Goal: Obtain resource: Obtain resource

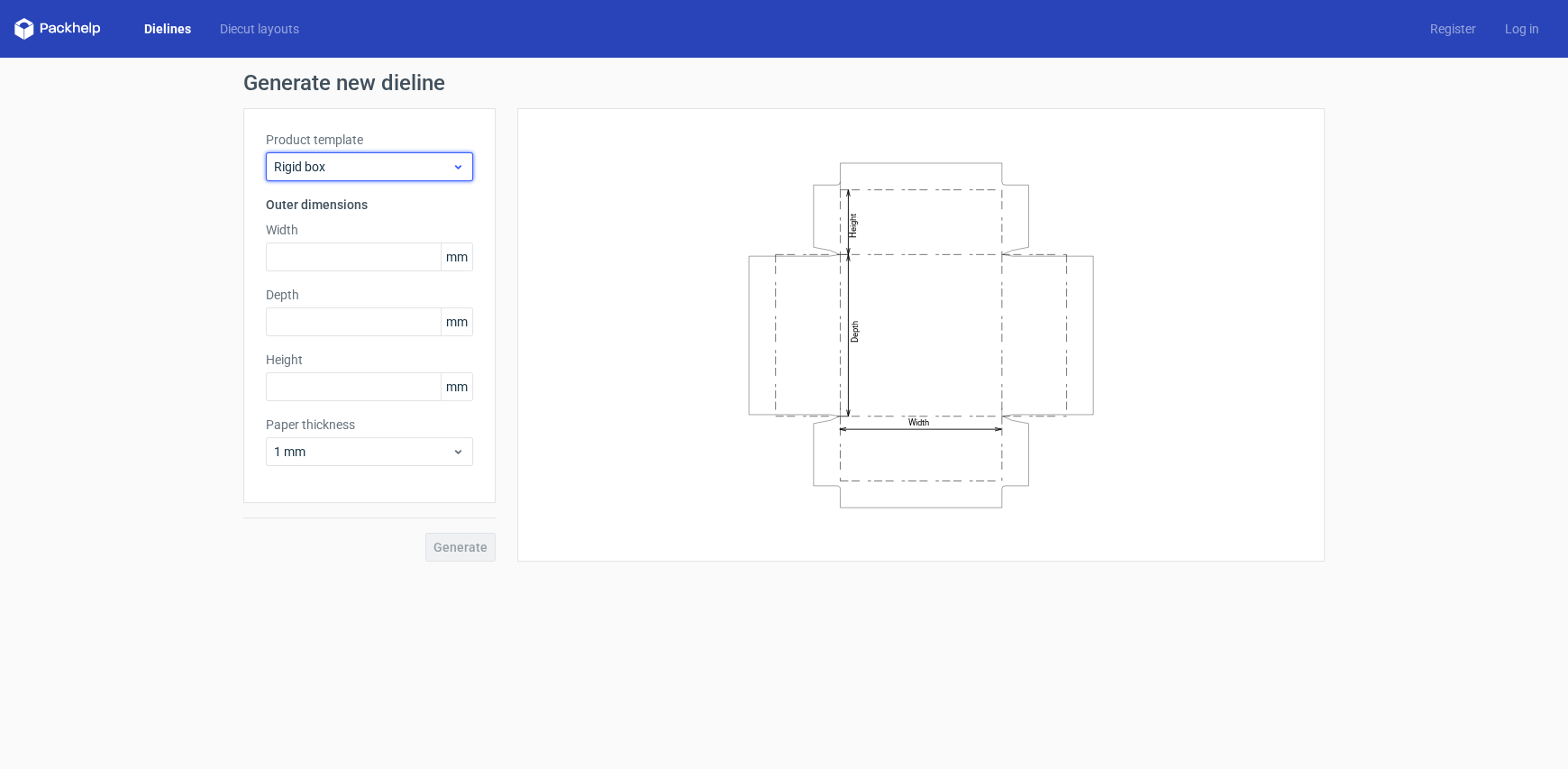
click at [381, 152] on div "Rigid box" at bounding box center [369, 166] width 207 height 29
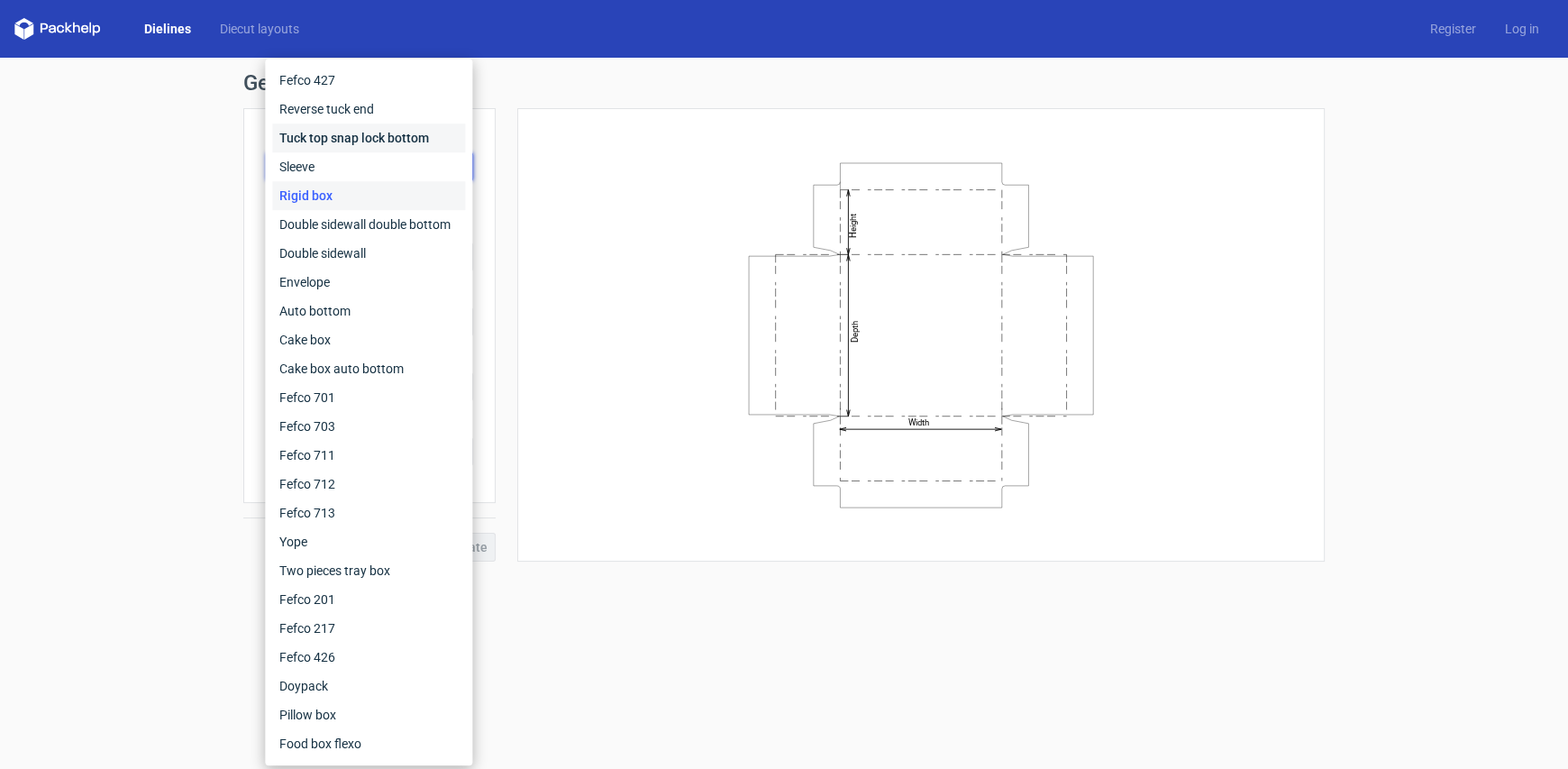
click at [375, 143] on div "Tuck top snap lock bottom" at bounding box center [368, 137] width 193 height 29
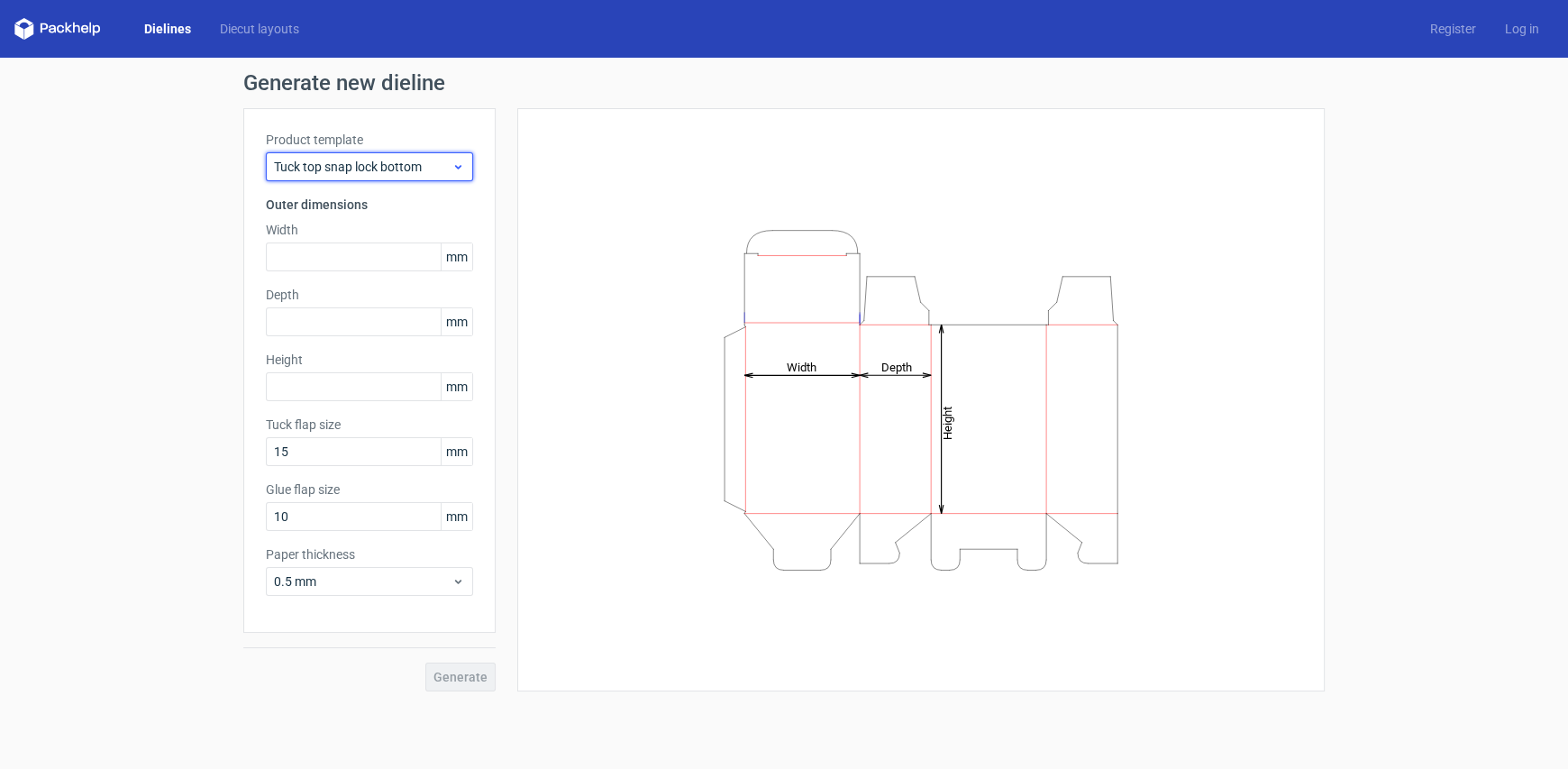
click at [348, 173] on span "Tuck top snap lock bottom" at bounding box center [362, 166] width 178 height 18
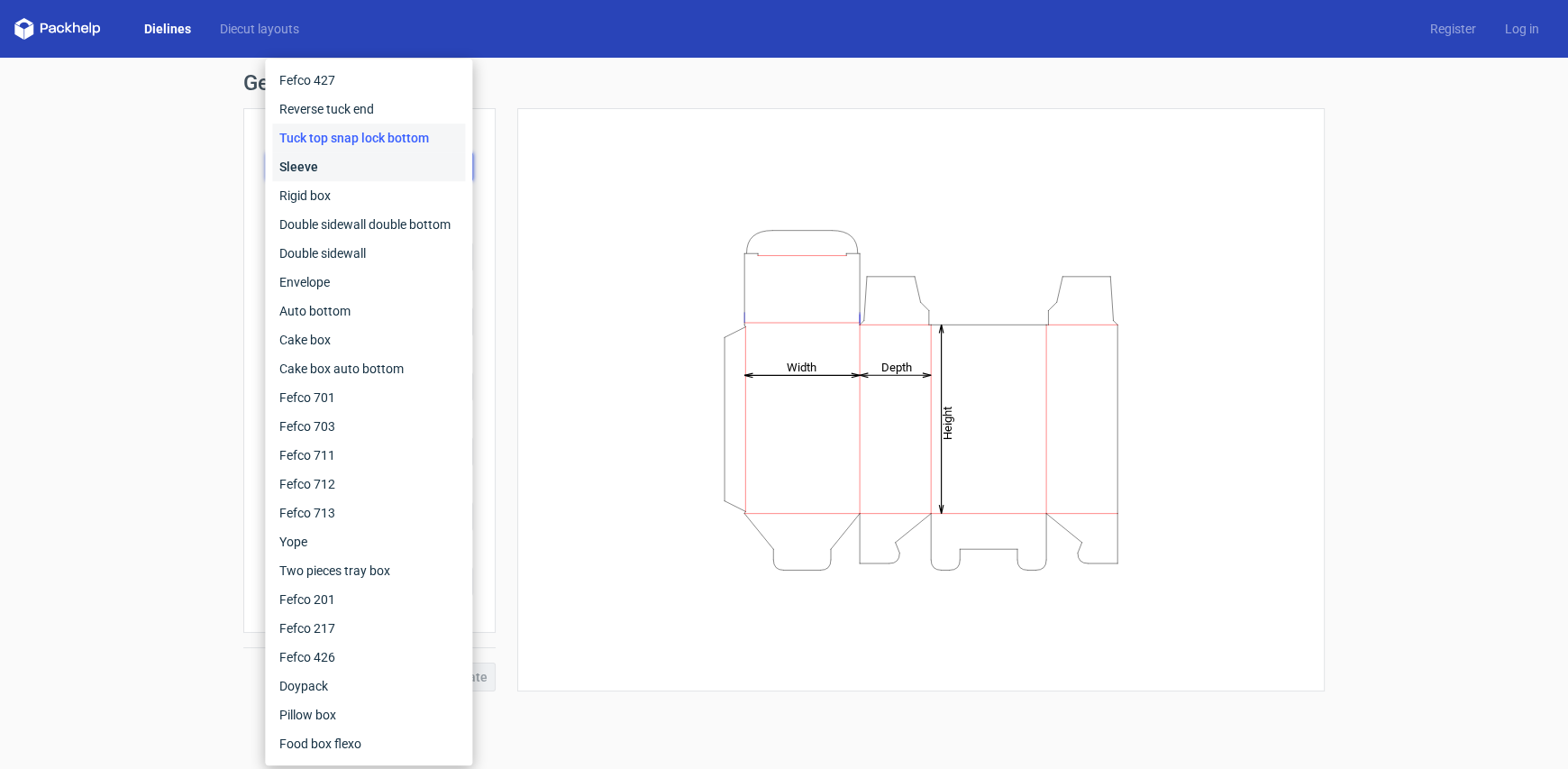
click at [342, 168] on div "Sleeve" at bounding box center [368, 166] width 193 height 29
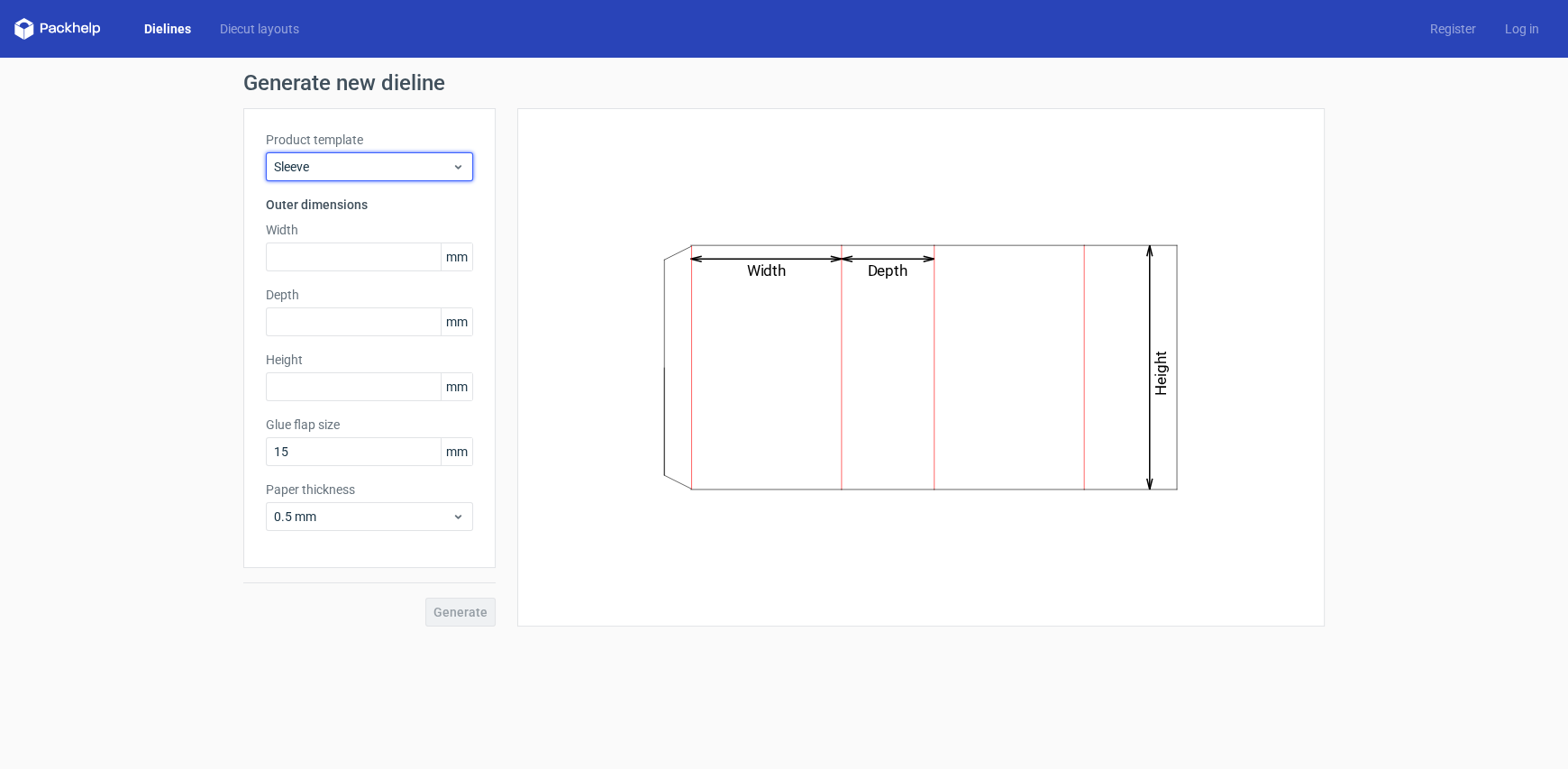
click at [342, 168] on span "Sleeve" at bounding box center [362, 166] width 178 height 18
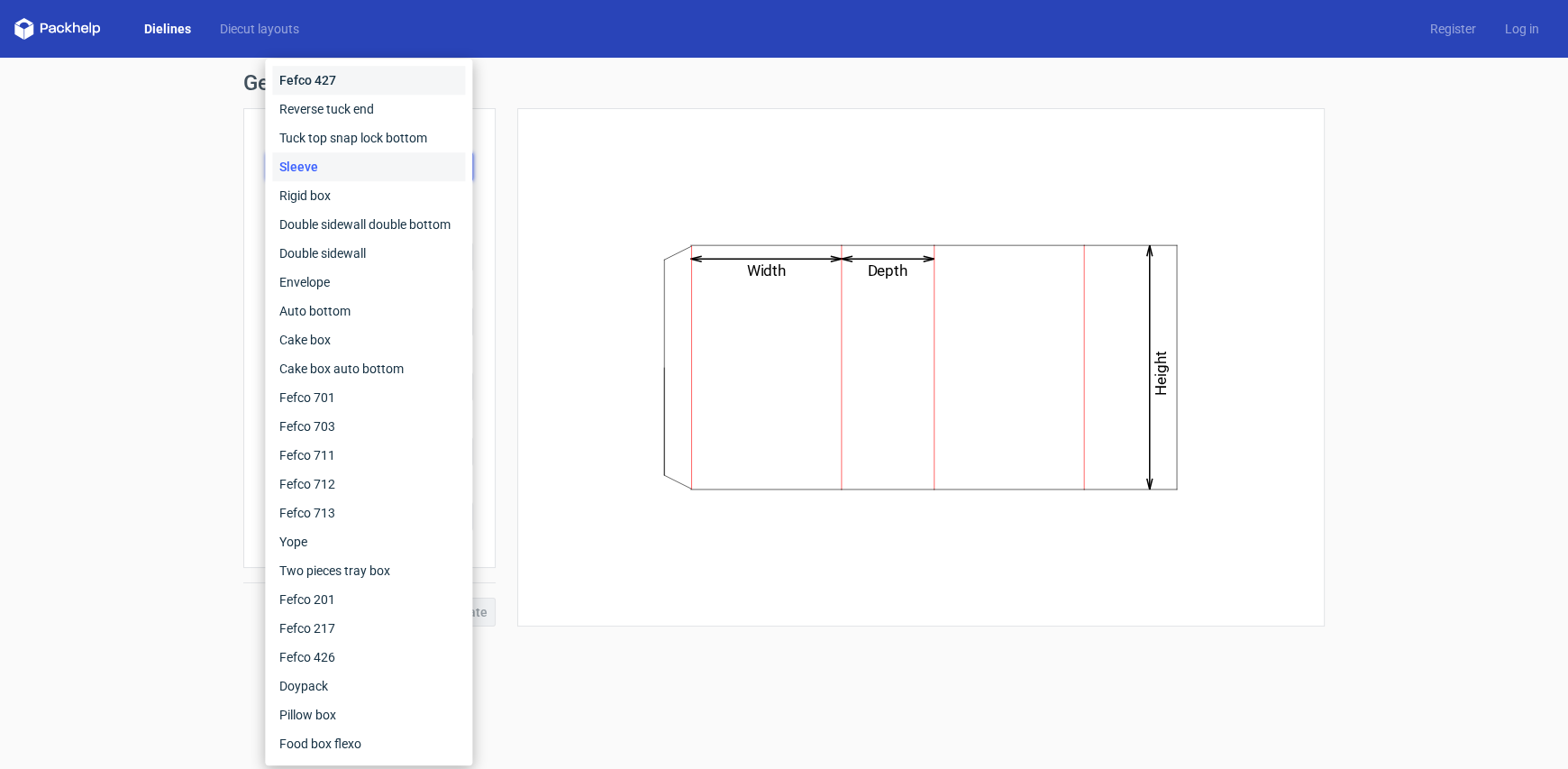
click at [326, 77] on div "Fefco 427" at bounding box center [368, 80] width 193 height 29
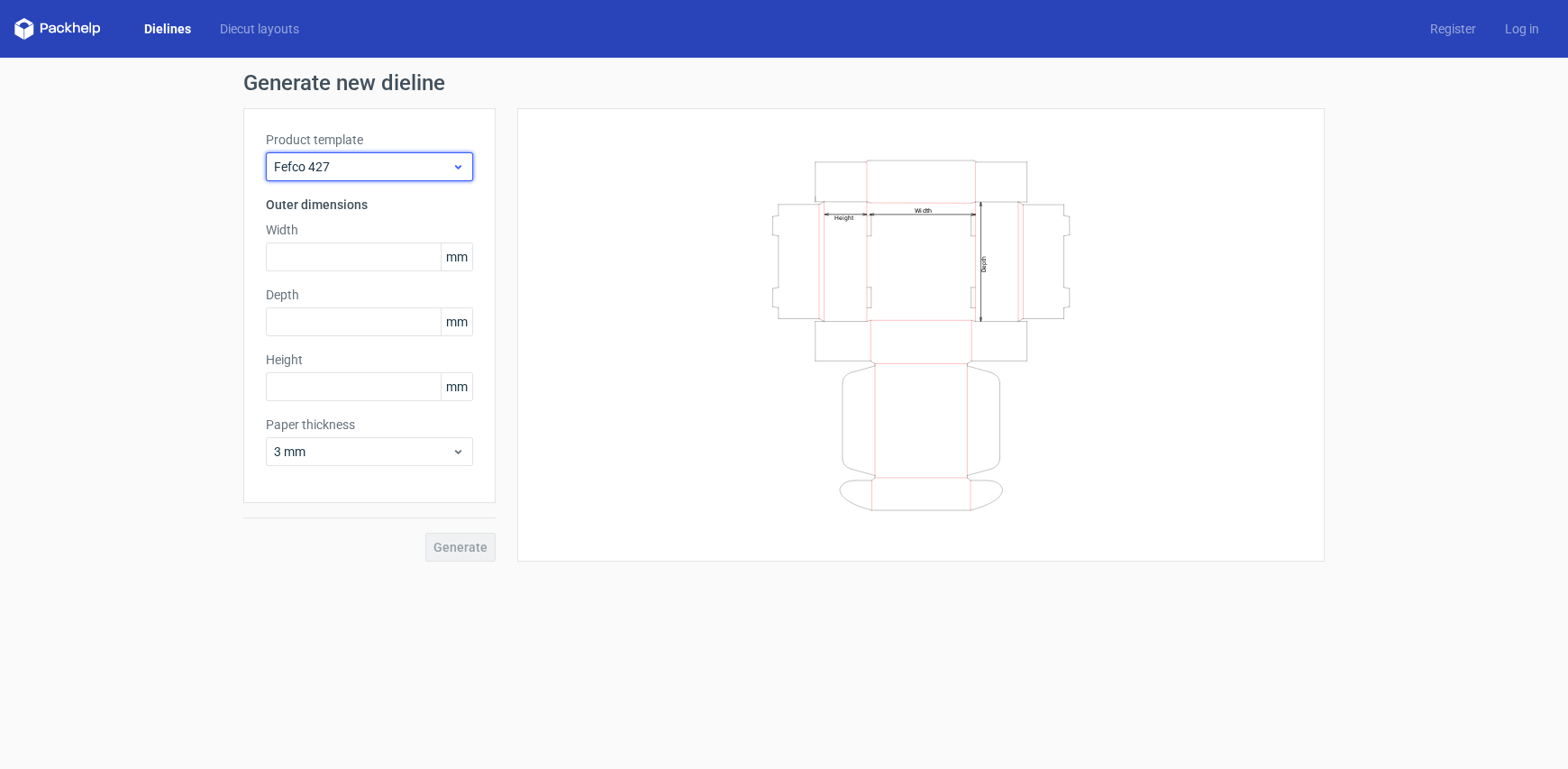
click at [372, 172] on span "Fefco 427" at bounding box center [362, 166] width 178 height 18
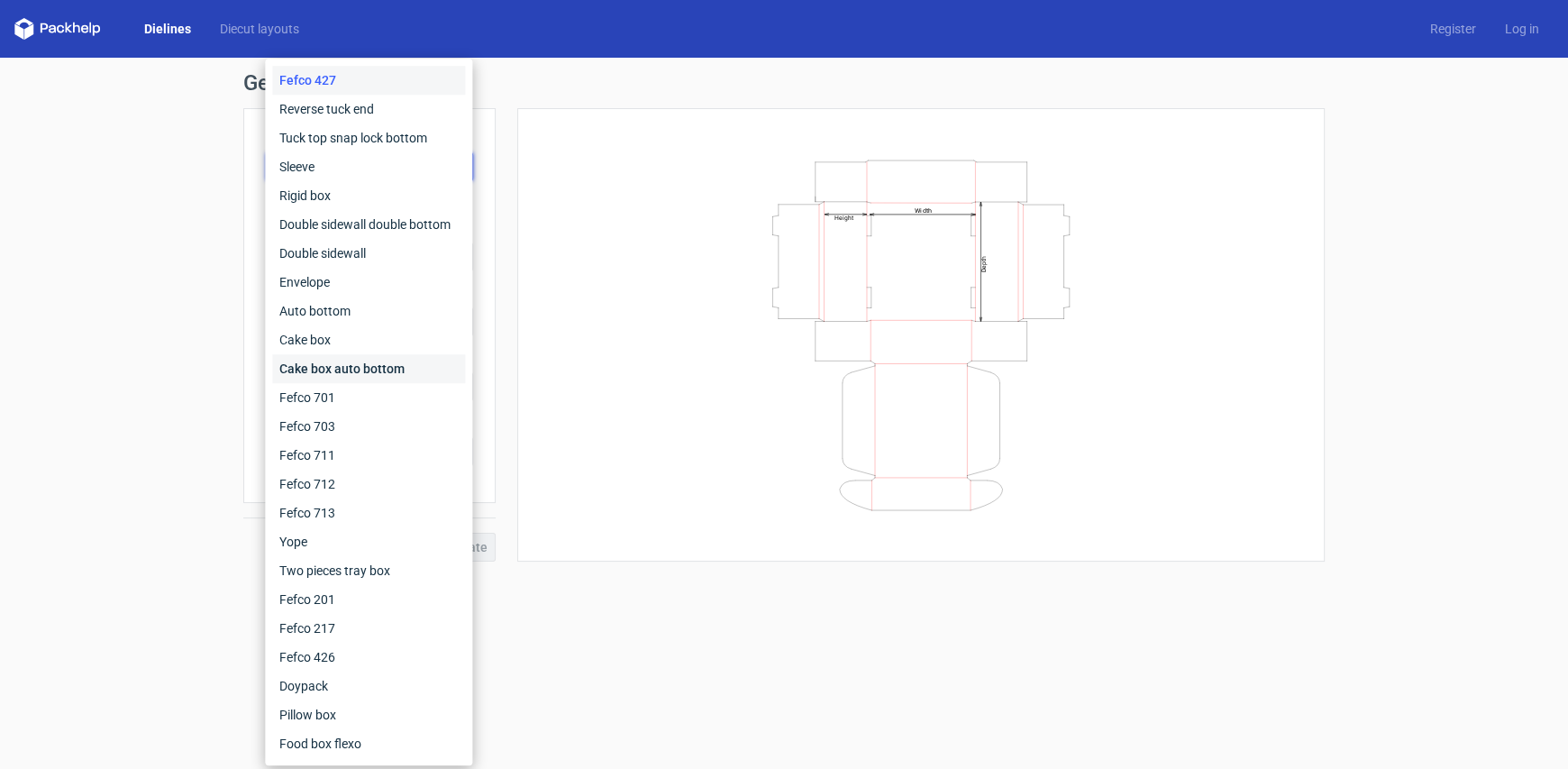
click at [352, 371] on div "Cake box auto bottom" at bounding box center [368, 368] width 193 height 29
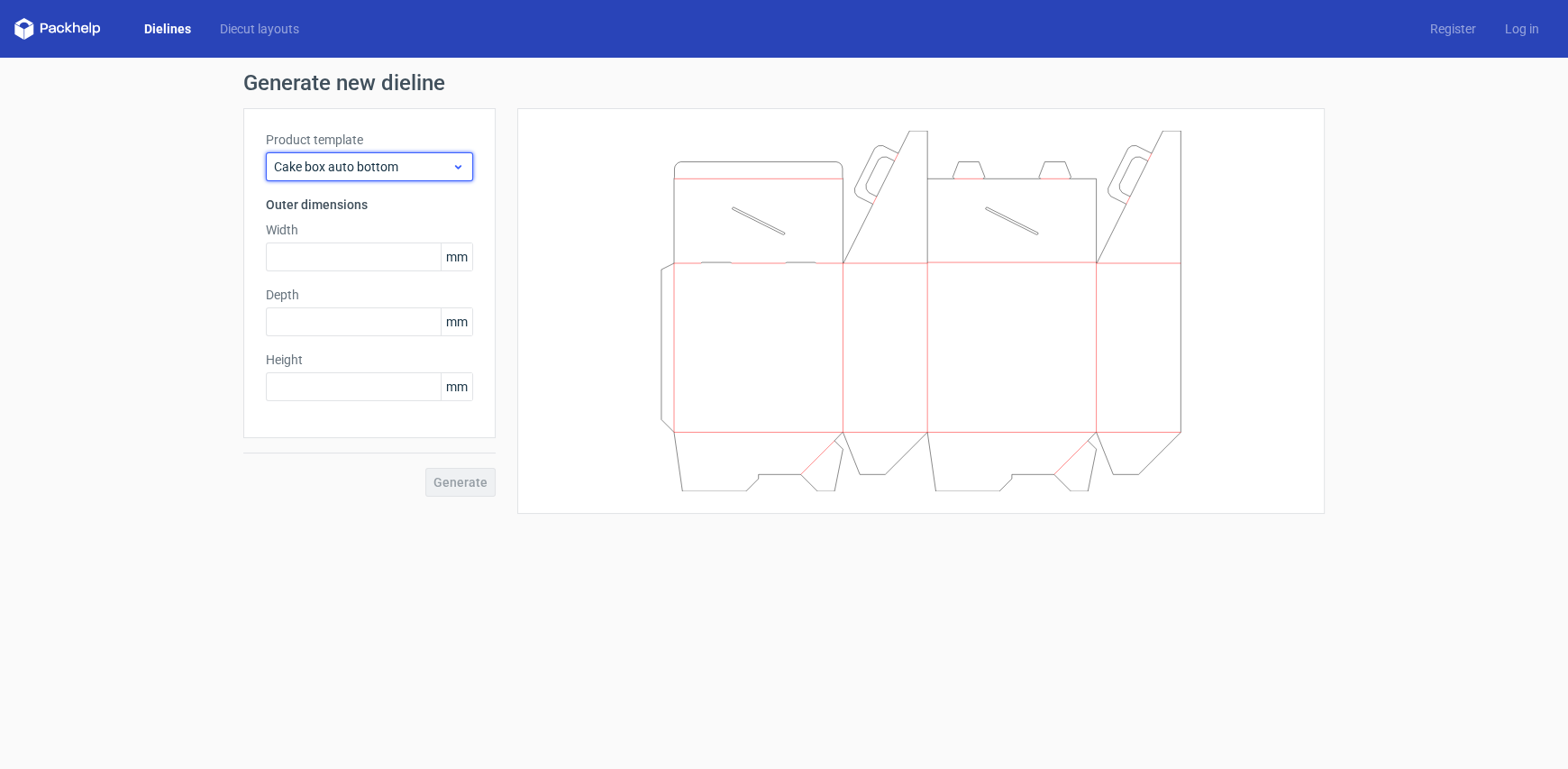
click at [349, 177] on div "Cake box auto bottom" at bounding box center [369, 166] width 207 height 29
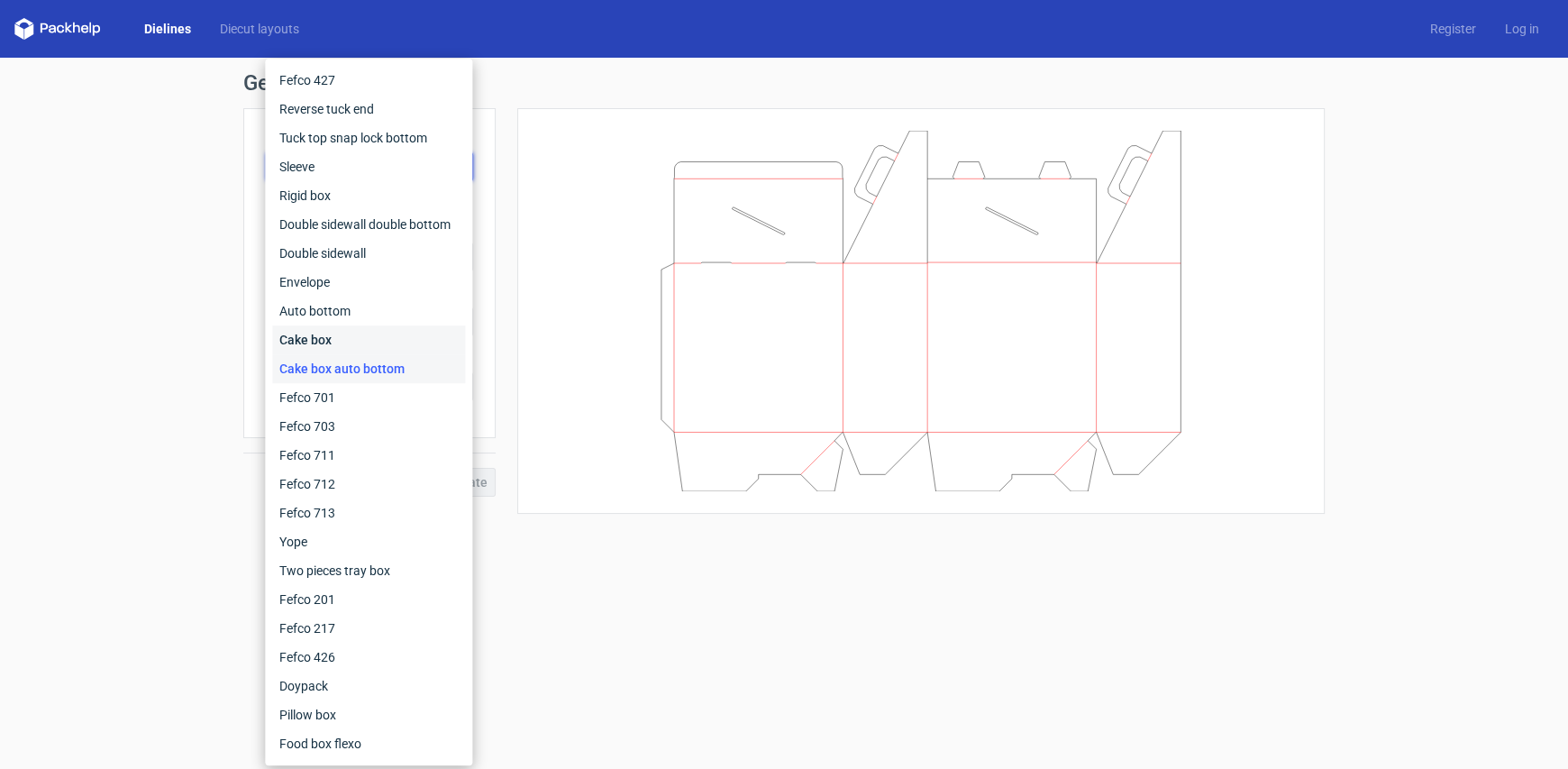
click at [321, 345] on div "Cake box" at bounding box center [368, 339] width 193 height 29
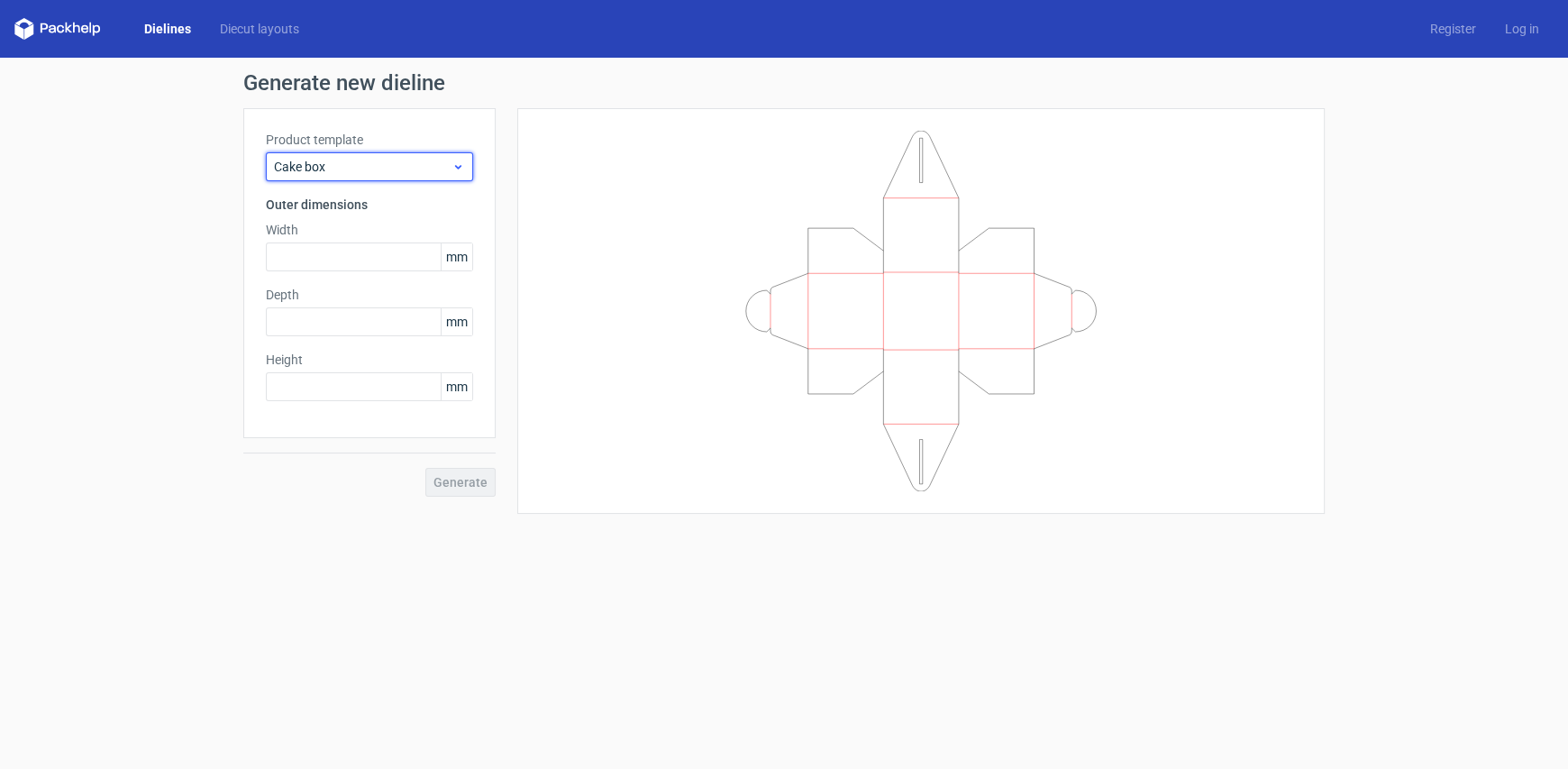
click at [340, 172] on span "Cake box" at bounding box center [362, 166] width 178 height 18
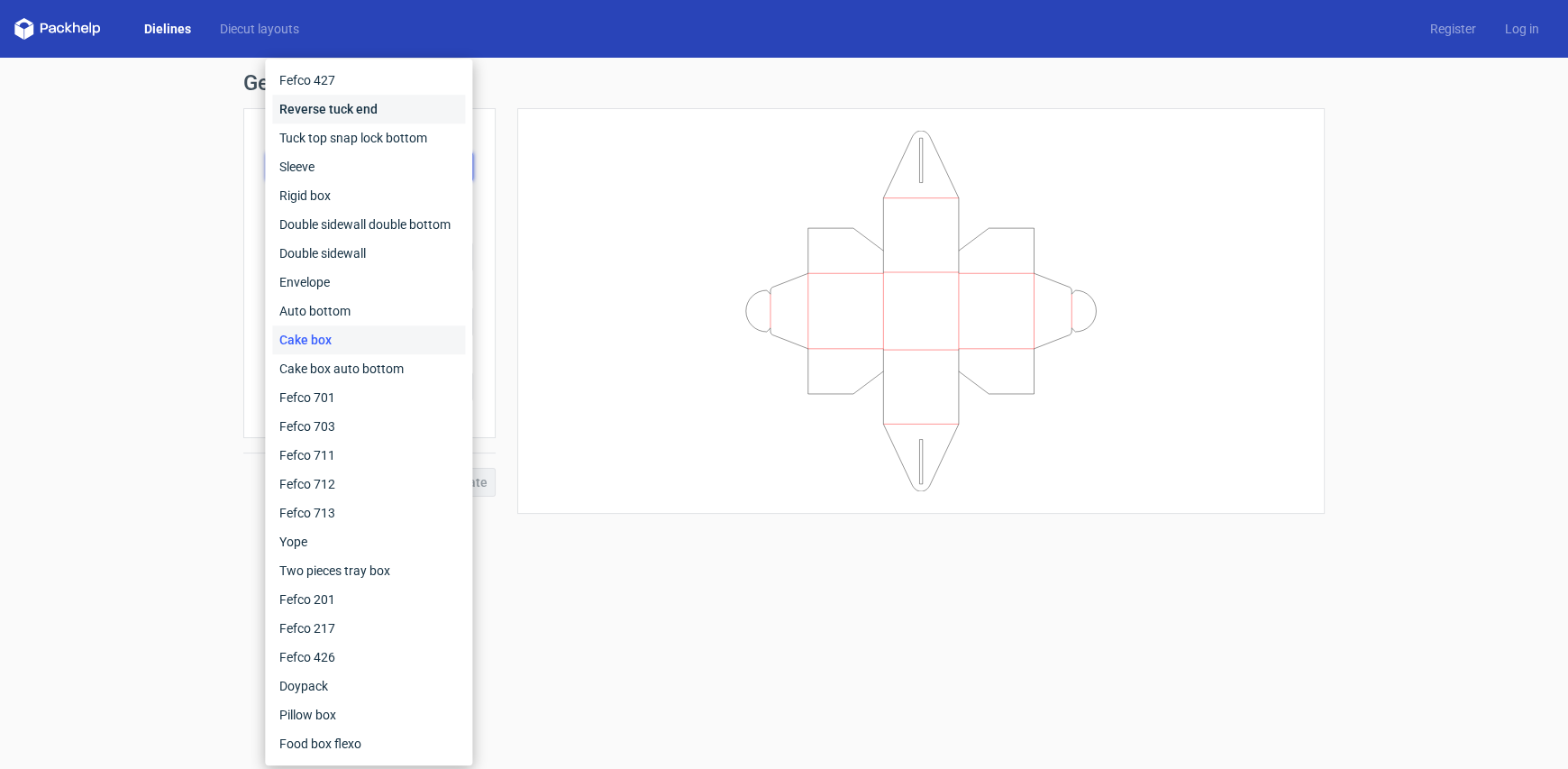
click at [293, 100] on div "Reverse tuck end" at bounding box center [368, 109] width 193 height 29
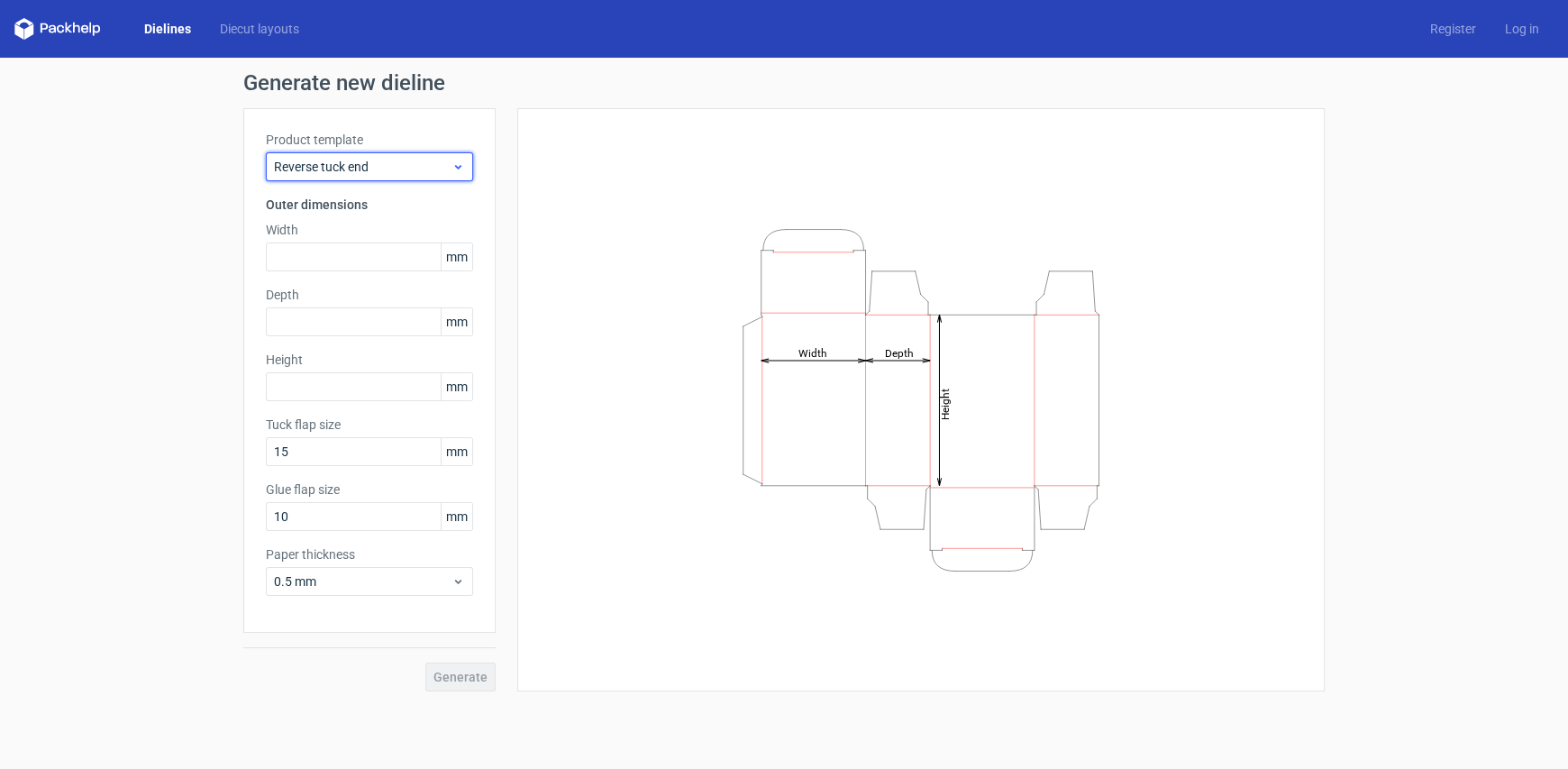
click at [332, 172] on span "Reverse tuck end" at bounding box center [362, 166] width 178 height 18
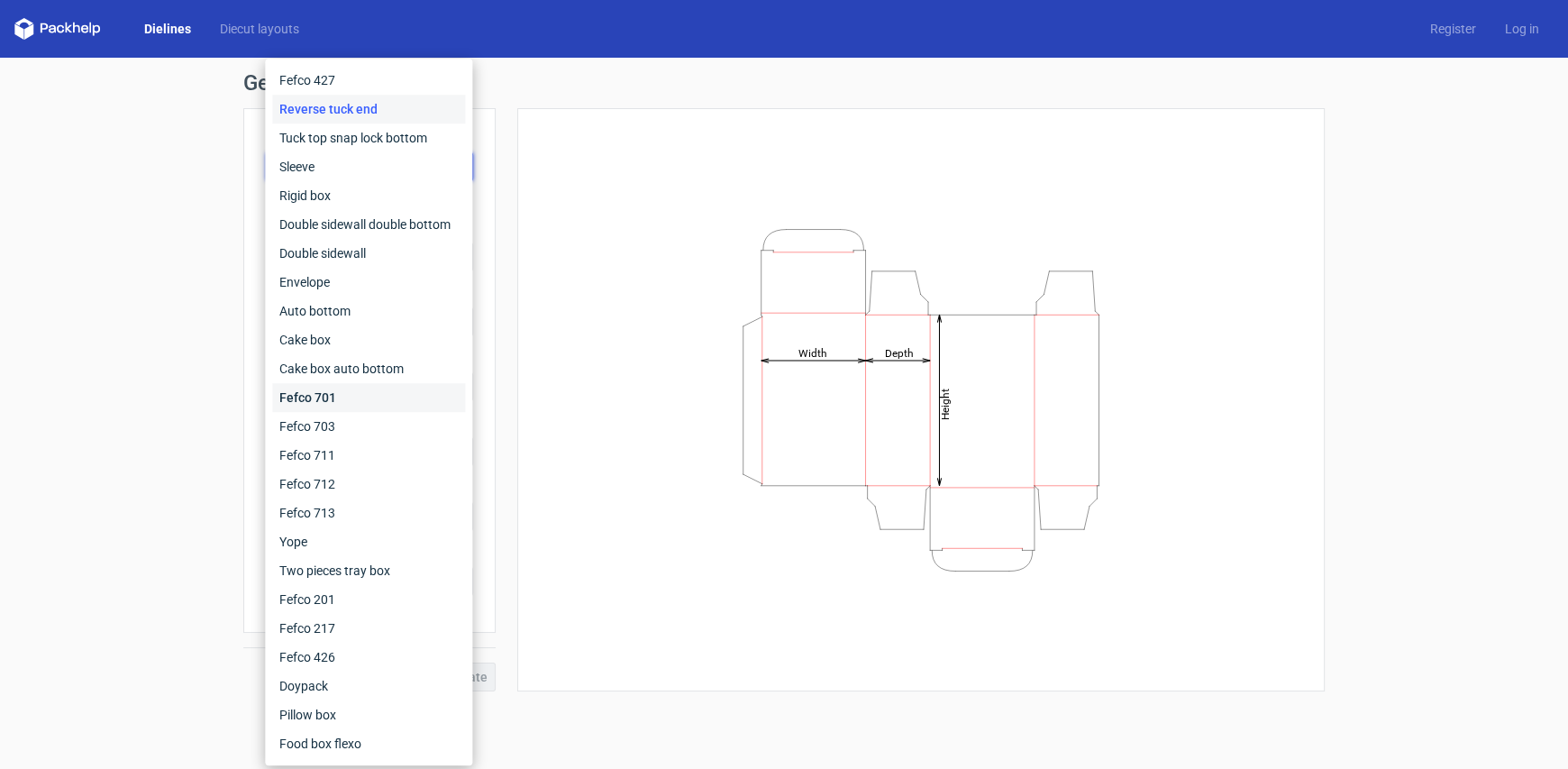
click at [318, 401] on div "Fefco 701" at bounding box center [368, 397] width 193 height 29
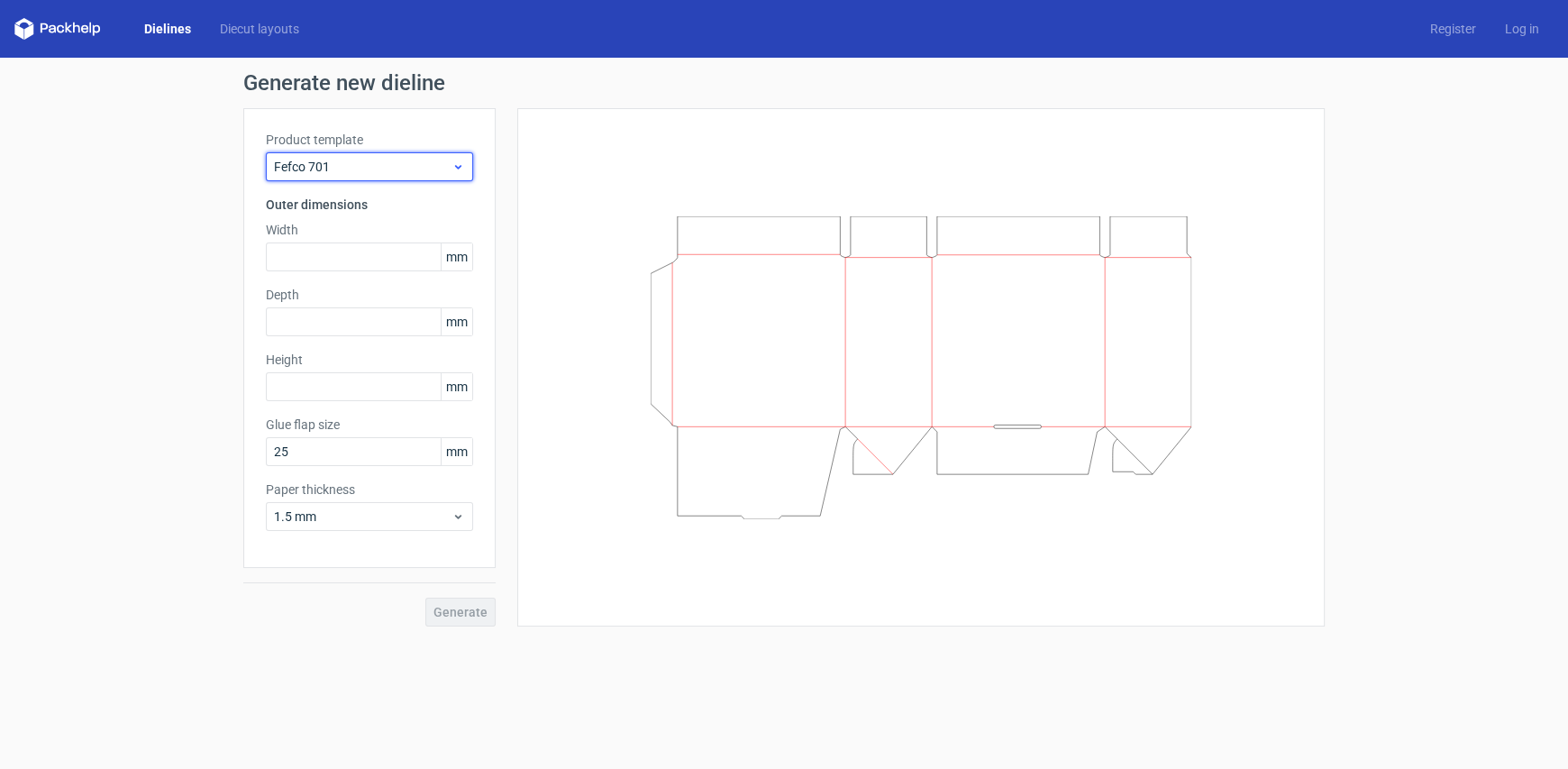
click at [344, 158] on span "Fefco 701" at bounding box center [362, 166] width 178 height 18
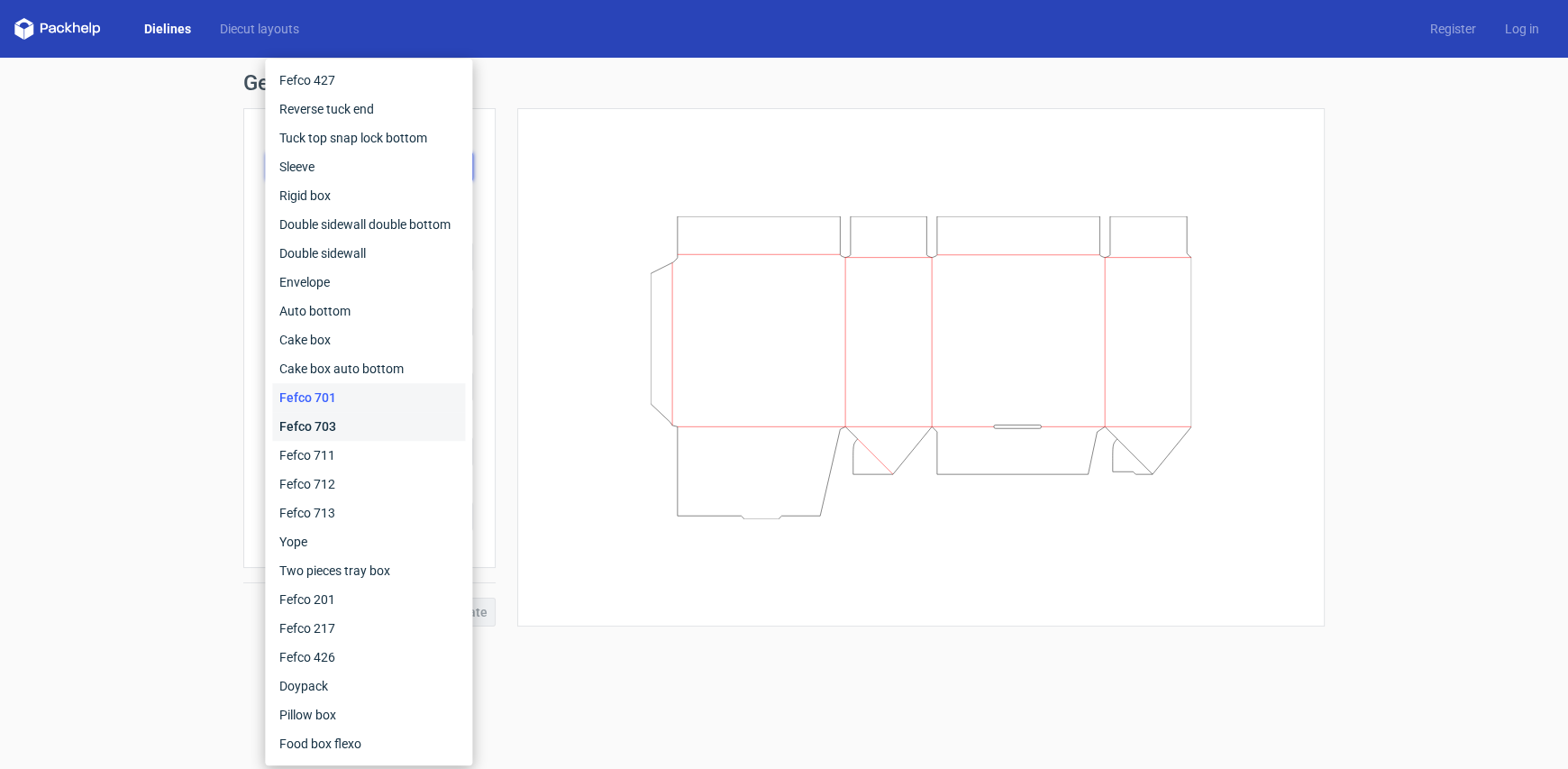
click at [309, 419] on div "Fefco 703" at bounding box center [368, 426] width 193 height 29
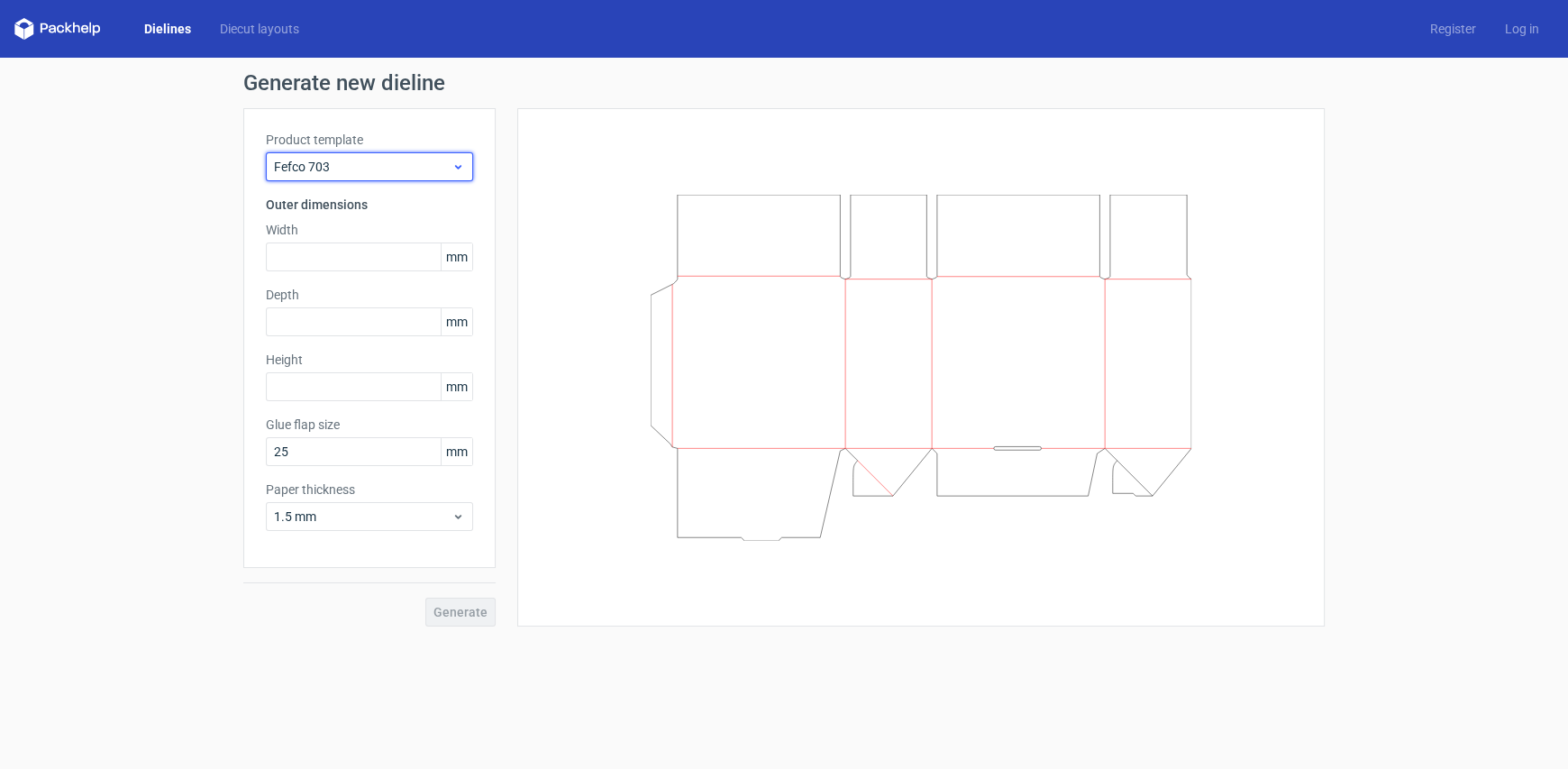
click at [322, 169] on span "Fefco 703" at bounding box center [362, 166] width 178 height 18
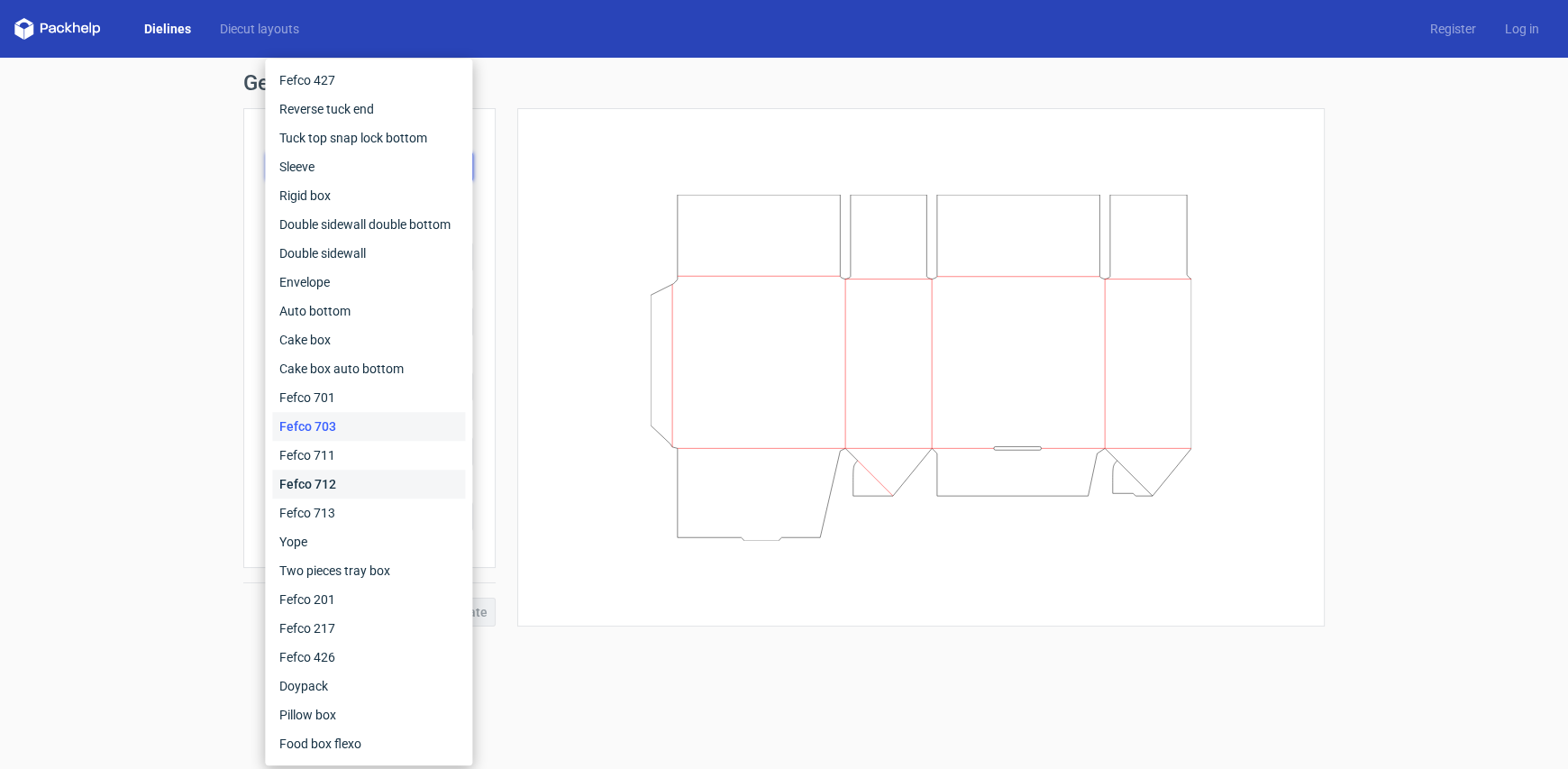
click at [314, 484] on div "Fefco 712" at bounding box center [368, 484] width 193 height 29
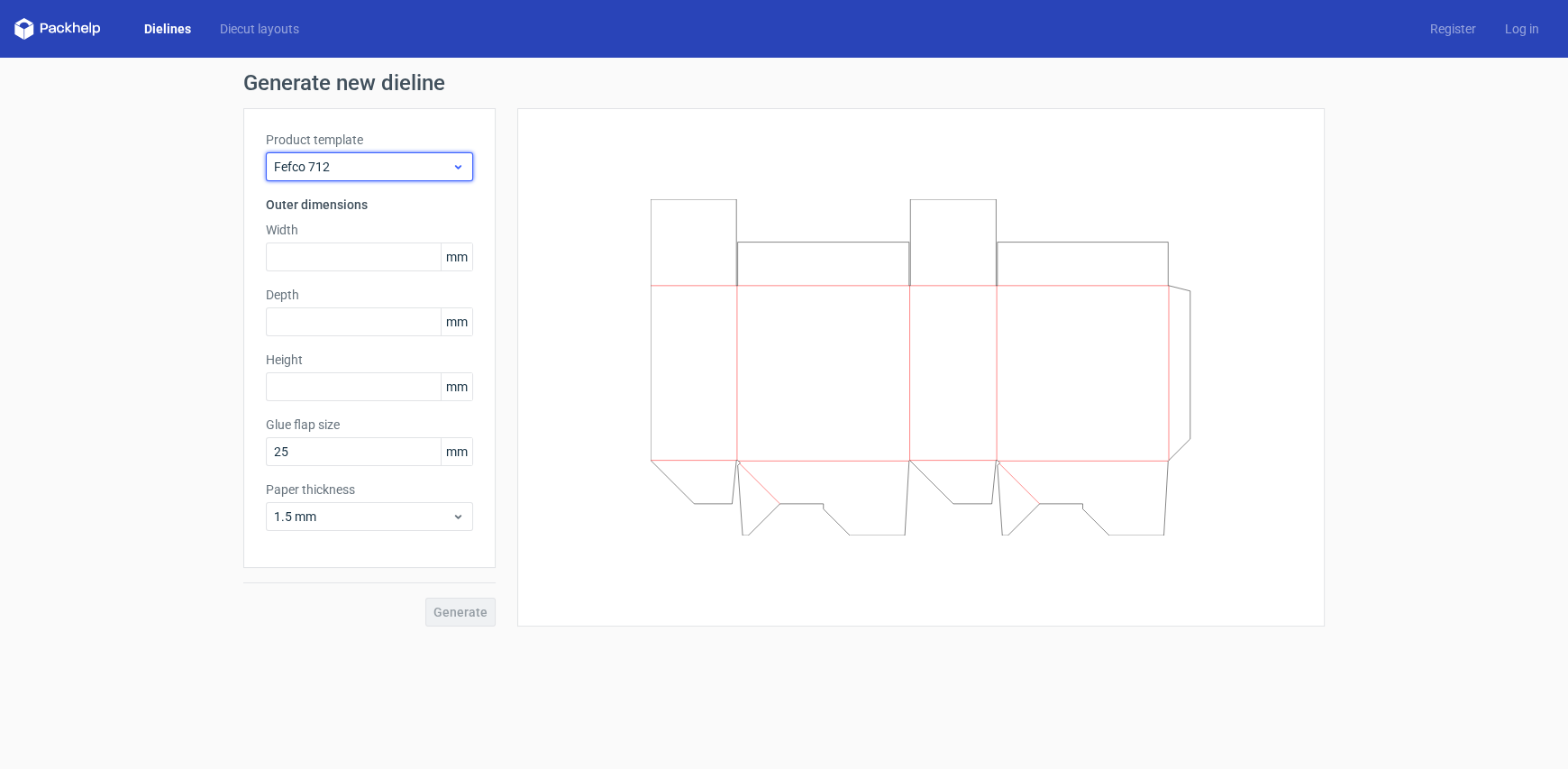
click at [322, 171] on span "Fefco 712" at bounding box center [362, 166] width 178 height 18
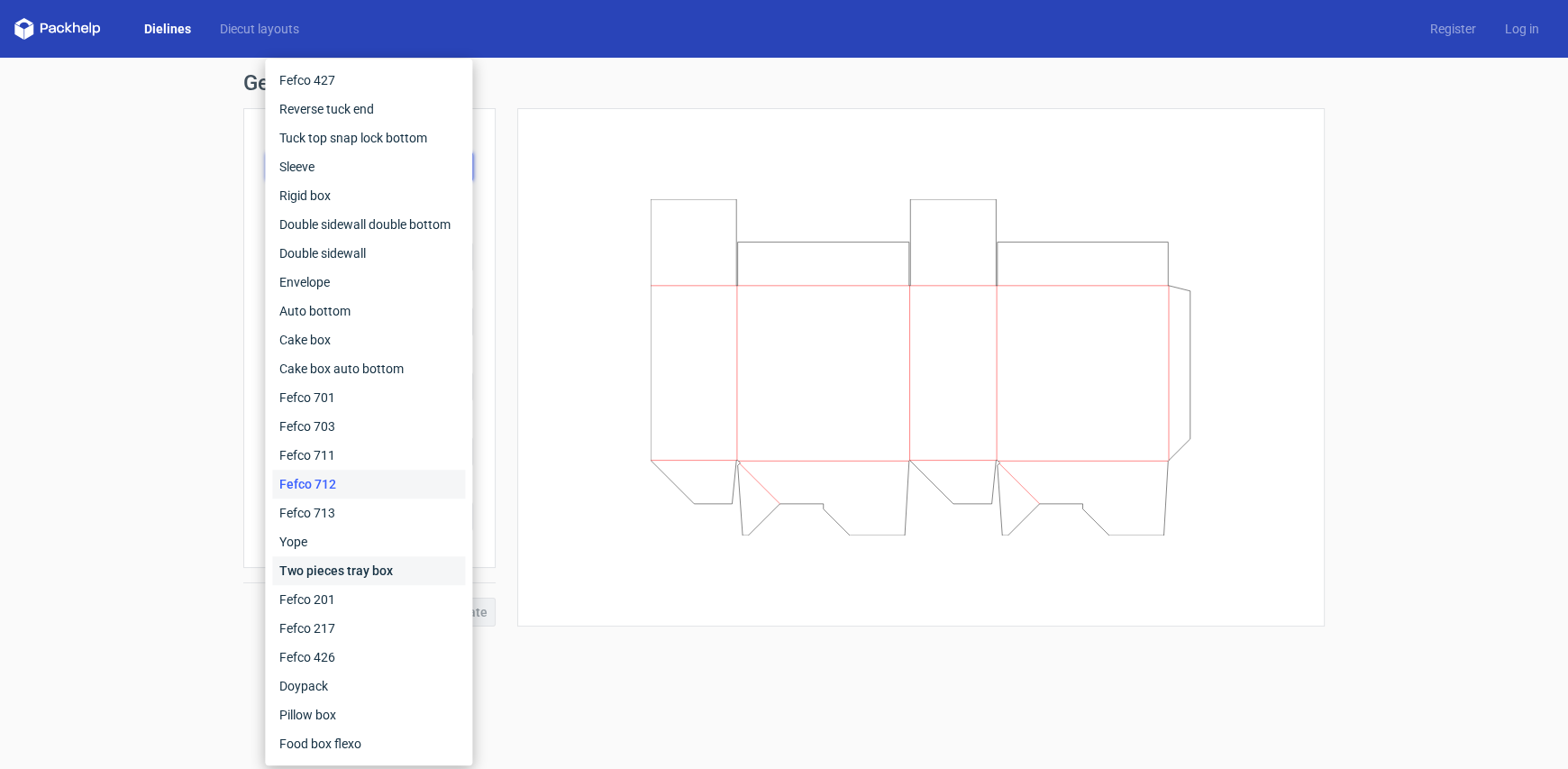
click at [303, 577] on div "Two pieces tray box" at bounding box center [368, 570] width 193 height 29
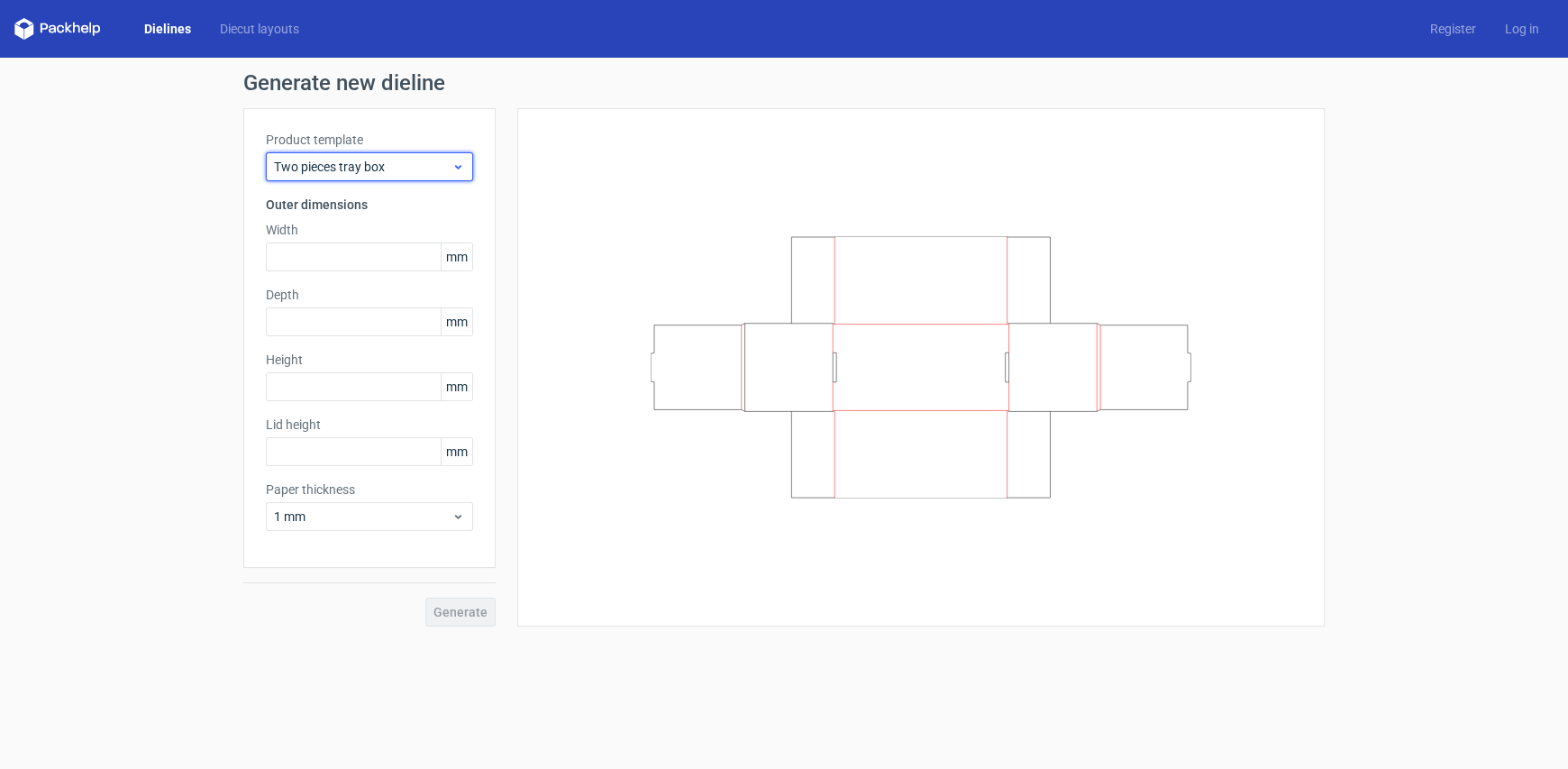
click at [366, 173] on span "Two pieces tray box" at bounding box center [362, 166] width 178 height 18
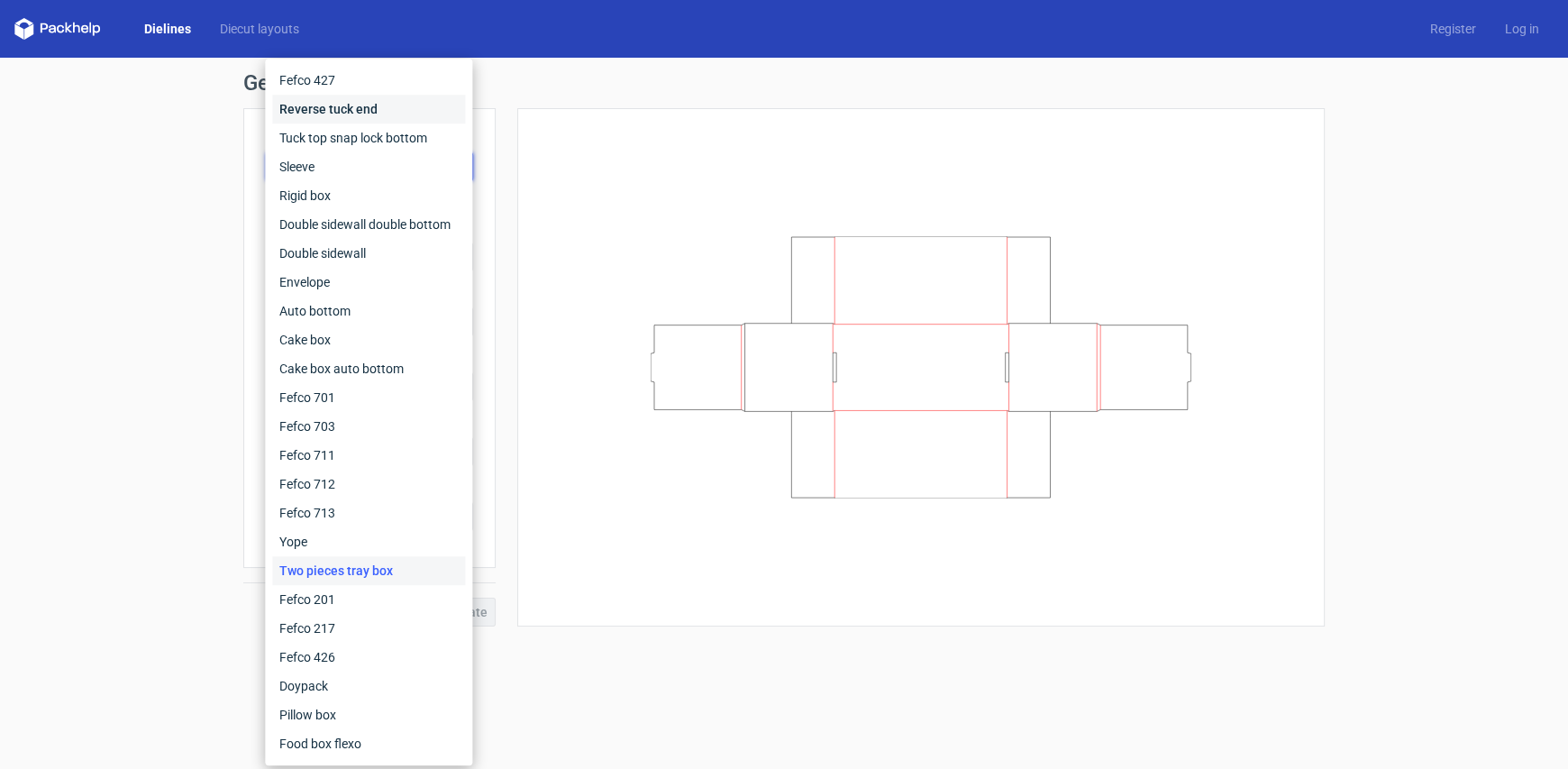
click at [374, 109] on div "Reverse tuck end" at bounding box center [368, 109] width 193 height 29
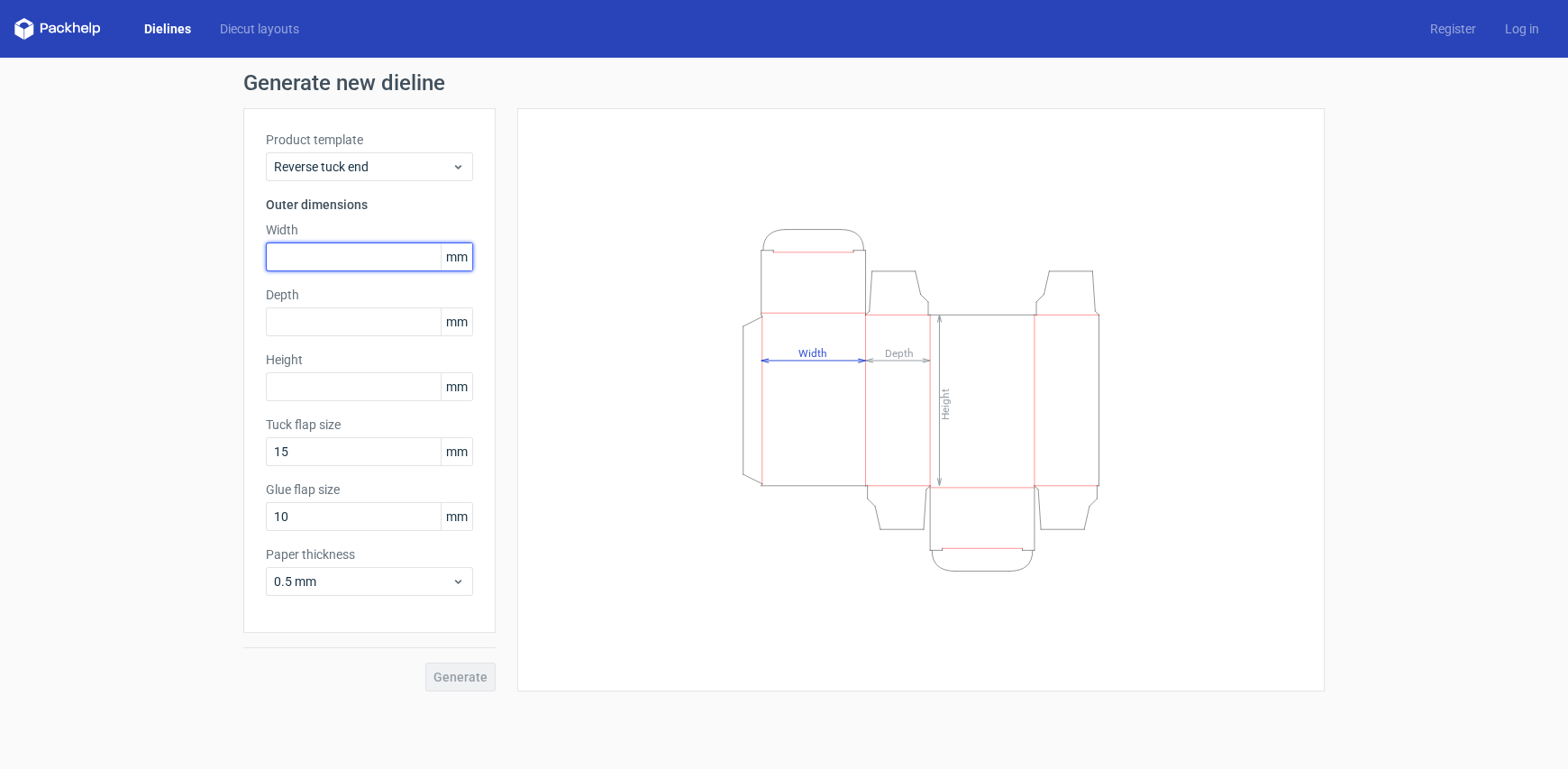
click at [375, 250] on input "text" at bounding box center [369, 256] width 207 height 29
click at [363, 155] on div "Reverse tuck end" at bounding box center [369, 166] width 207 height 29
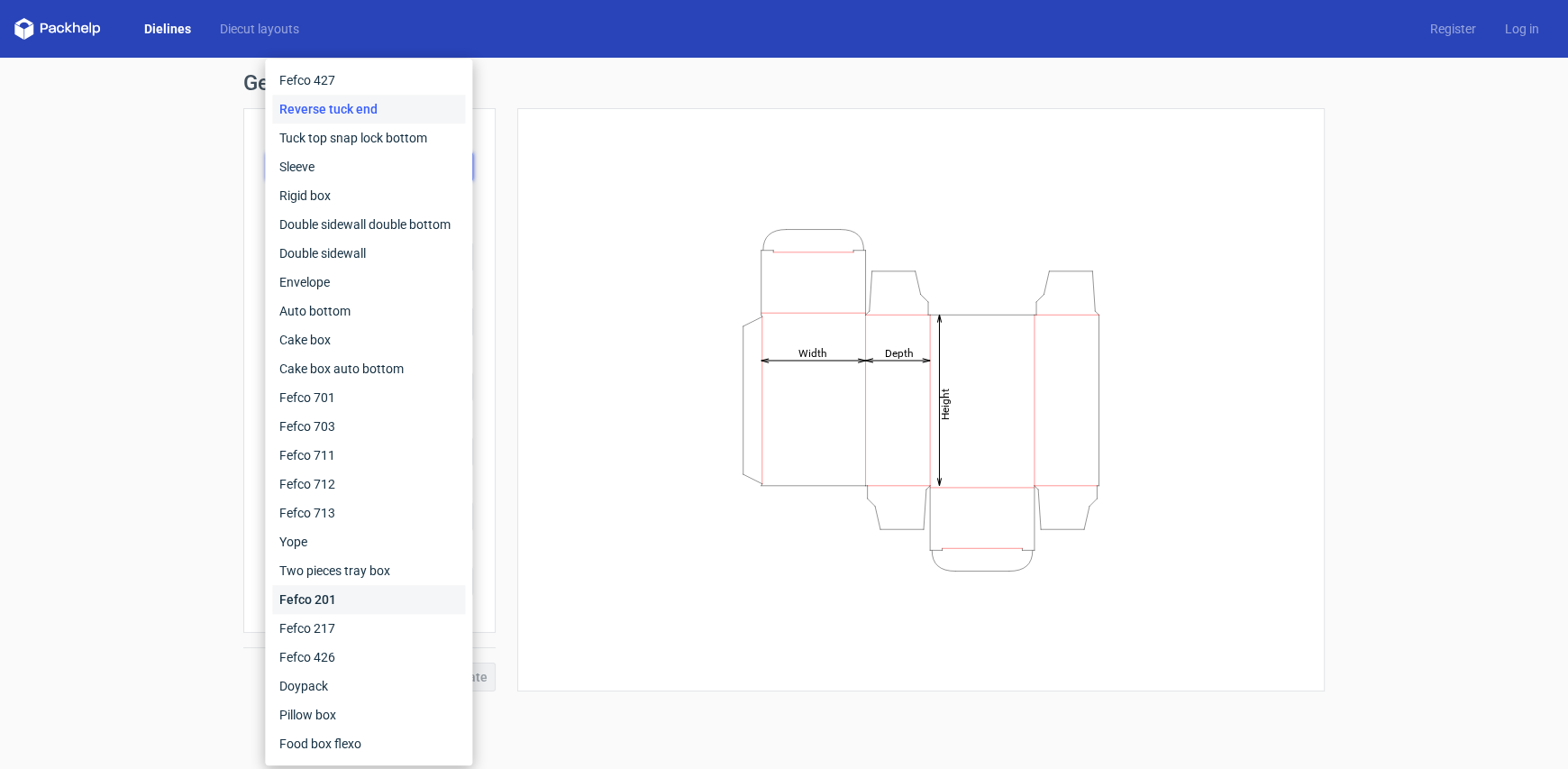
click at [343, 598] on div "Fefco 201" at bounding box center [368, 599] width 193 height 29
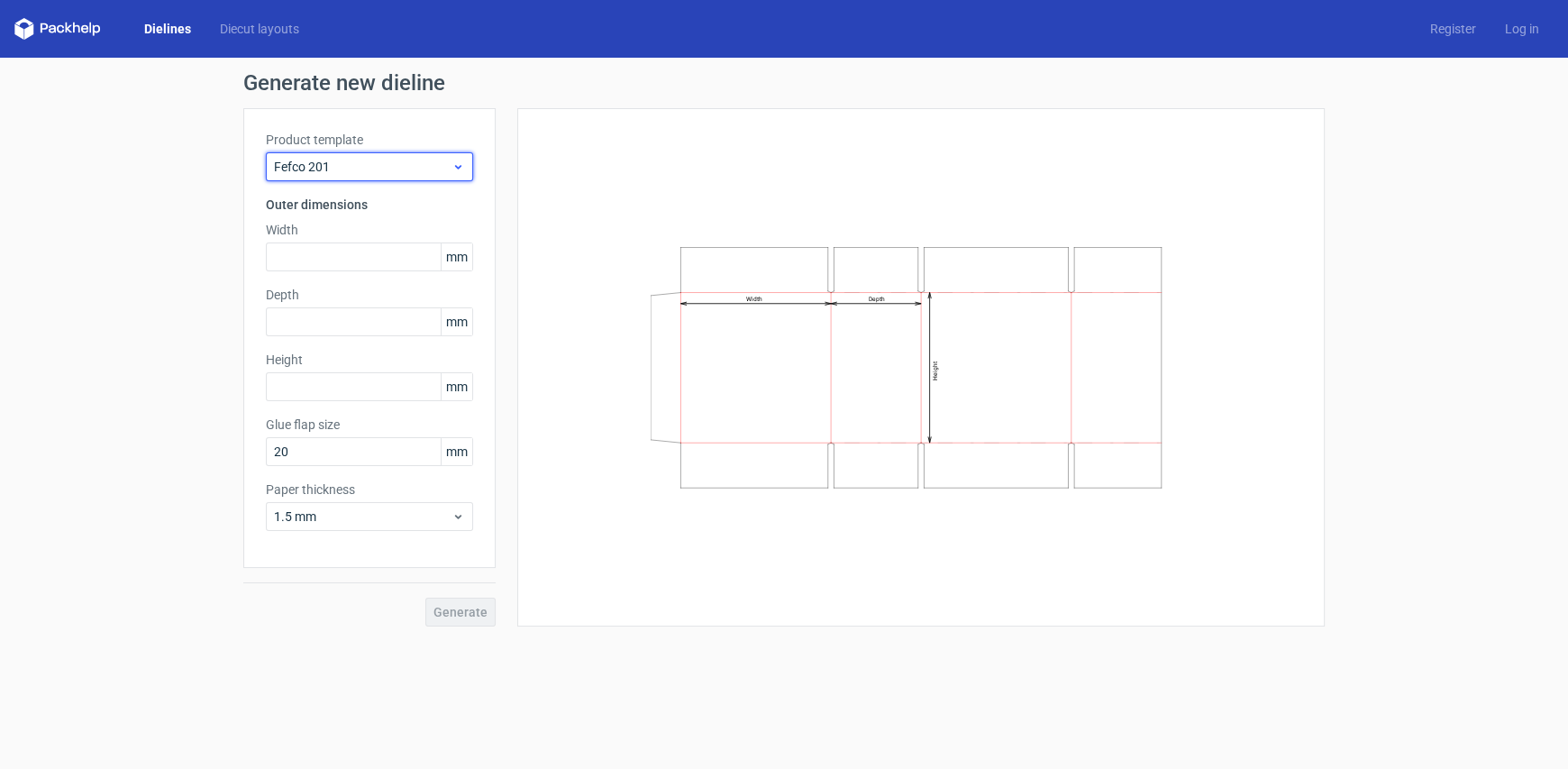
click at [337, 163] on span "Fefco 201" at bounding box center [362, 166] width 178 height 18
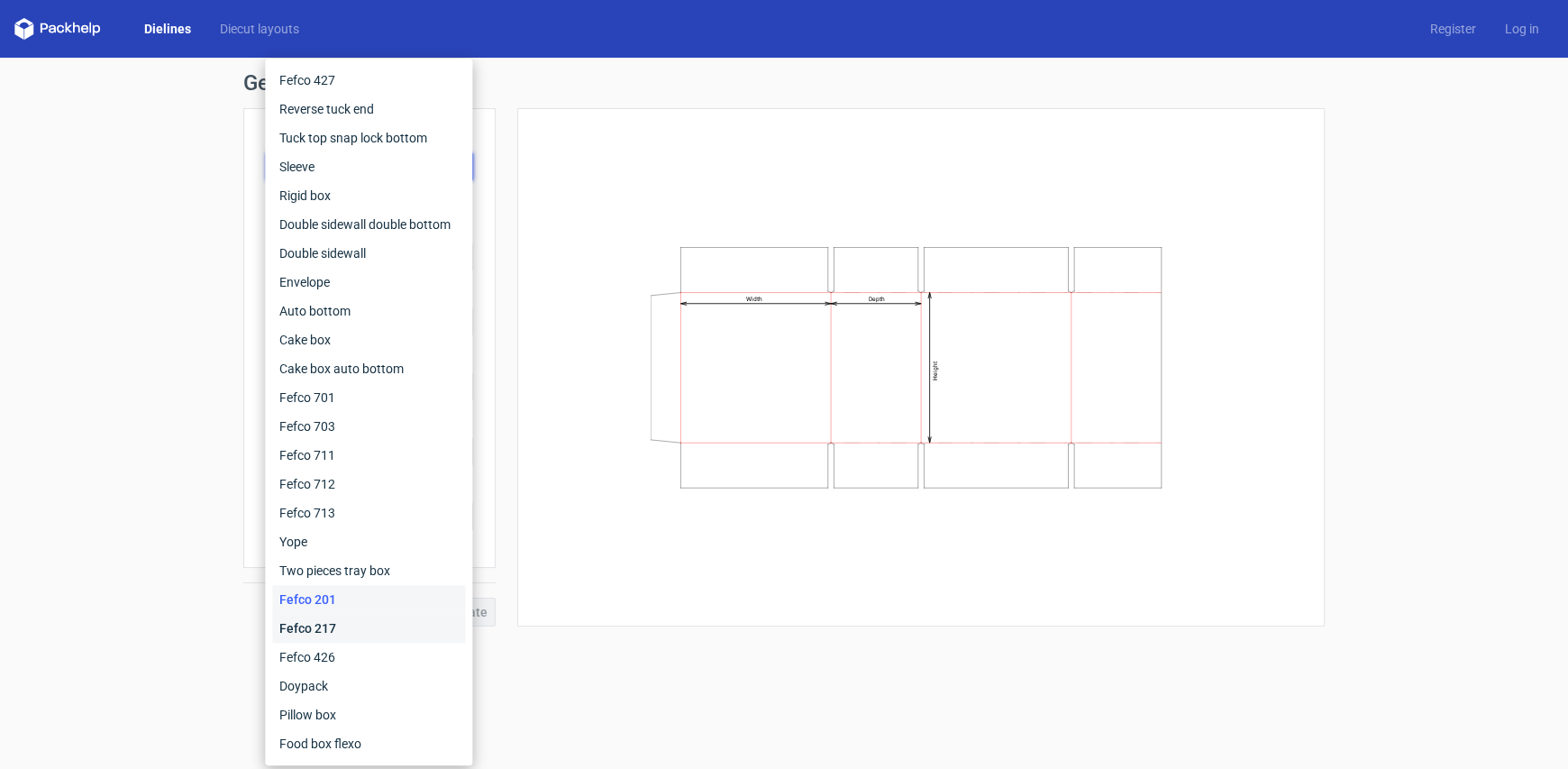
click at [307, 634] on div "Fefco 217" at bounding box center [368, 628] width 193 height 29
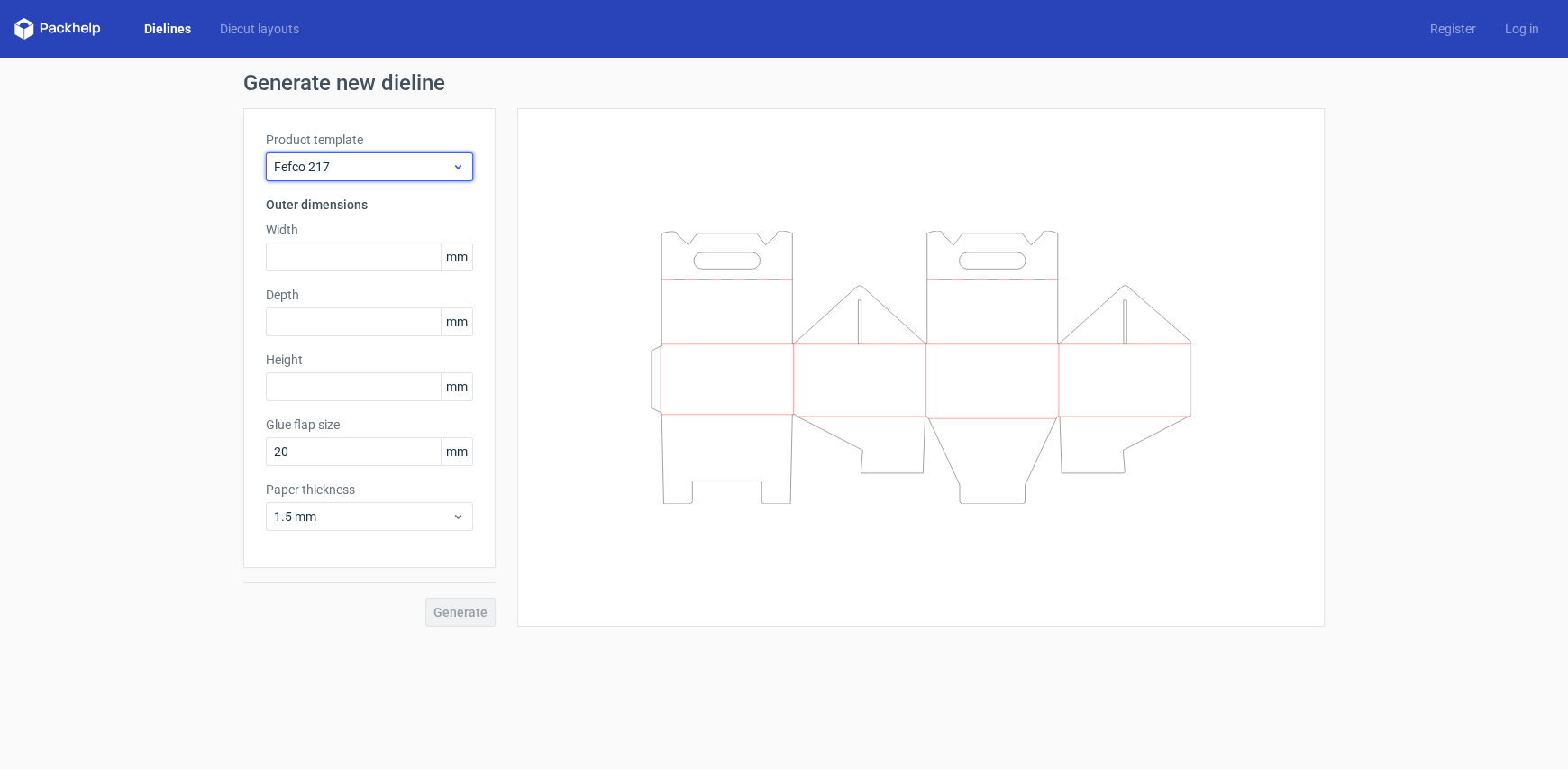
click at [291, 172] on span "Fefco 217" at bounding box center [362, 166] width 178 height 18
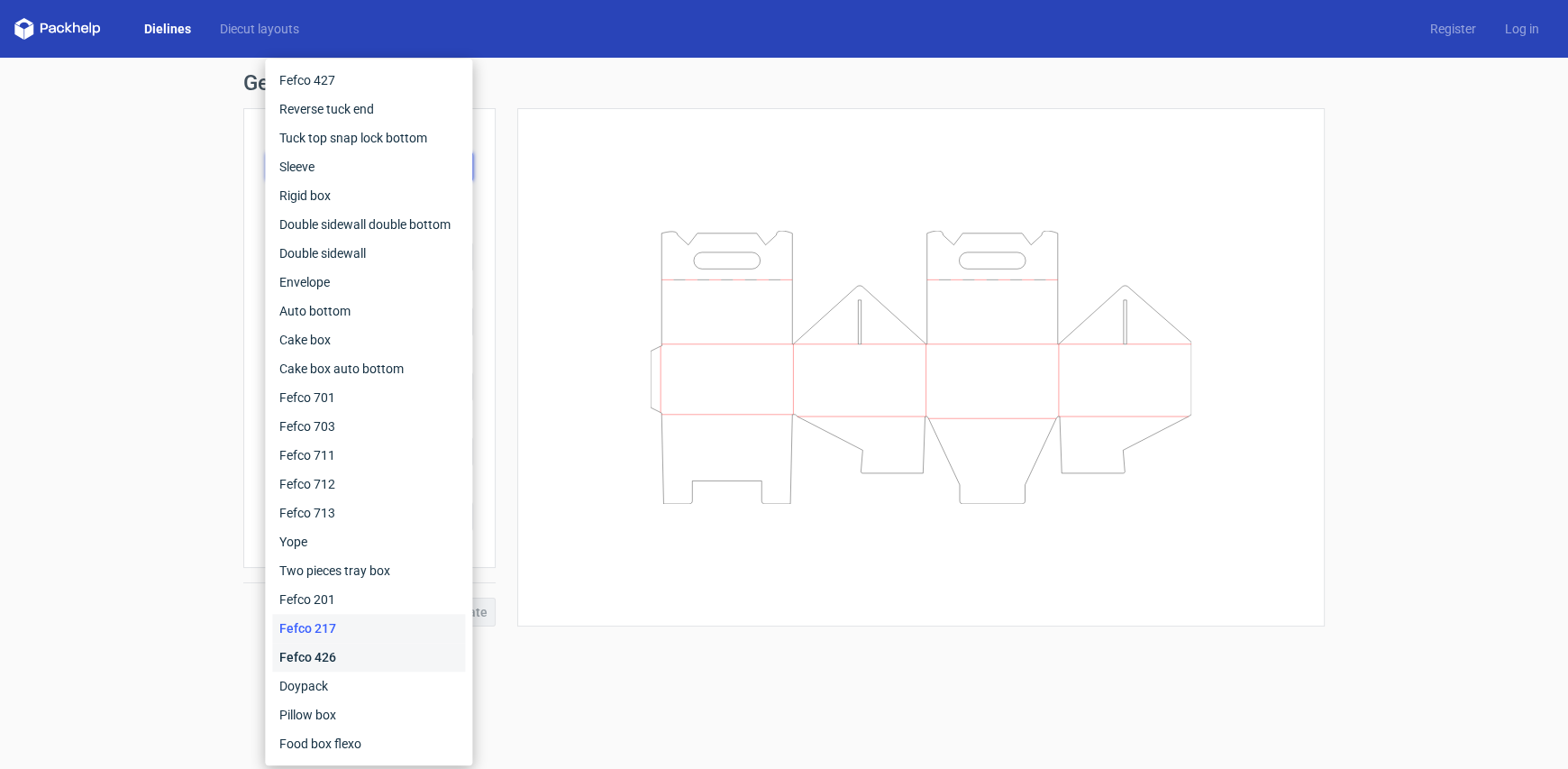
click at [329, 653] on div "Fefco 426" at bounding box center [368, 657] width 193 height 29
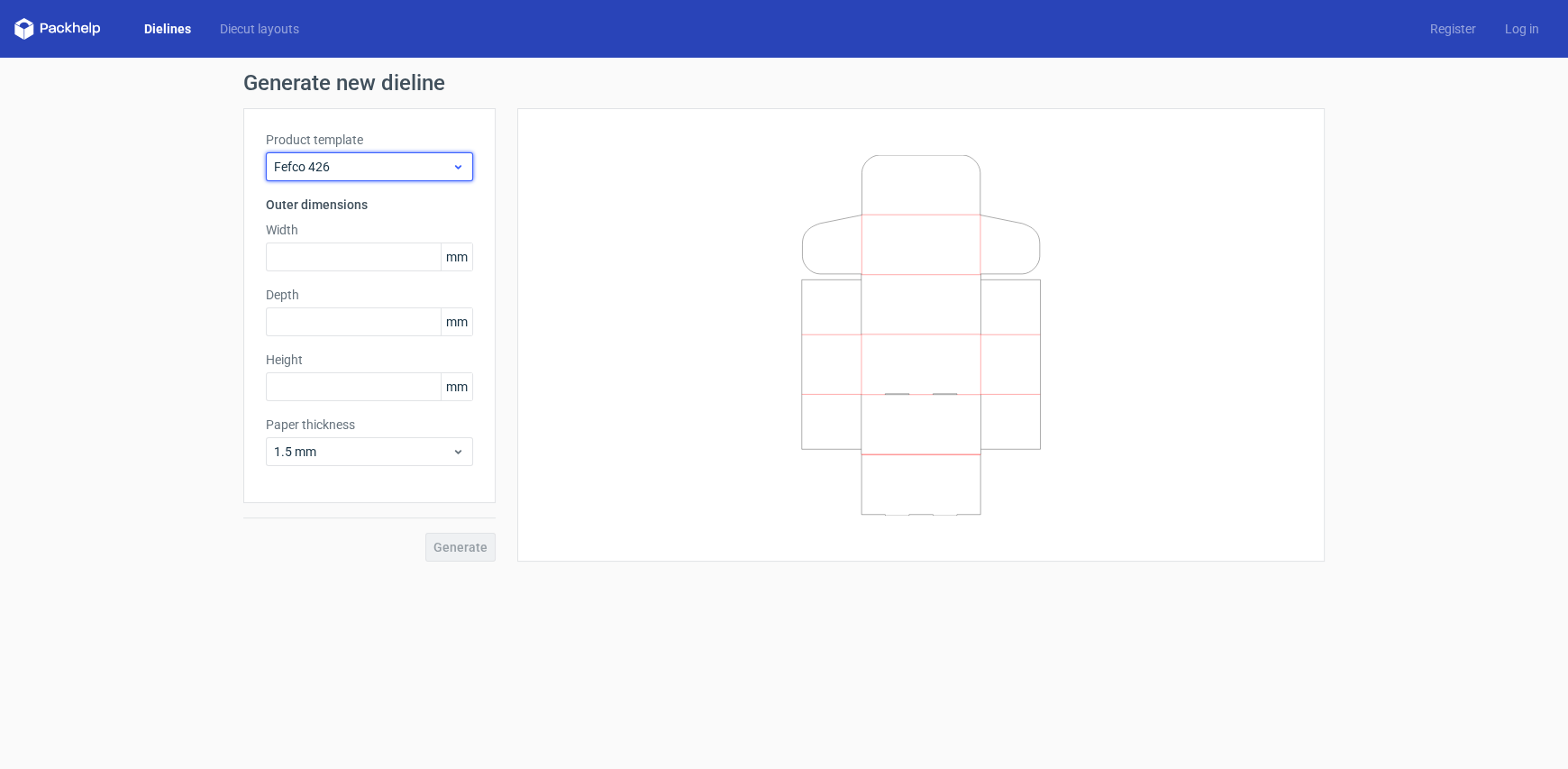
click at [345, 168] on span "Fefco 426" at bounding box center [362, 166] width 178 height 18
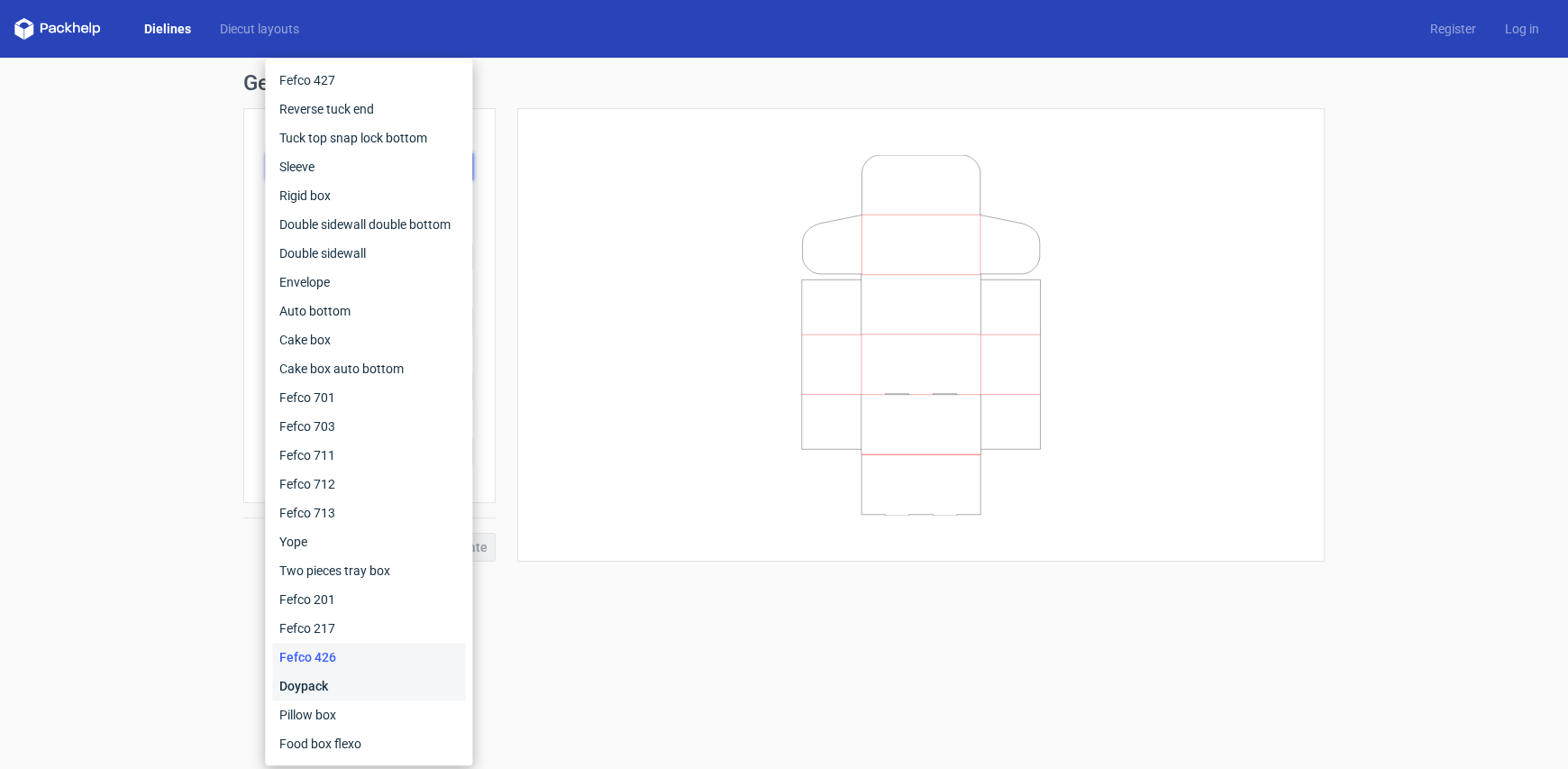
click at [296, 697] on div "Doypack" at bounding box center [368, 685] width 193 height 29
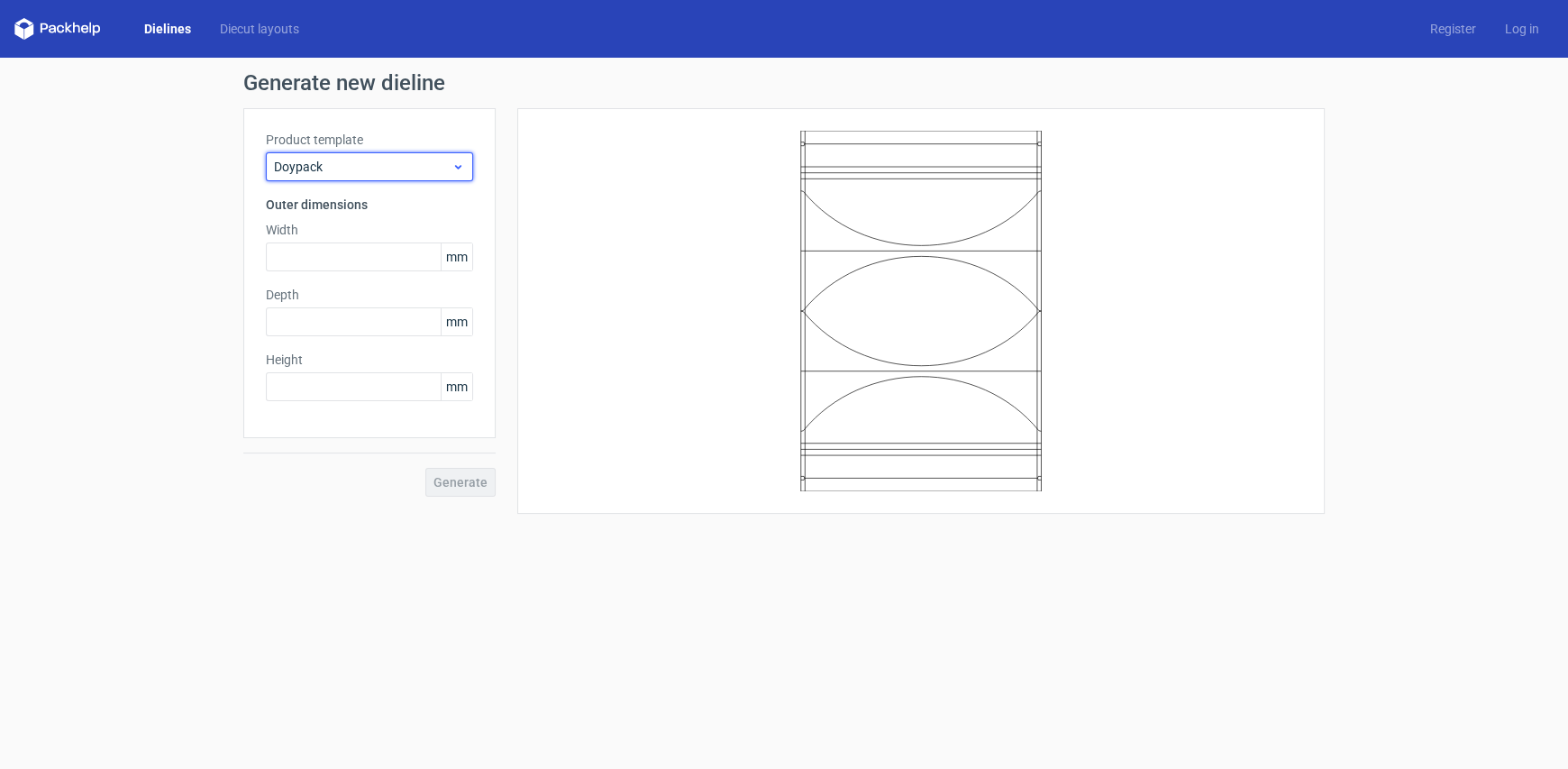
click at [338, 169] on span "Doypack" at bounding box center [362, 166] width 178 height 18
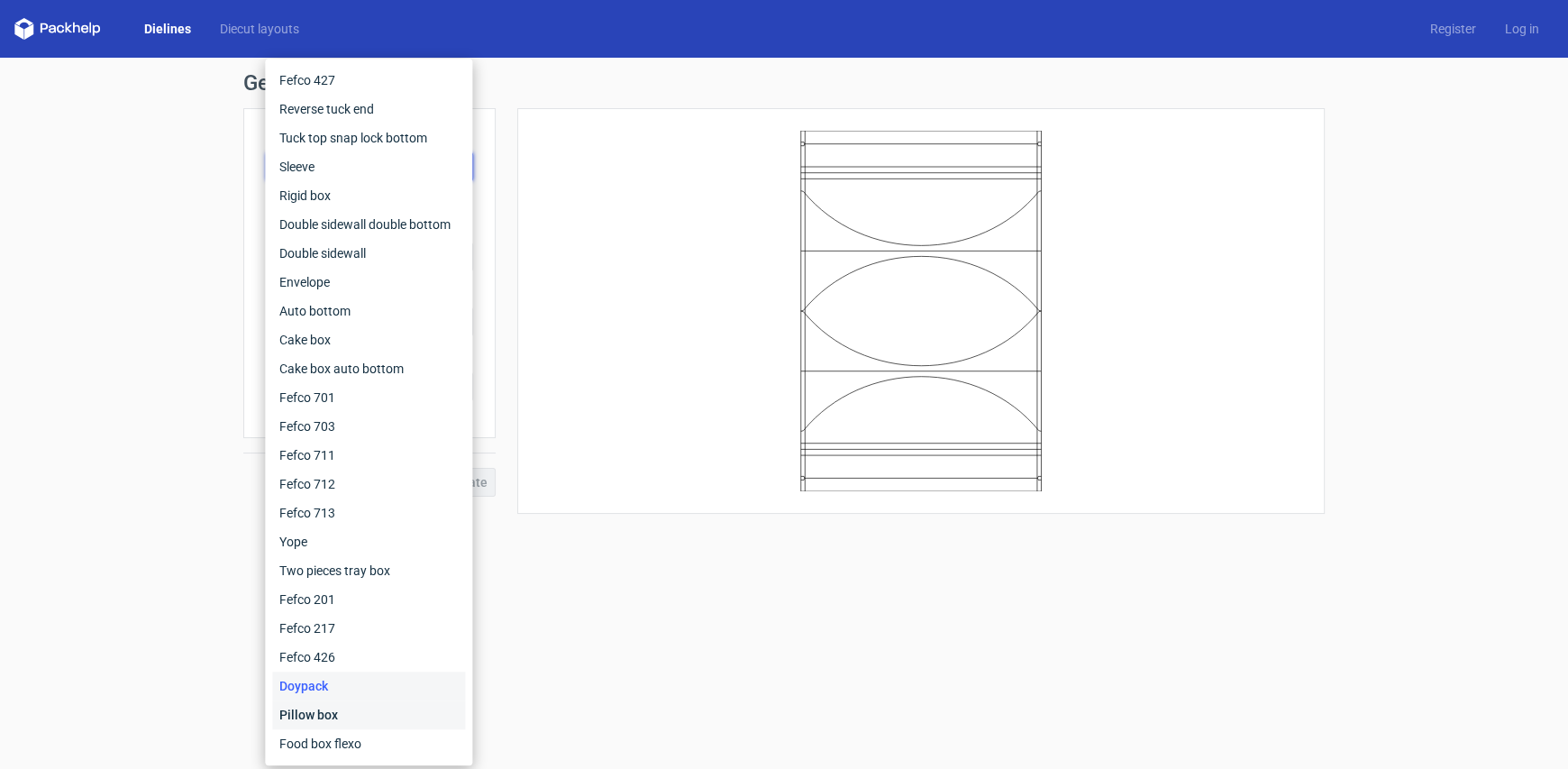
click at [321, 721] on div "Pillow box" at bounding box center [368, 714] width 193 height 29
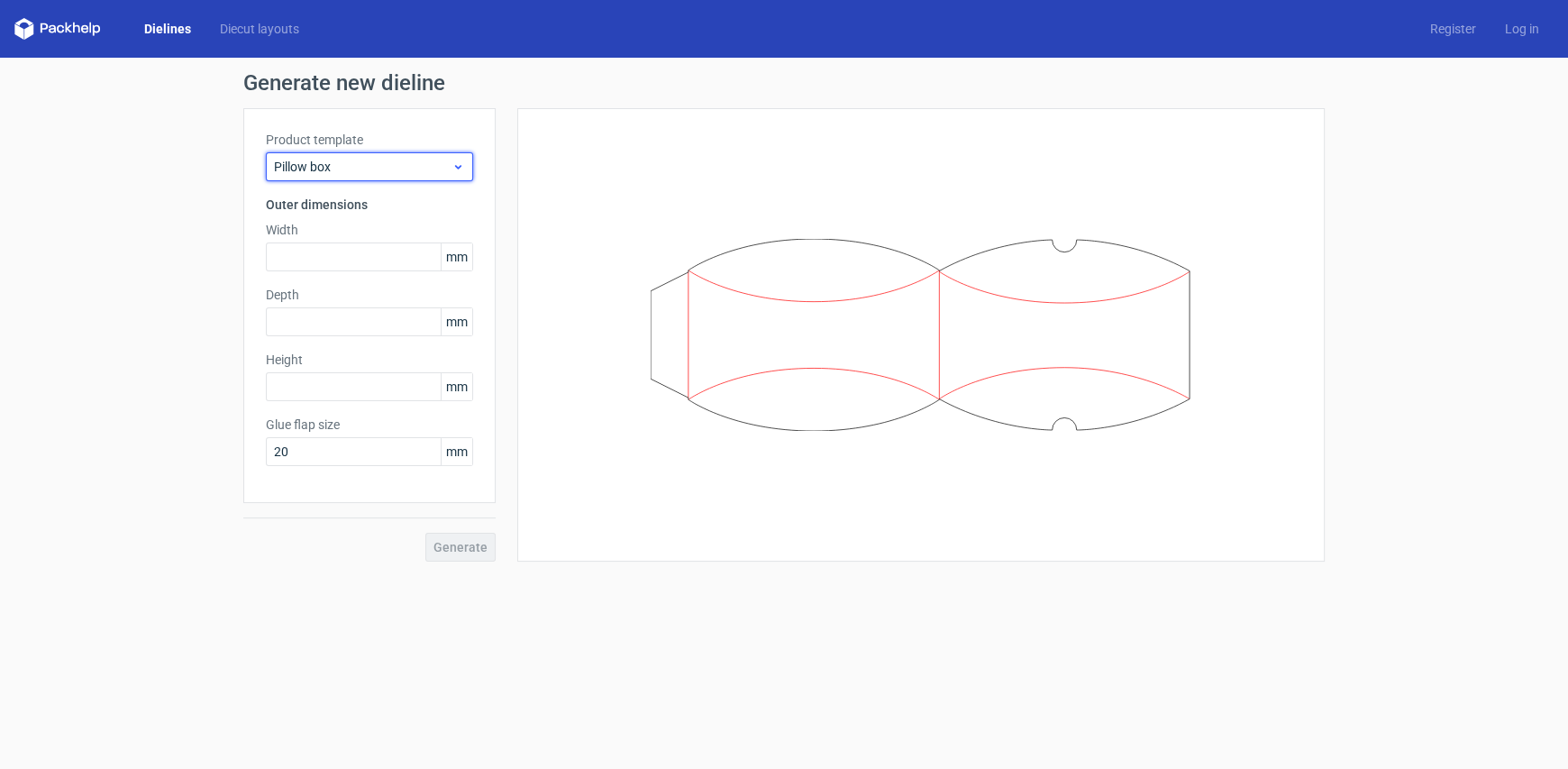
click at [293, 172] on span "Pillow box" at bounding box center [362, 166] width 178 height 18
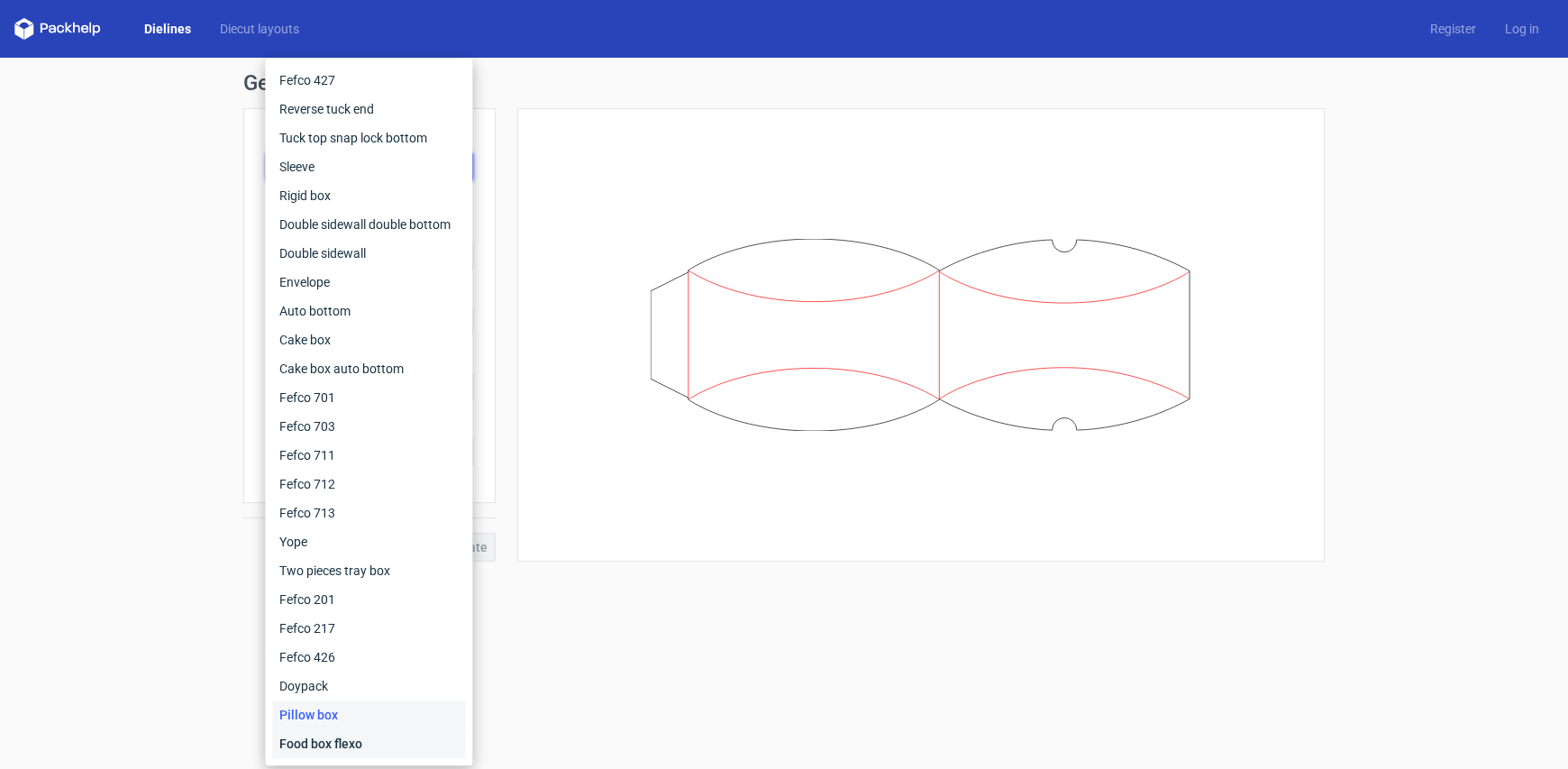
click at [324, 735] on div "Food box flexo" at bounding box center [368, 743] width 193 height 29
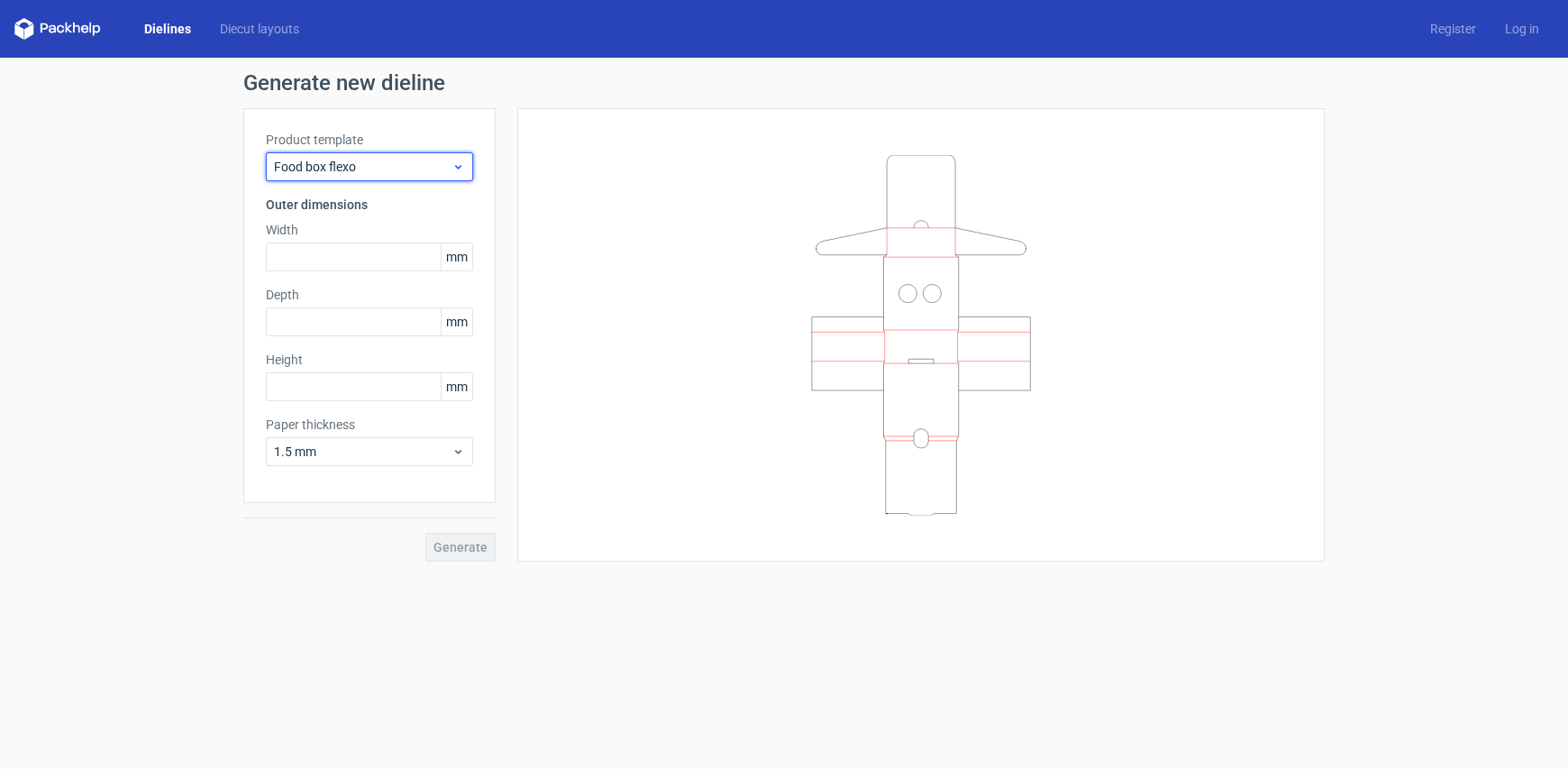
click at [316, 167] on span "Food box flexo" at bounding box center [362, 166] width 178 height 18
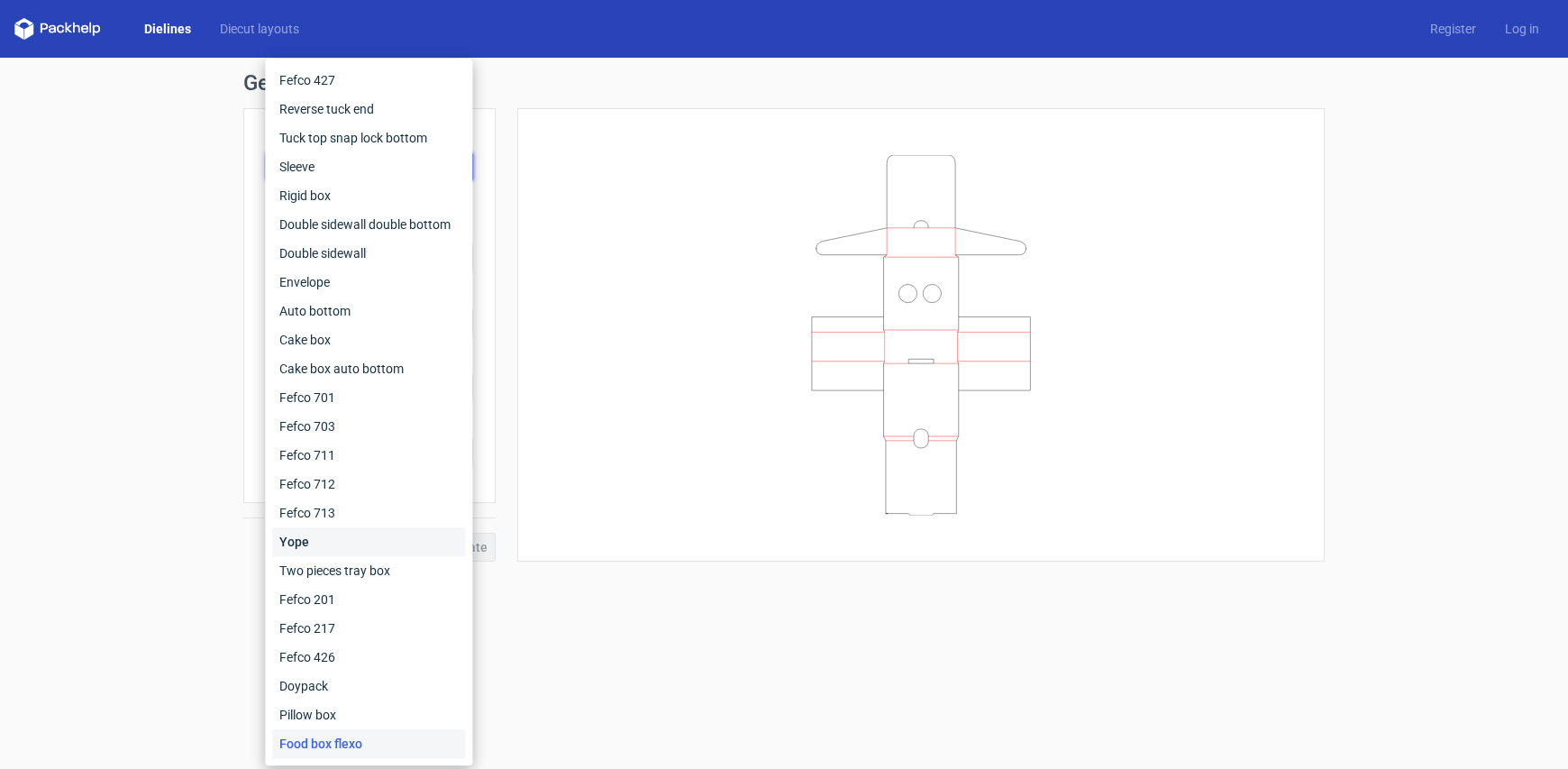
click at [308, 544] on div "Yope" at bounding box center [368, 542] width 193 height 29
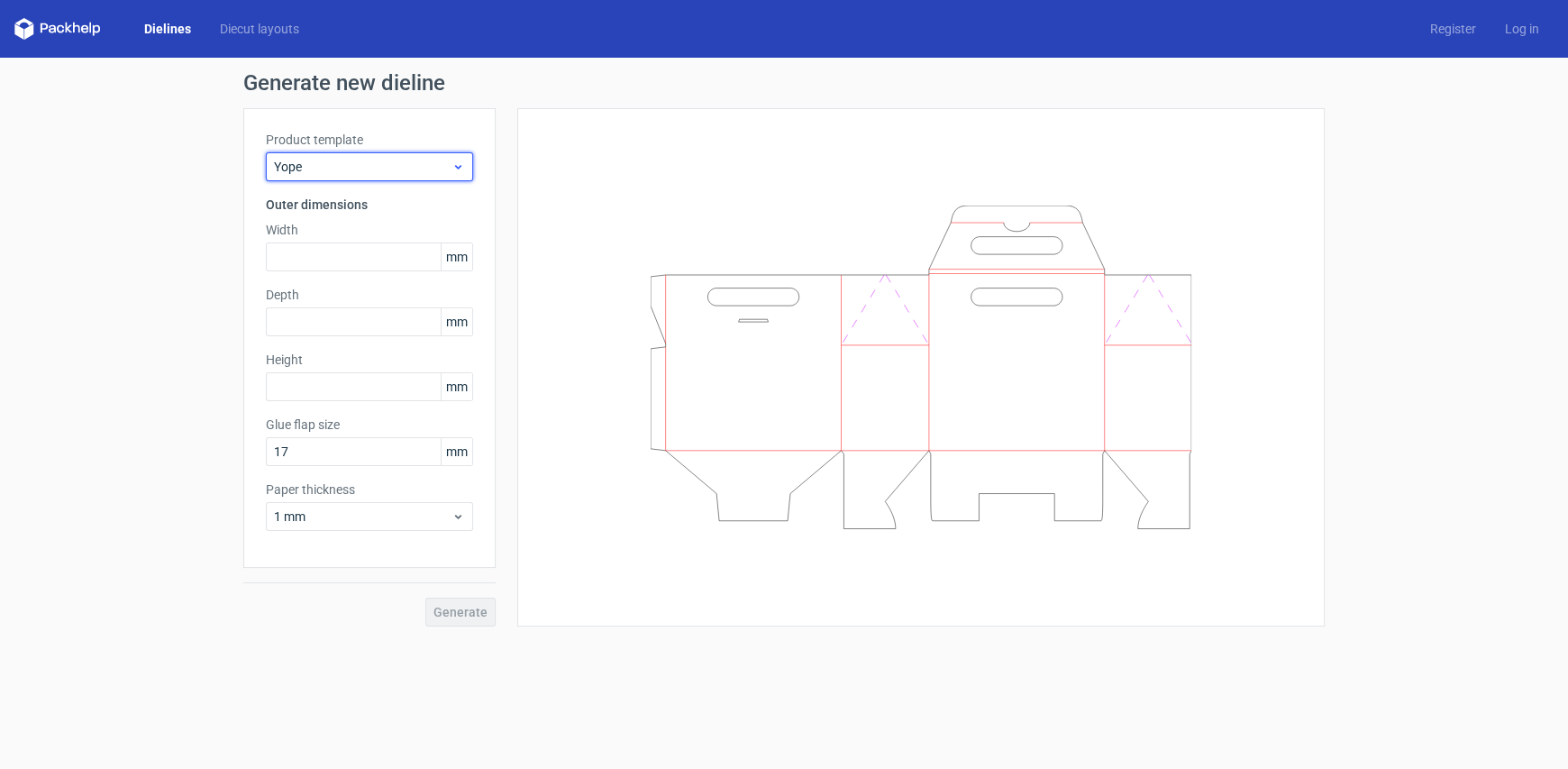
click at [311, 172] on span "Yope" at bounding box center [362, 166] width 178 height 18
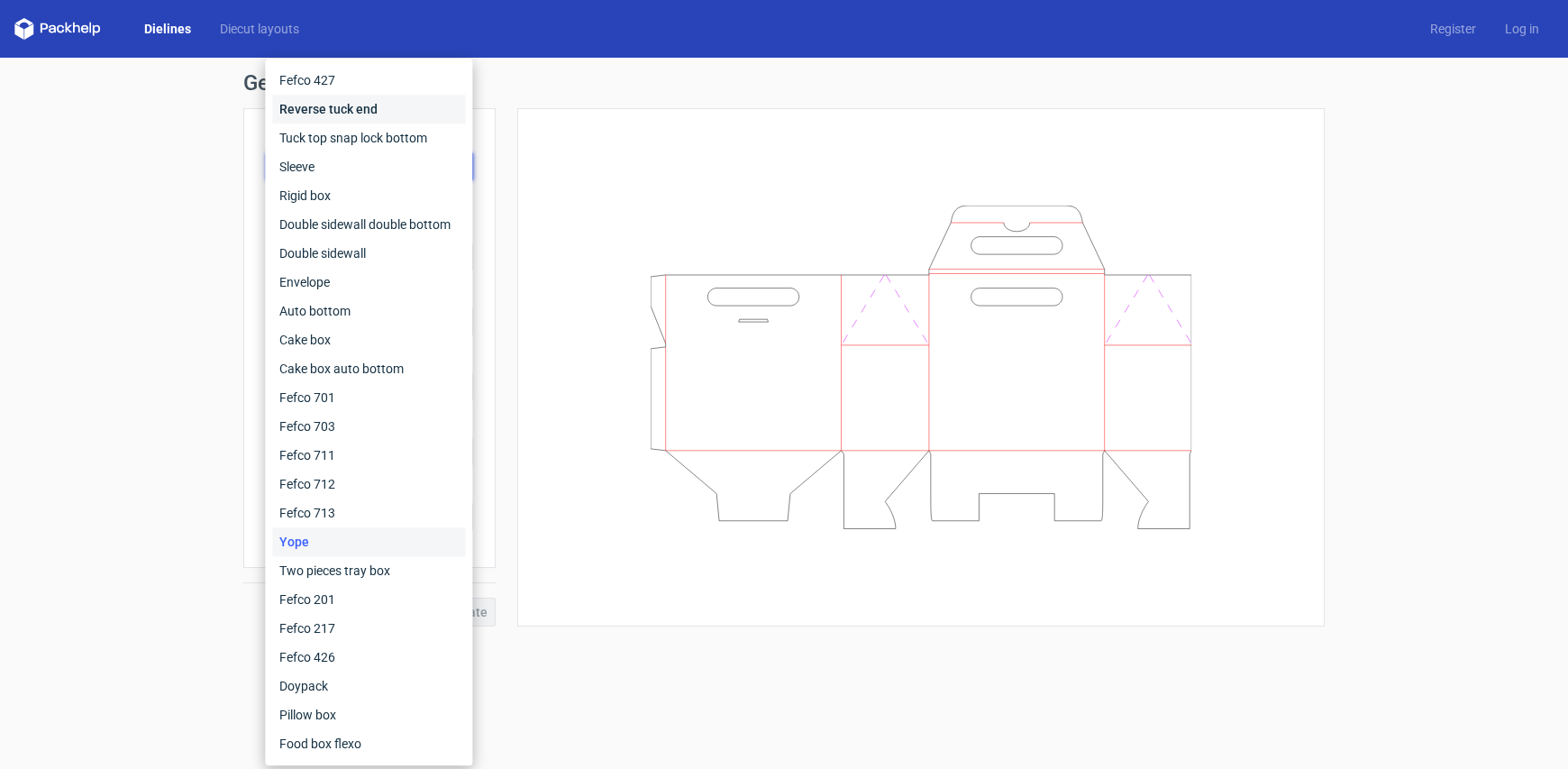
click at [319, 105] on div "Reverse tuck end" at bounding box center [368, 109] width 193 height 29
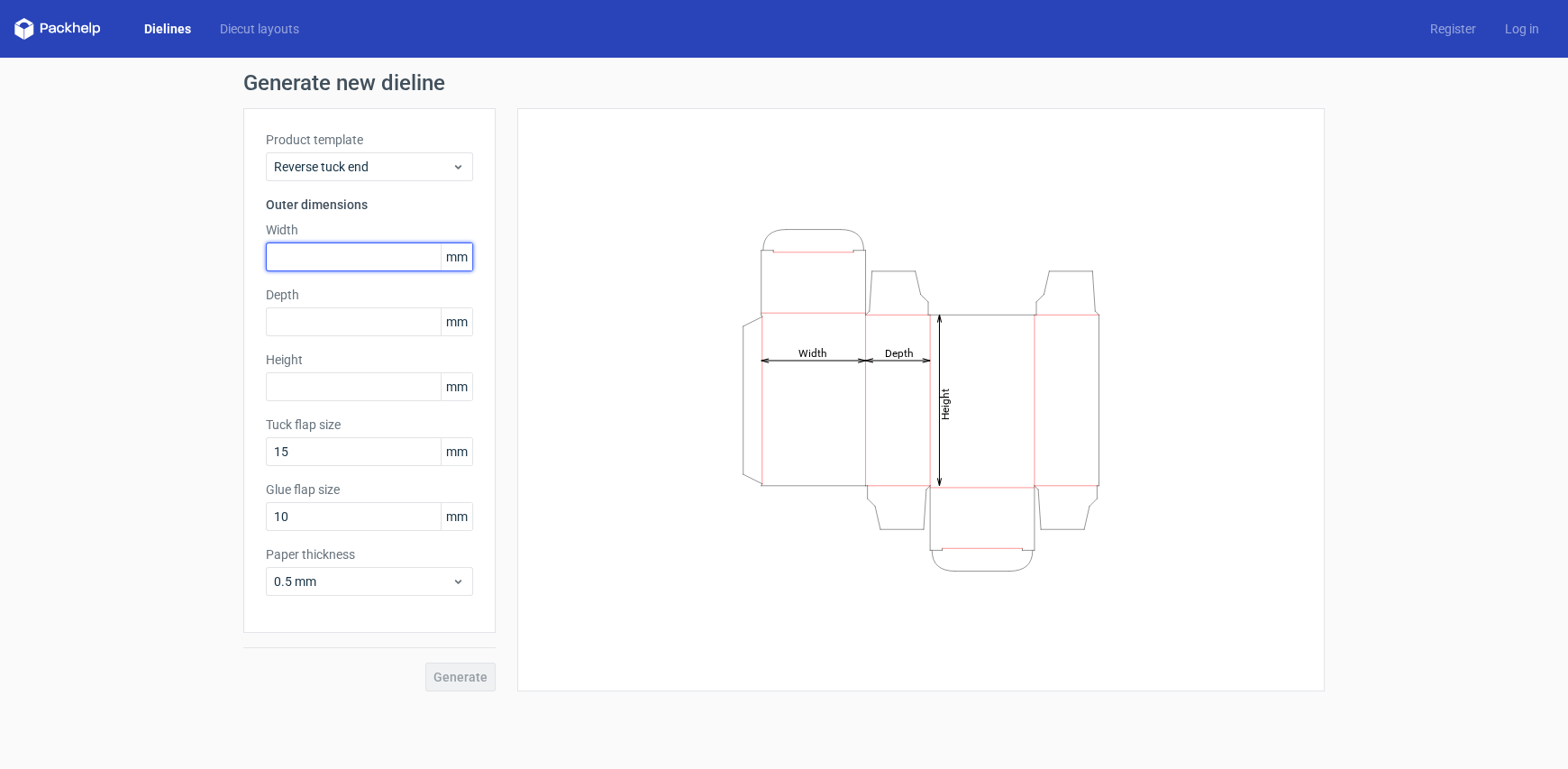
click at [327, 252] on input "text" at bounding box center [369, 256] width 207 height 29
type input "55"
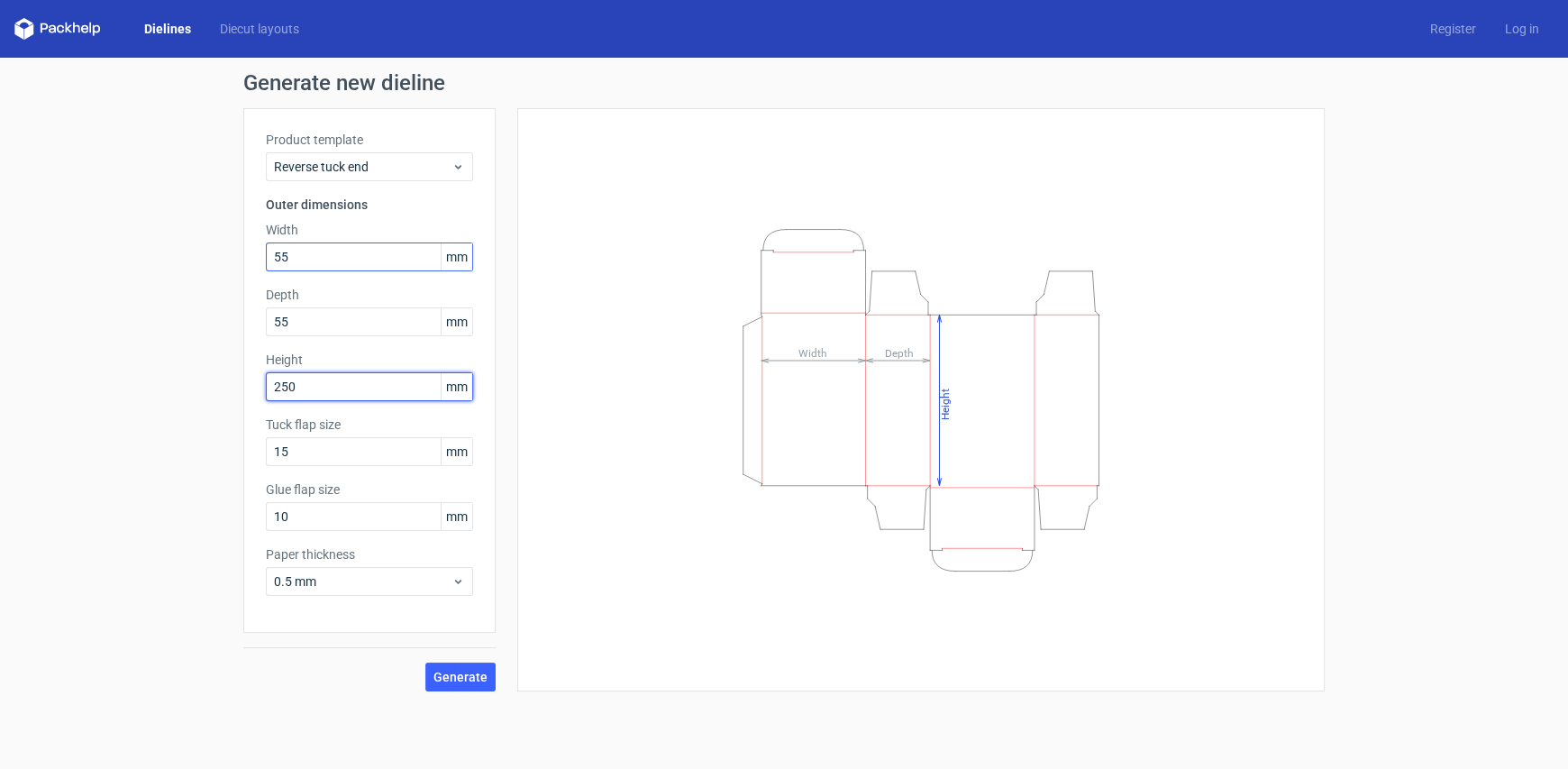
type input "250"
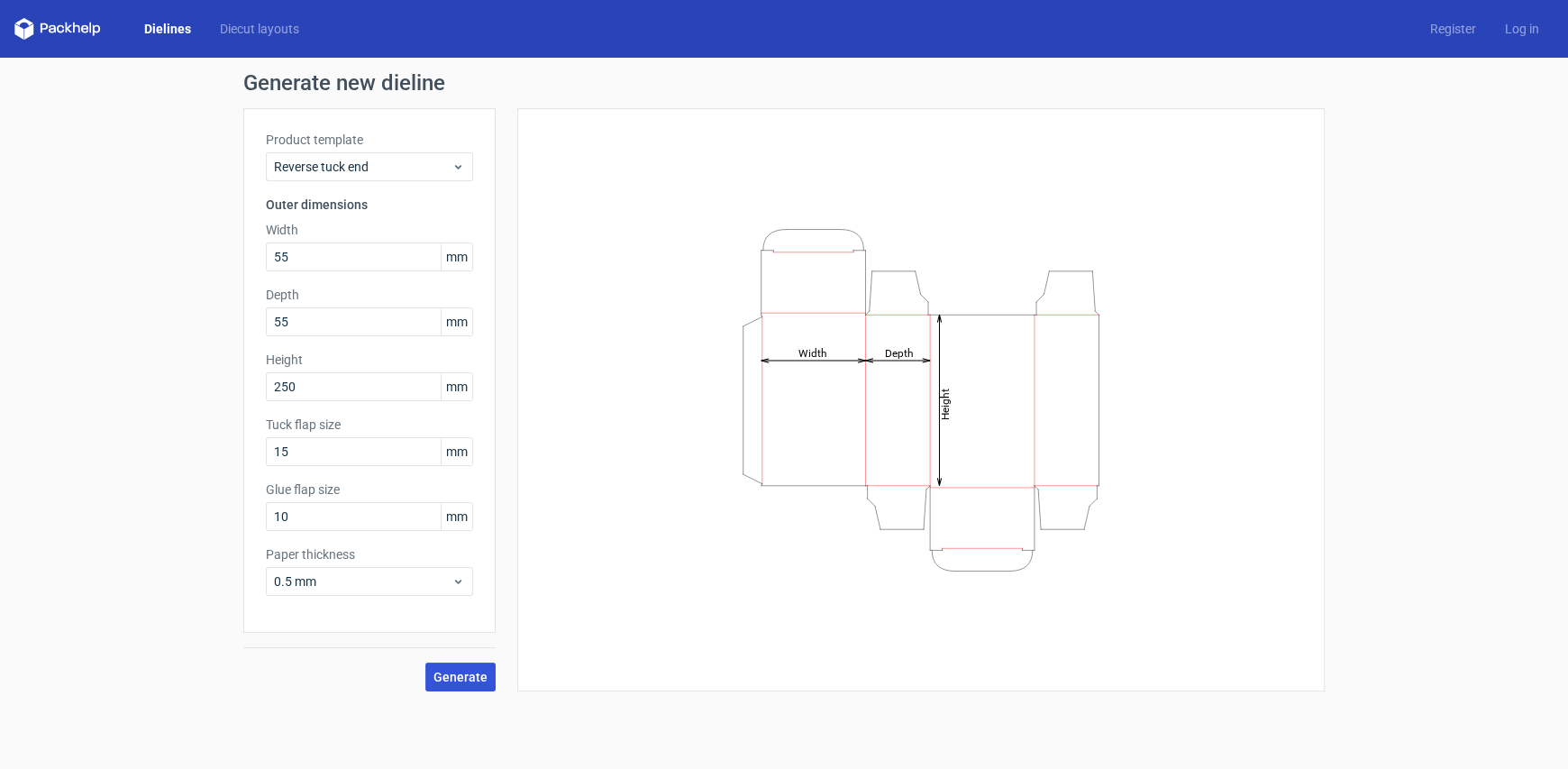
click at [457, 683] on button "Generate" at bounding box center [459, 677] width 70 height 29
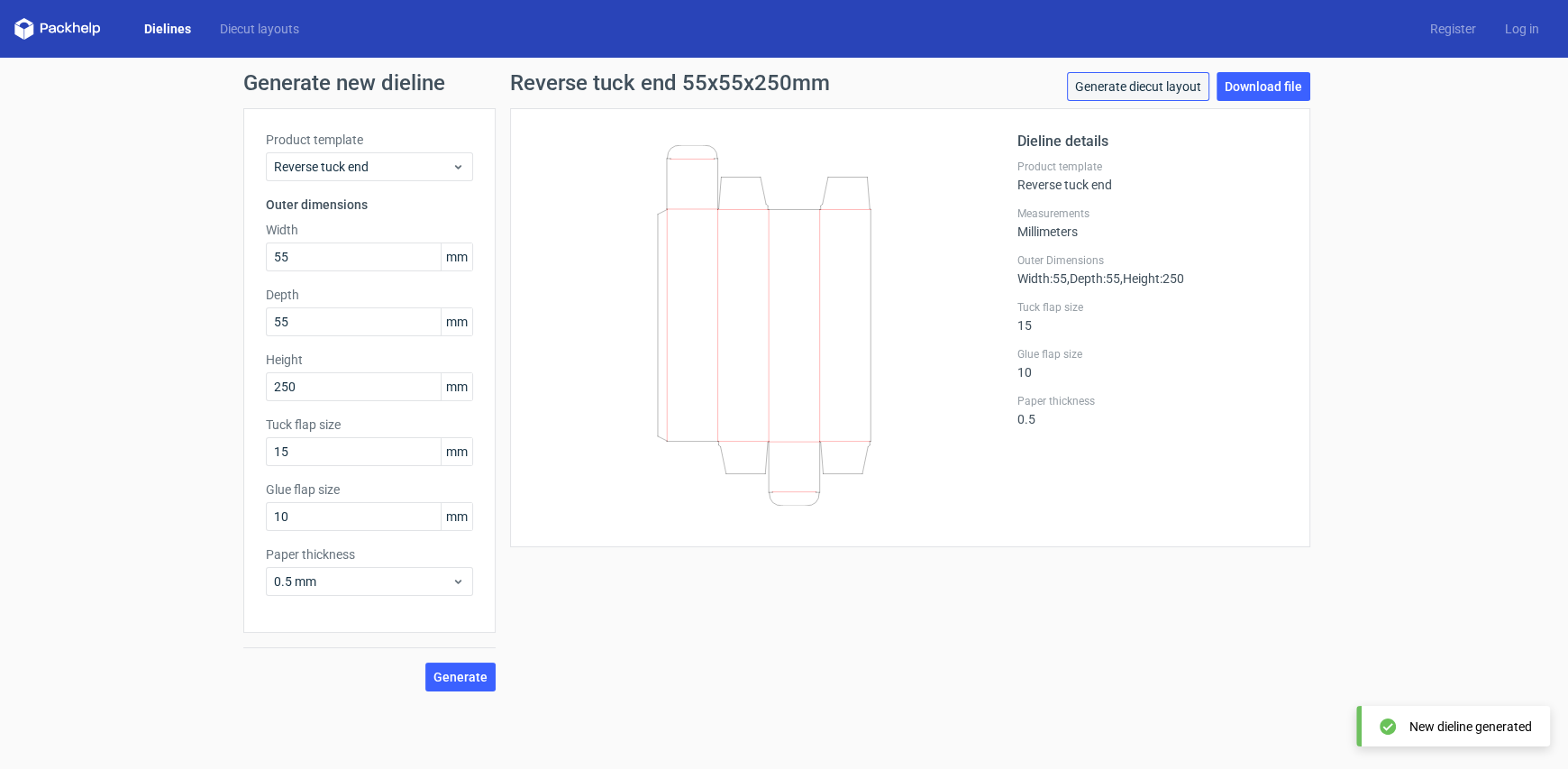
click at [1125, 88] on link "Generate diecut layout" at bounding box center [1138, 86] width 143 height 29
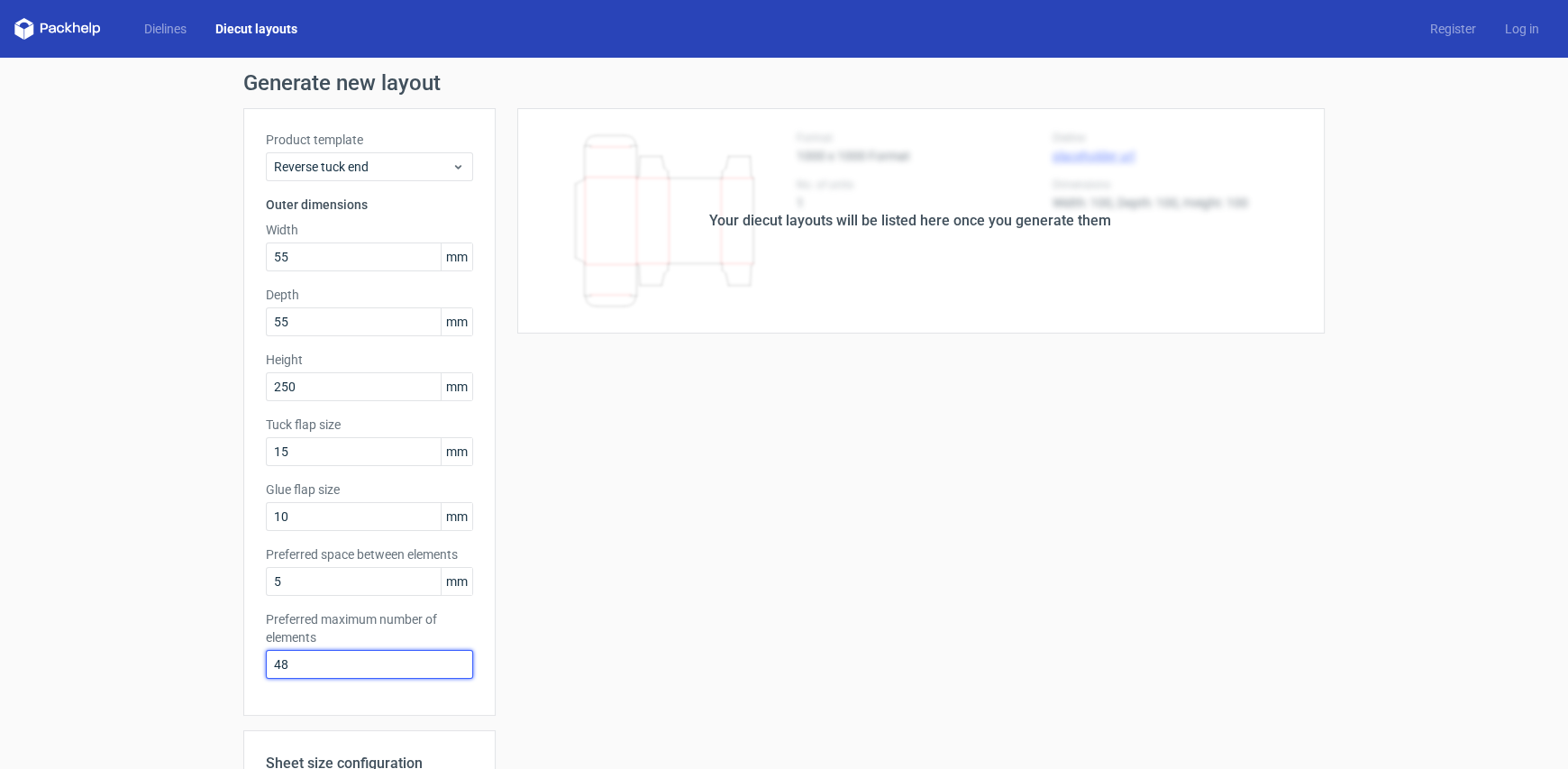
drag, startPoint x: 308, startPoint y: 671, endPoint x: 114, endPoint y: 647, distance: 195.5
click at [114, 647] on div "Generate new layout Product template Reverse tuck end Outer dimensions Width 55…" at bounding box center [784, 579] width 1568 height 1043
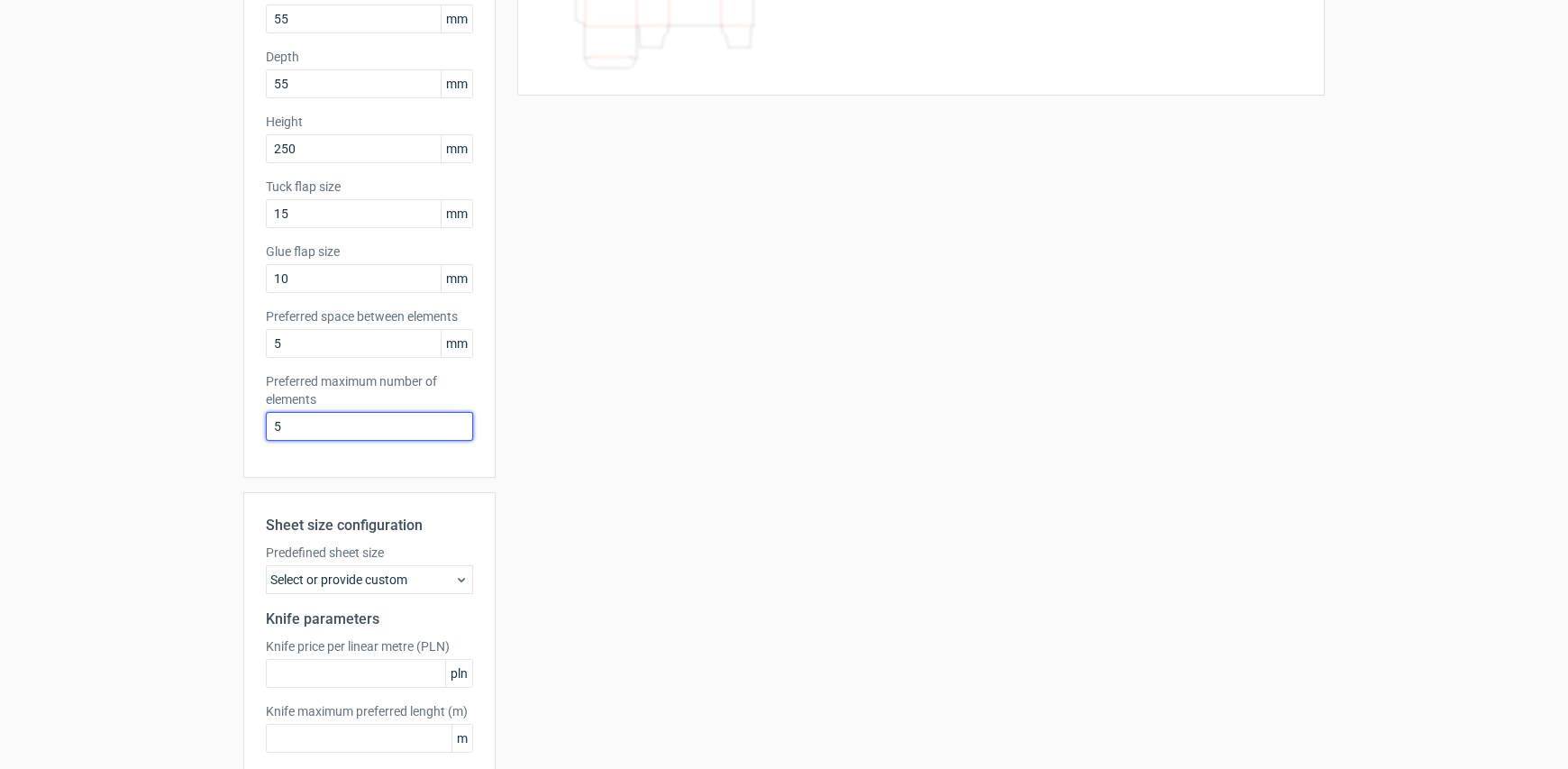
scroll to position [269, 0]
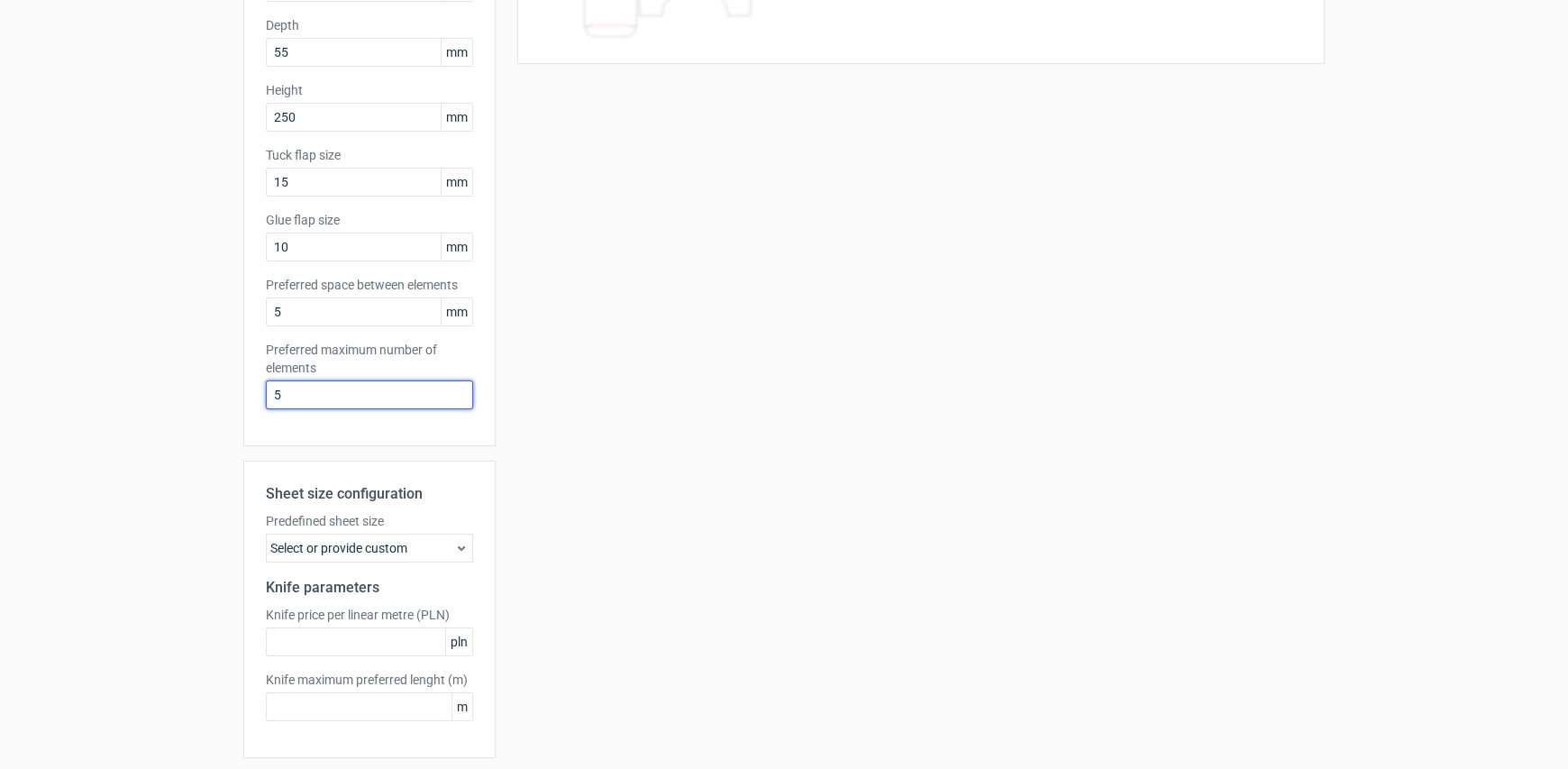
type input "5"
click at [457, 549] on icon at bounding box center [460, 547] width 14 height 14
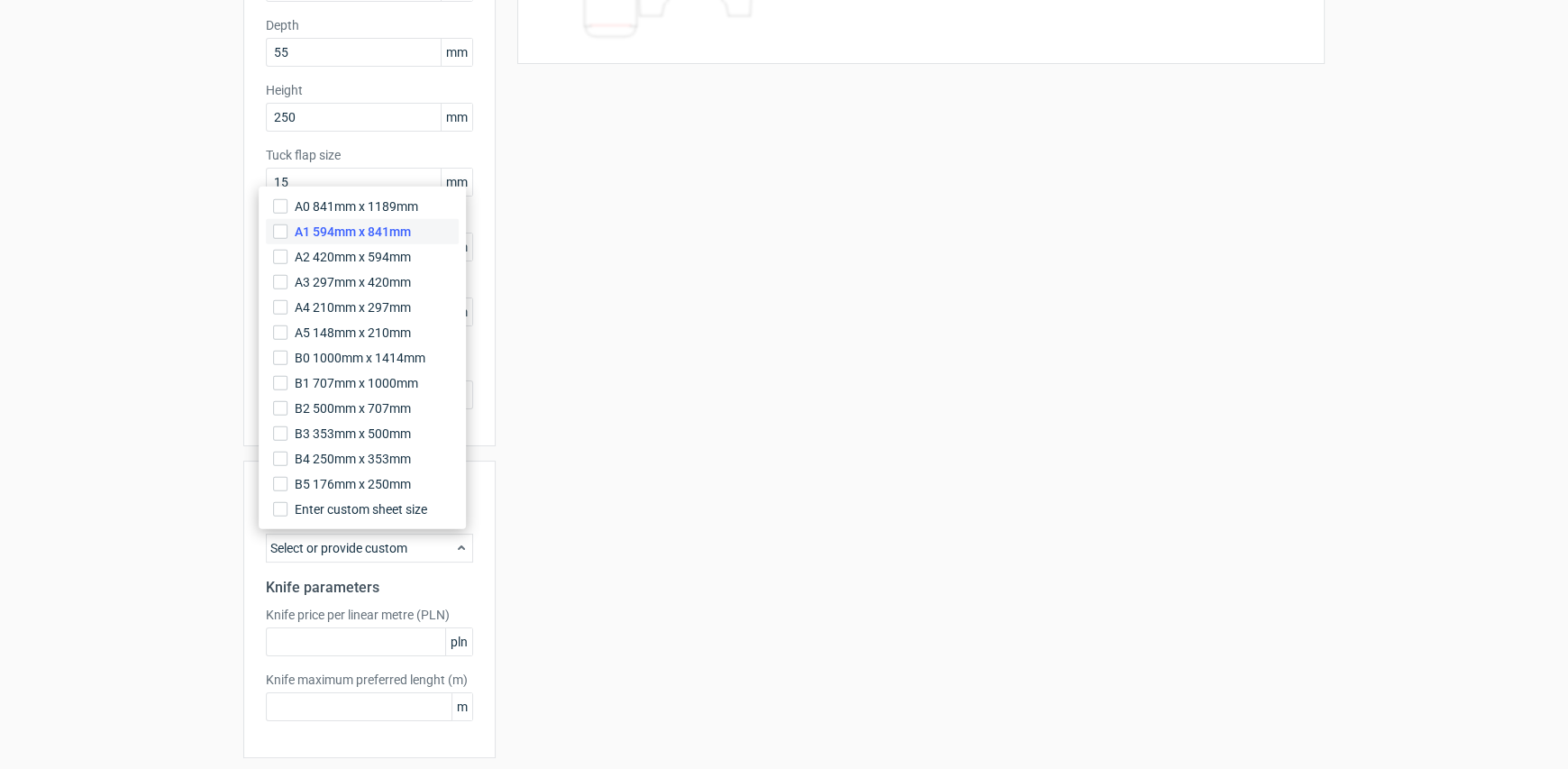
click at [392, 234] on span "A1 594mm x 841mm" at bounding box center [352, 231] width 116 height 18
click at [287, 234] on input "A1 594mm x 841mm" at bounding box center [280, 231] width 14 height 14
click at [375, 413] on span "B2 500mm x 707mm" at bounding box center [352, 407] width 116 height 18
click at [287, 413] on input "B2 500mm x 707mm" at bounding box center [280, 407] width 14 height 14
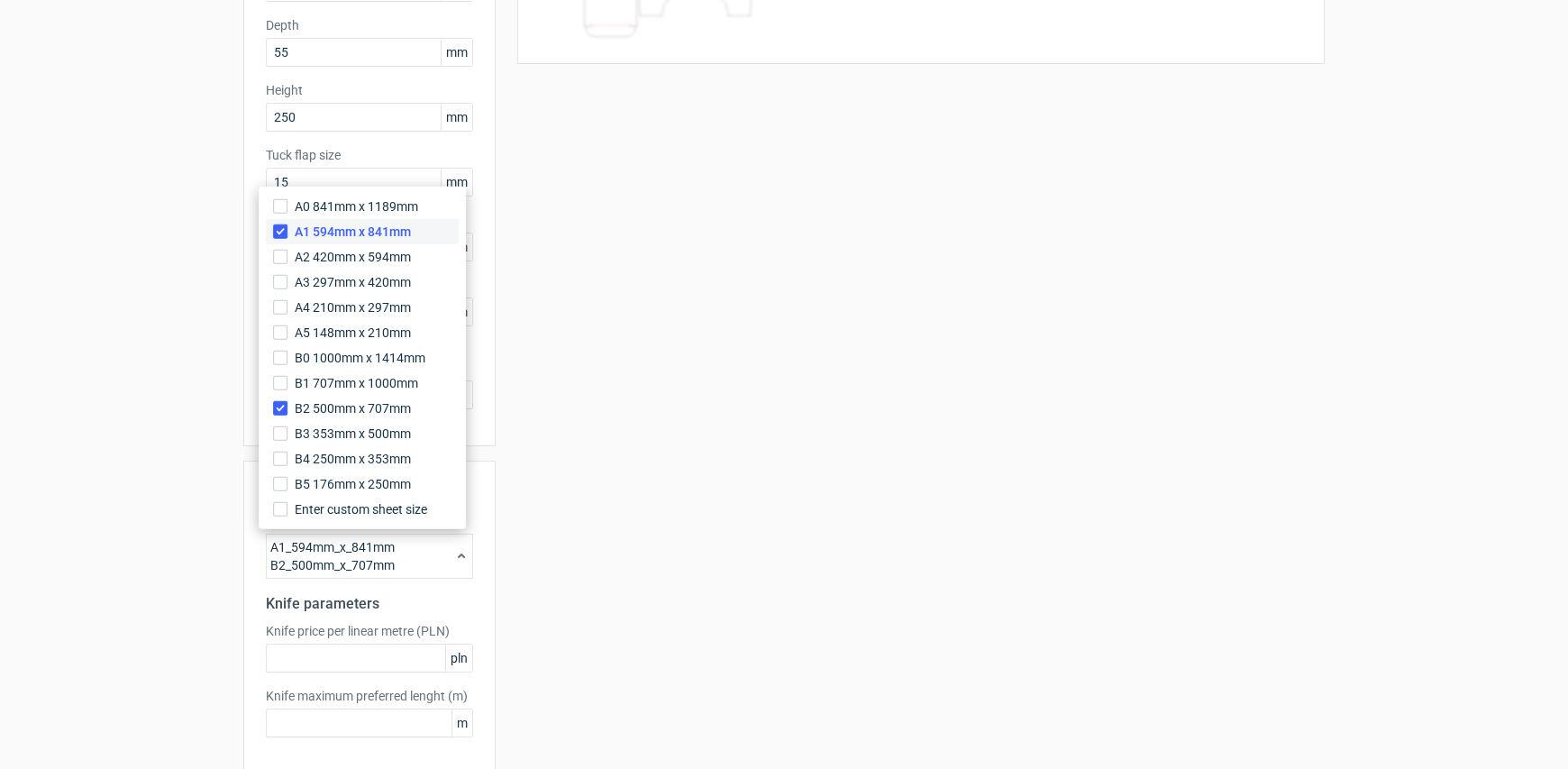
click at [375, 230] on span "A1 594mm x 841mm" at bounding box center [352, 231] width 116 height 18
click at [287, 230] on input "A1 594mm x 841mm" at bounding box center [280, 231] width 14 height 14
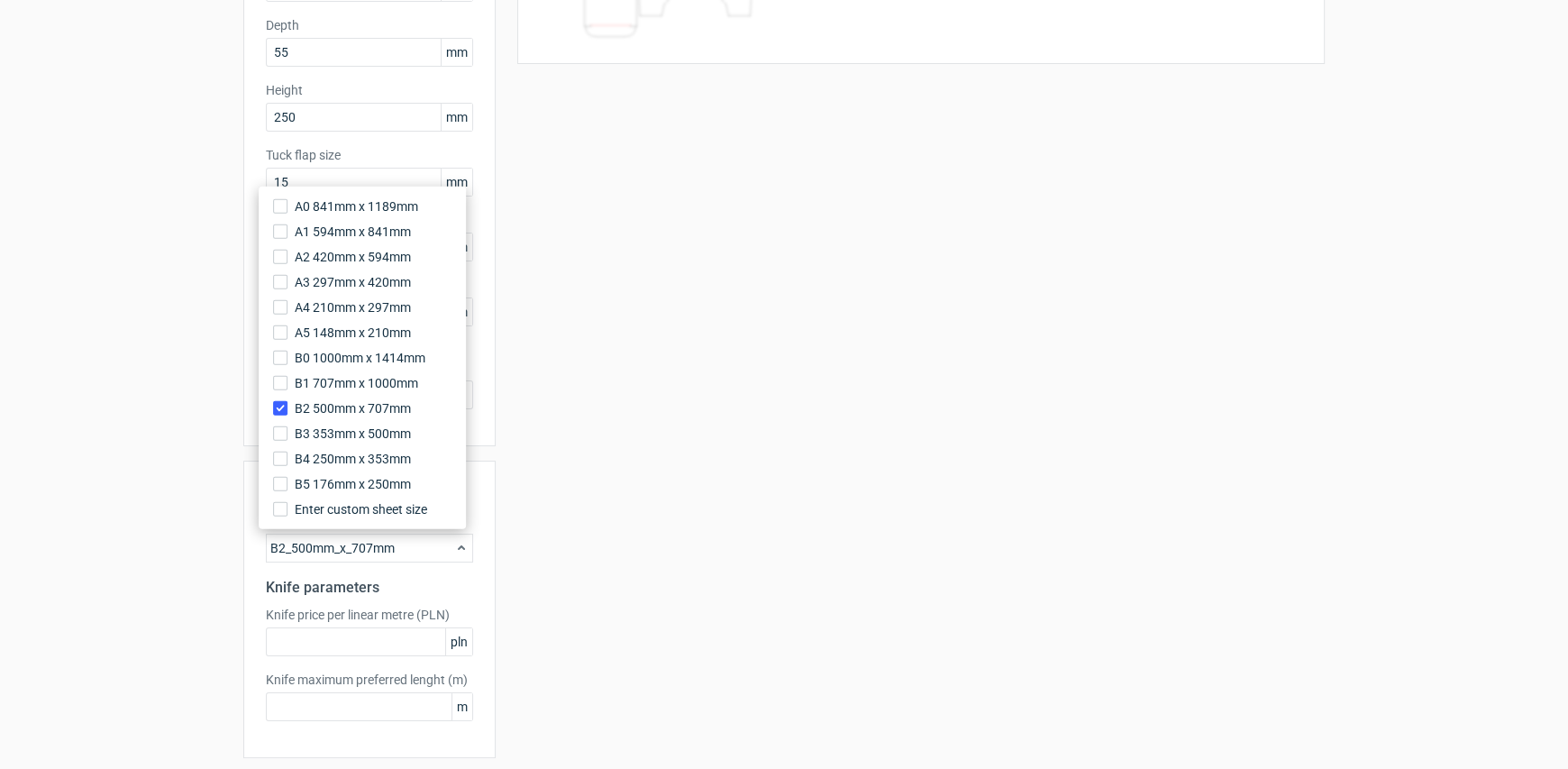
click at [657, 545] on div "Your diecut layouts will be listed here once you generate them Height Depth Wid…" at bounding box center [910, 327] width 829 height 978
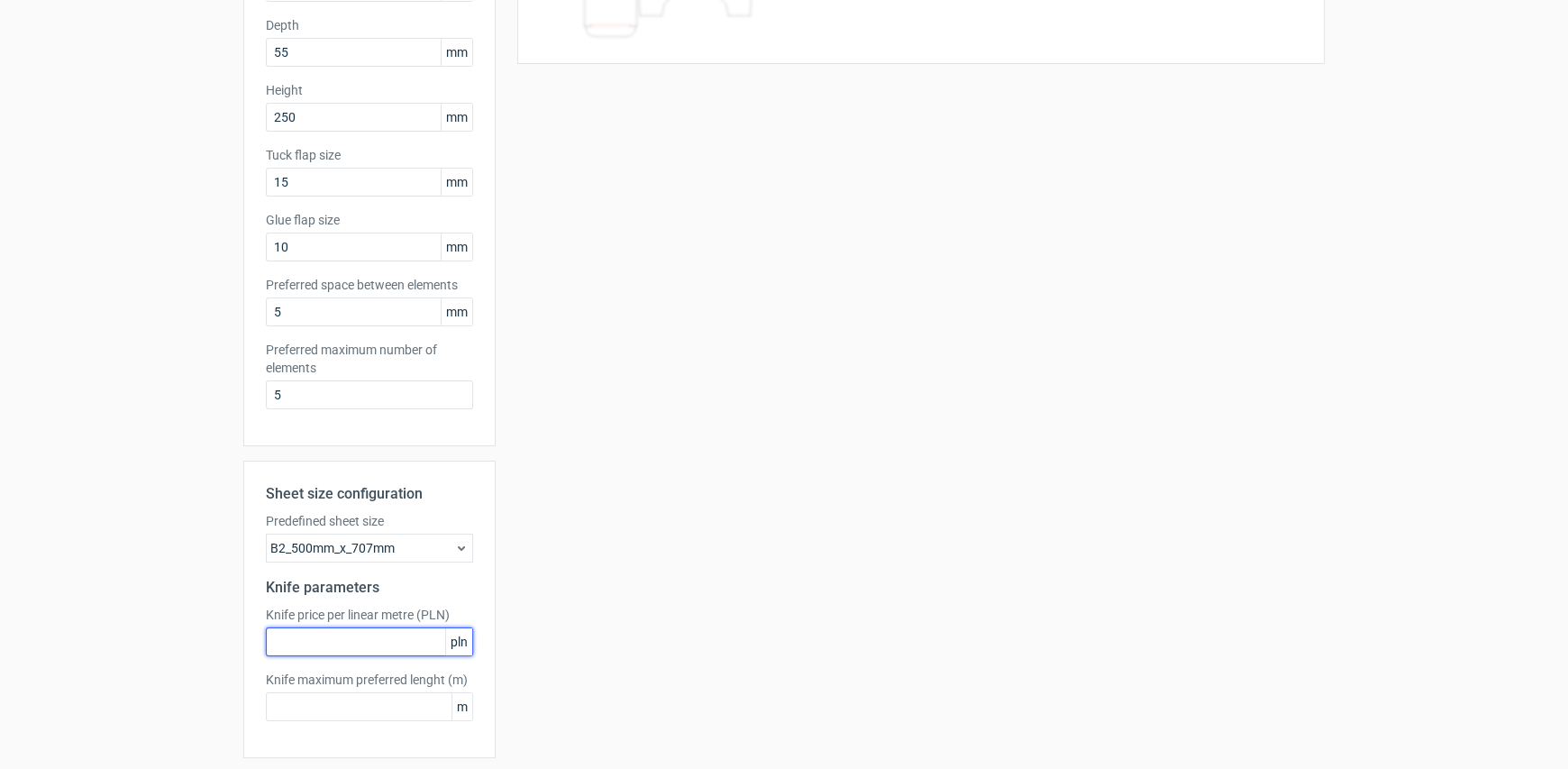
click at [390, 652] on input "text" at bounding box center [369, 641] width 207 height 29
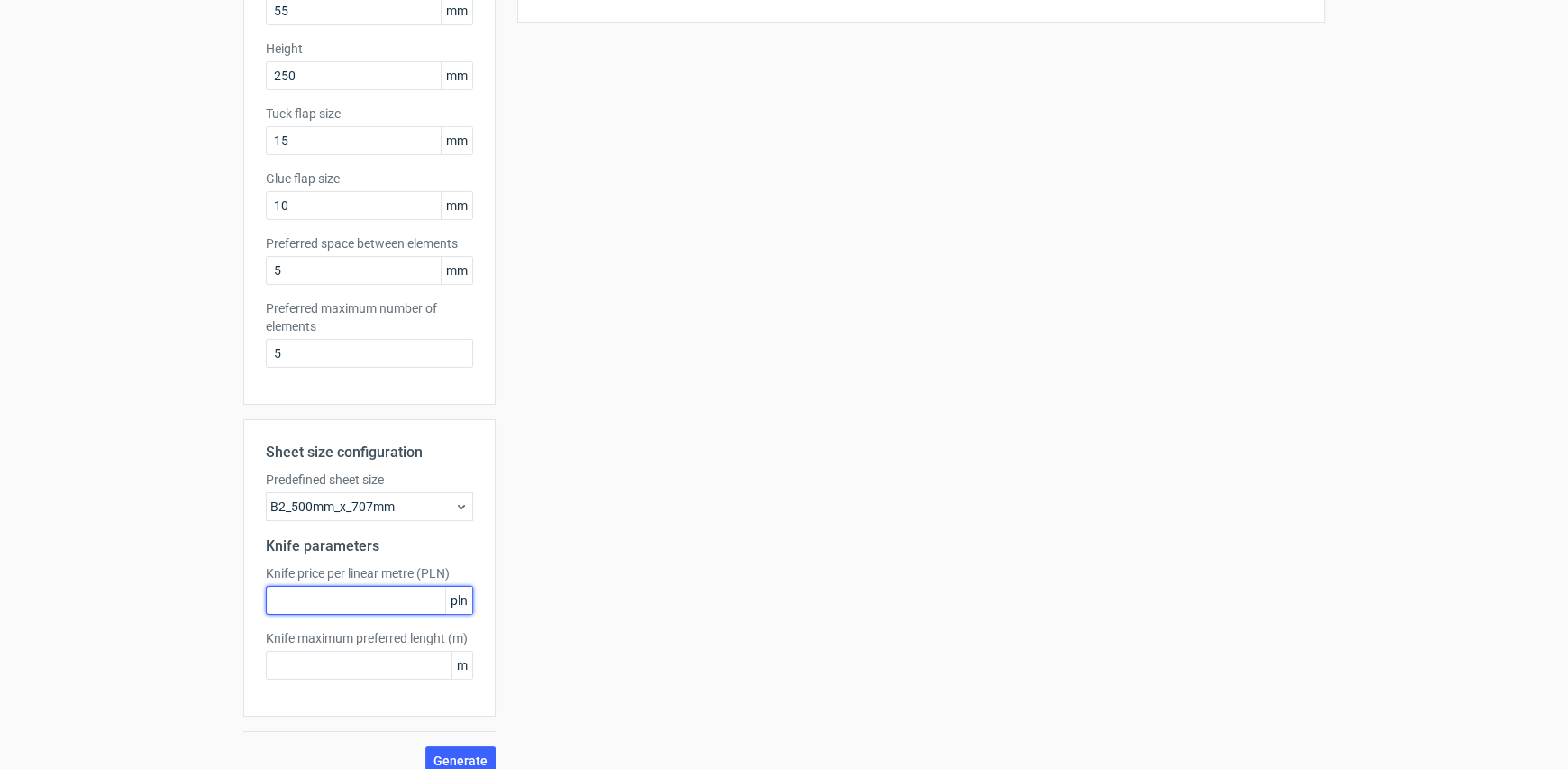
scroll to position [330, 0]
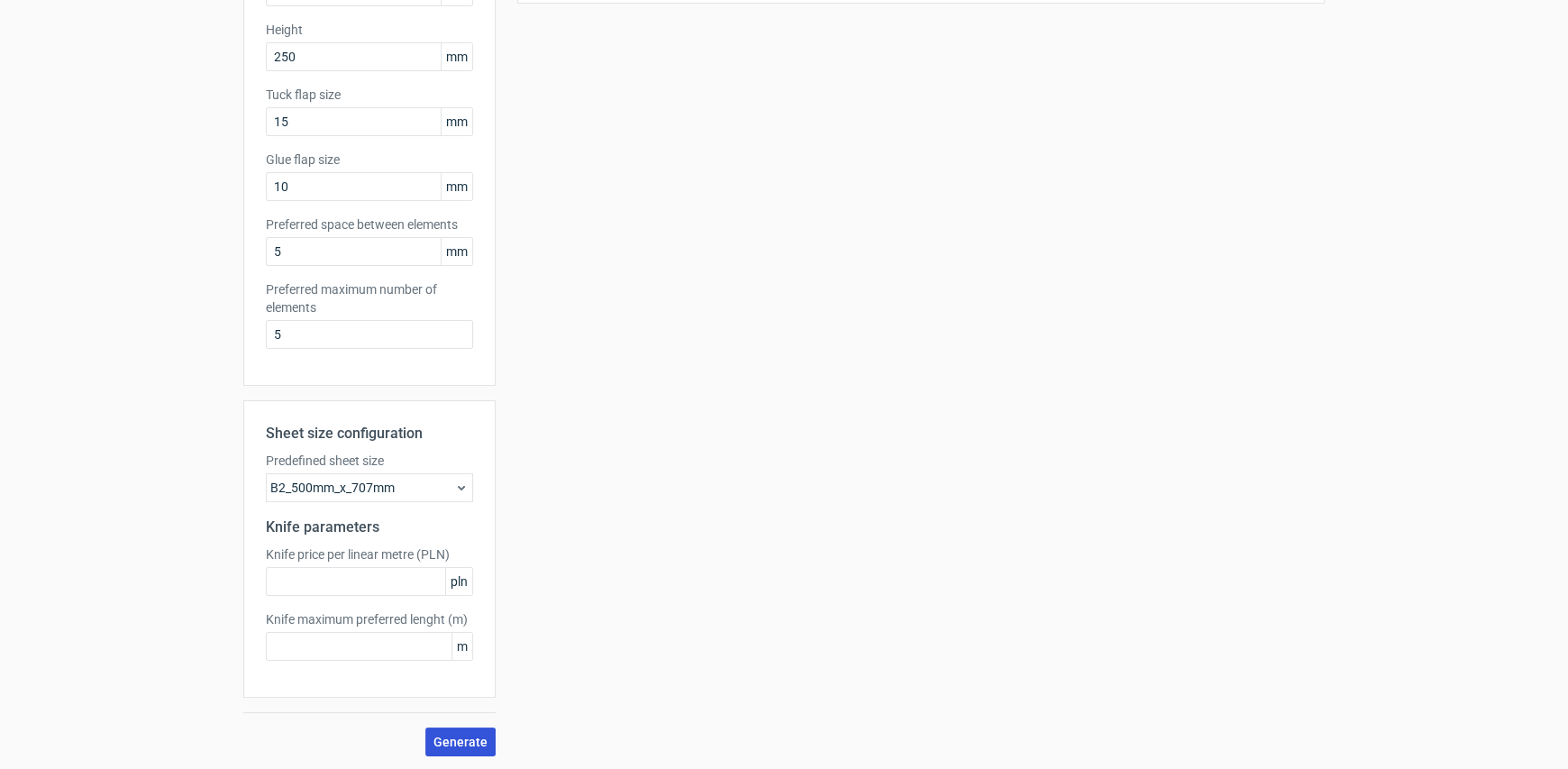
click at [461, 748] on button "Generate" at bounding box center [459, 741] width 70 height 29
click at [273, 567] on input "text" at bounding box center [369, 581] width 207 height 29
type input "0"
type input "1"
click at [297, 635] on input "text" at bounding box center [369, 646] width 207 height 29
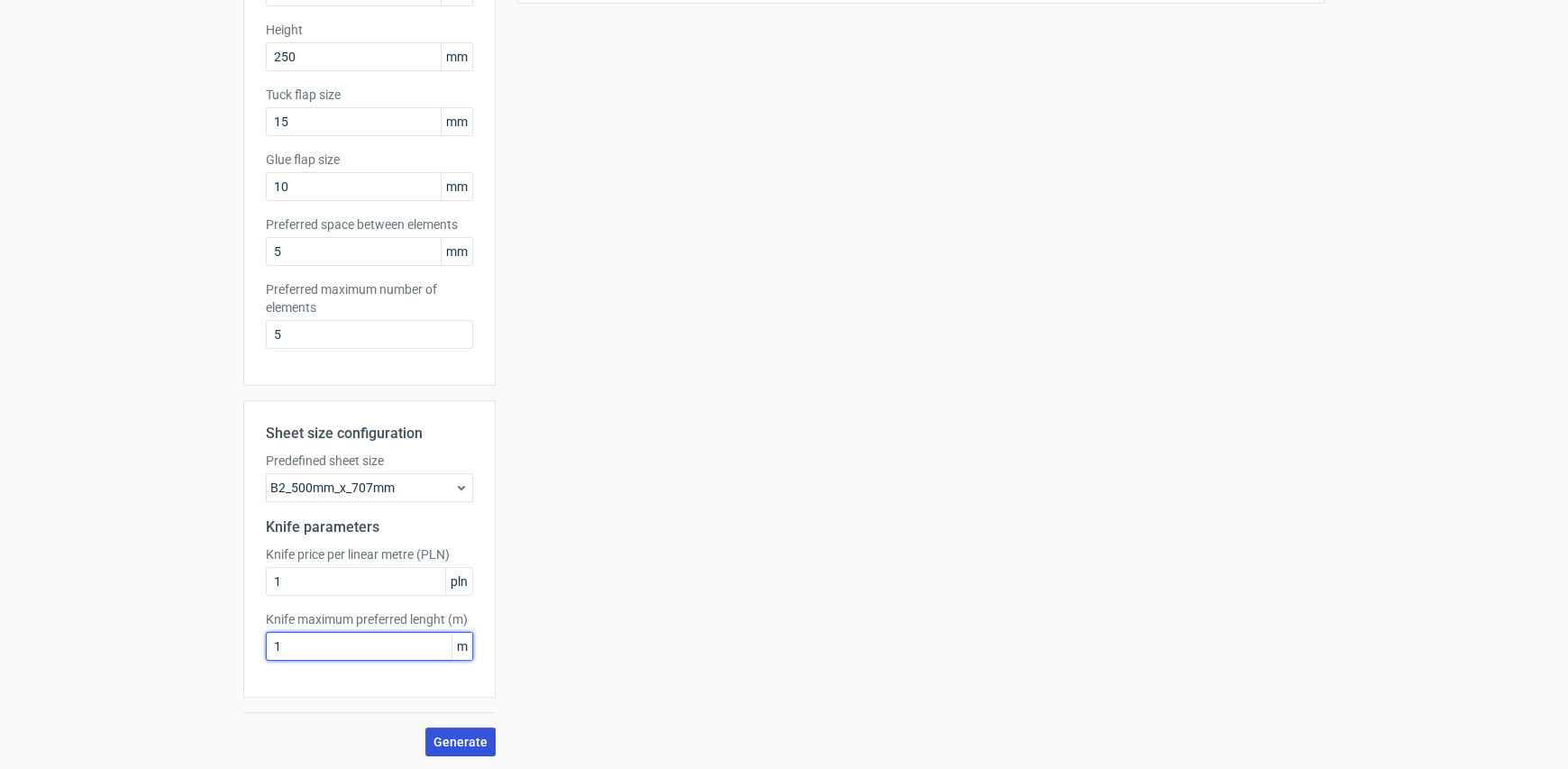
type input "1"
click at [451, 738] on span "Generate" at bounding box center [460, 742] width 54 height 13
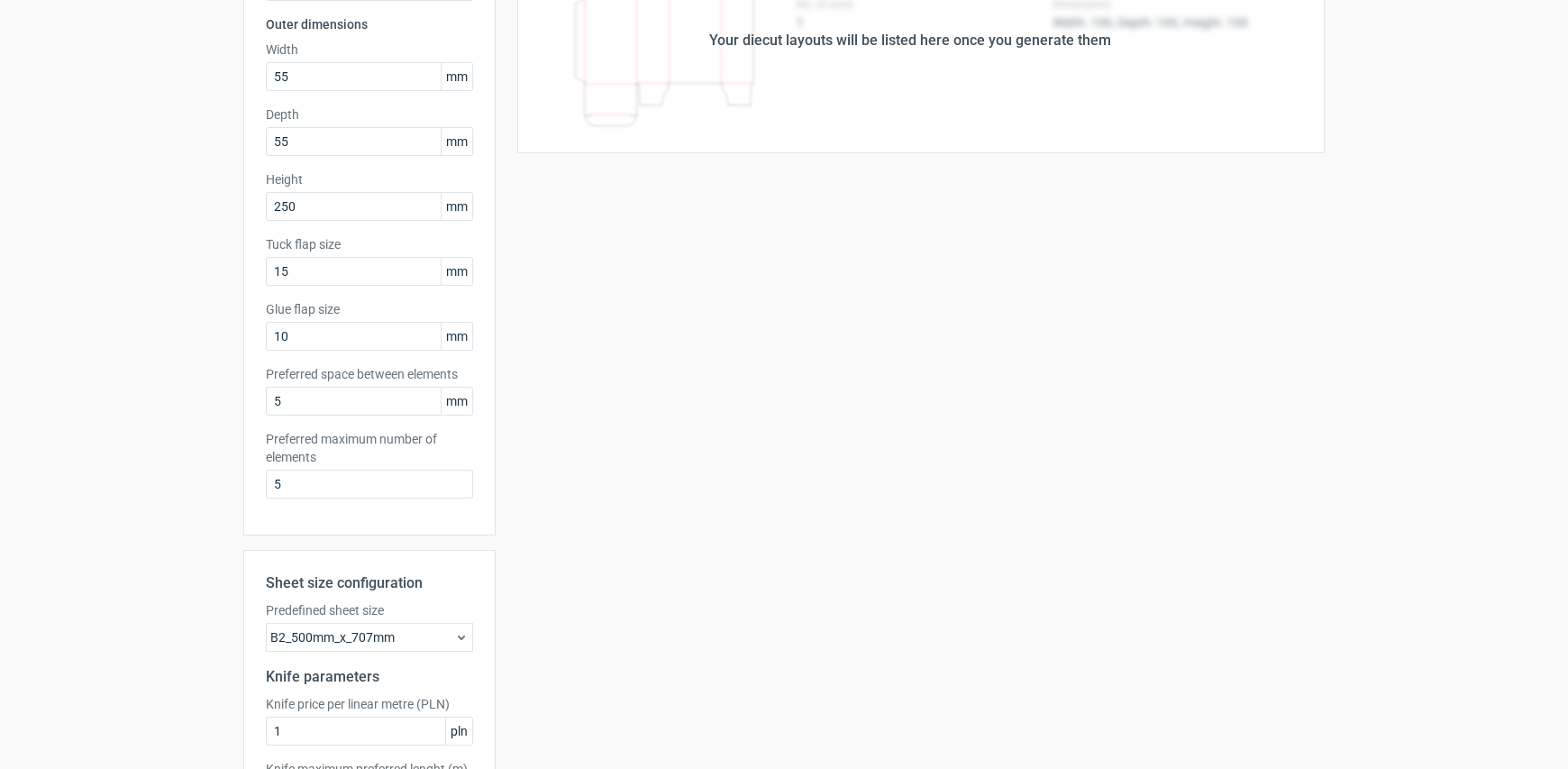
scroll to position [0, 0]
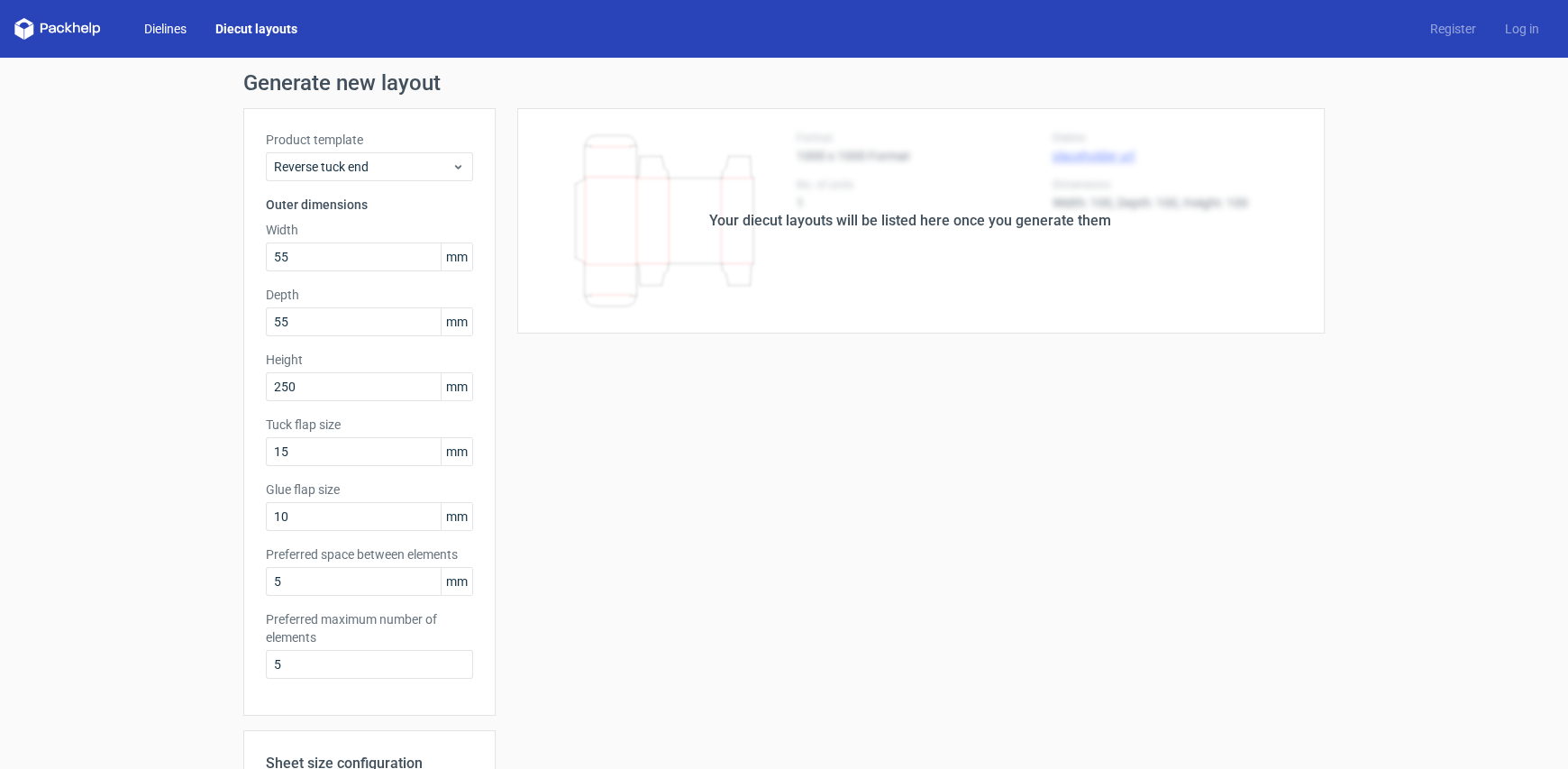
click at [149, 26] on link "Dielines" at bounding box center [165, 28] width 71 height 18
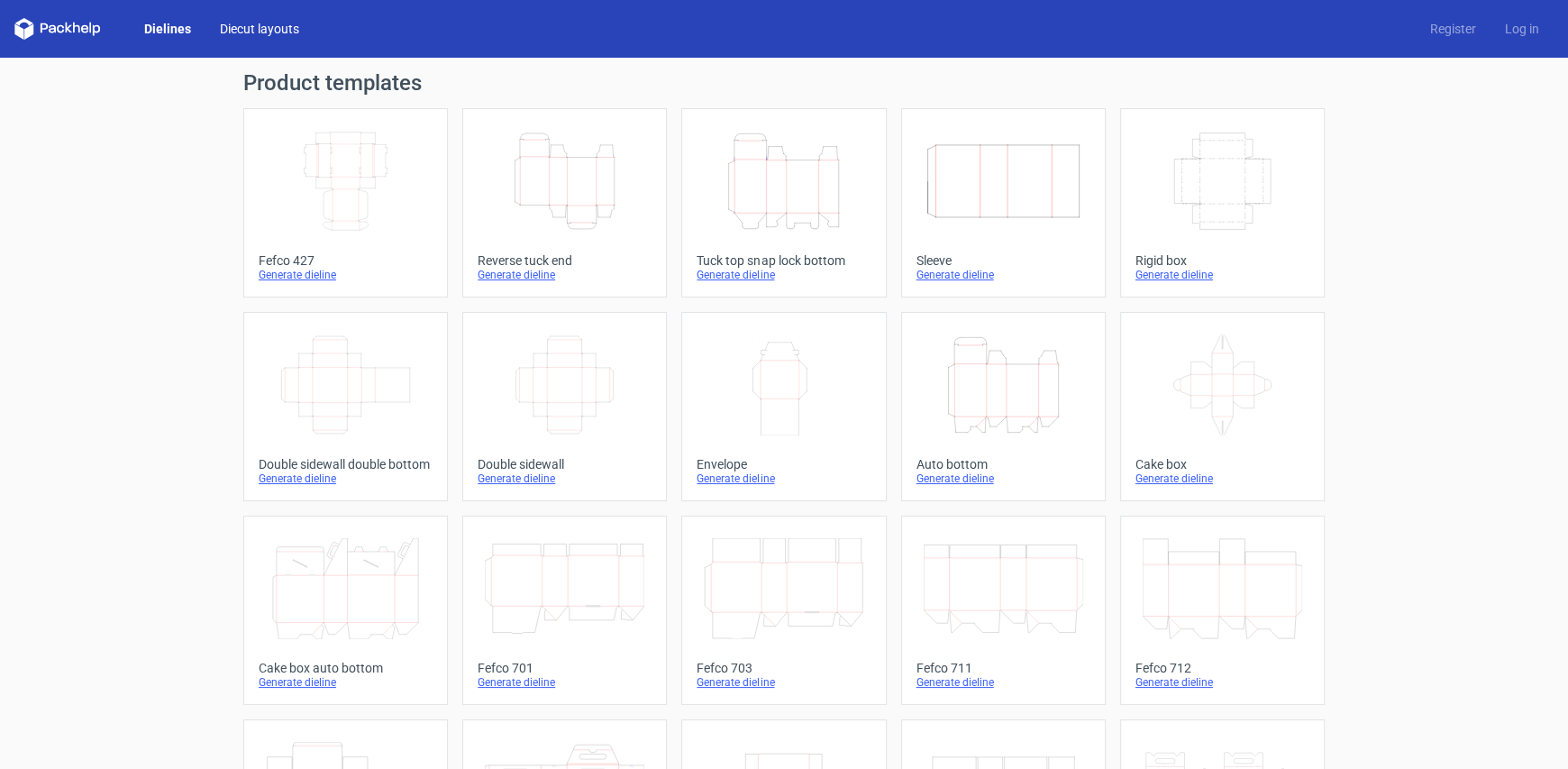
click at [267, 28] on link "Diecut layouts" at bounding box center [259, 28] width 108 height 18
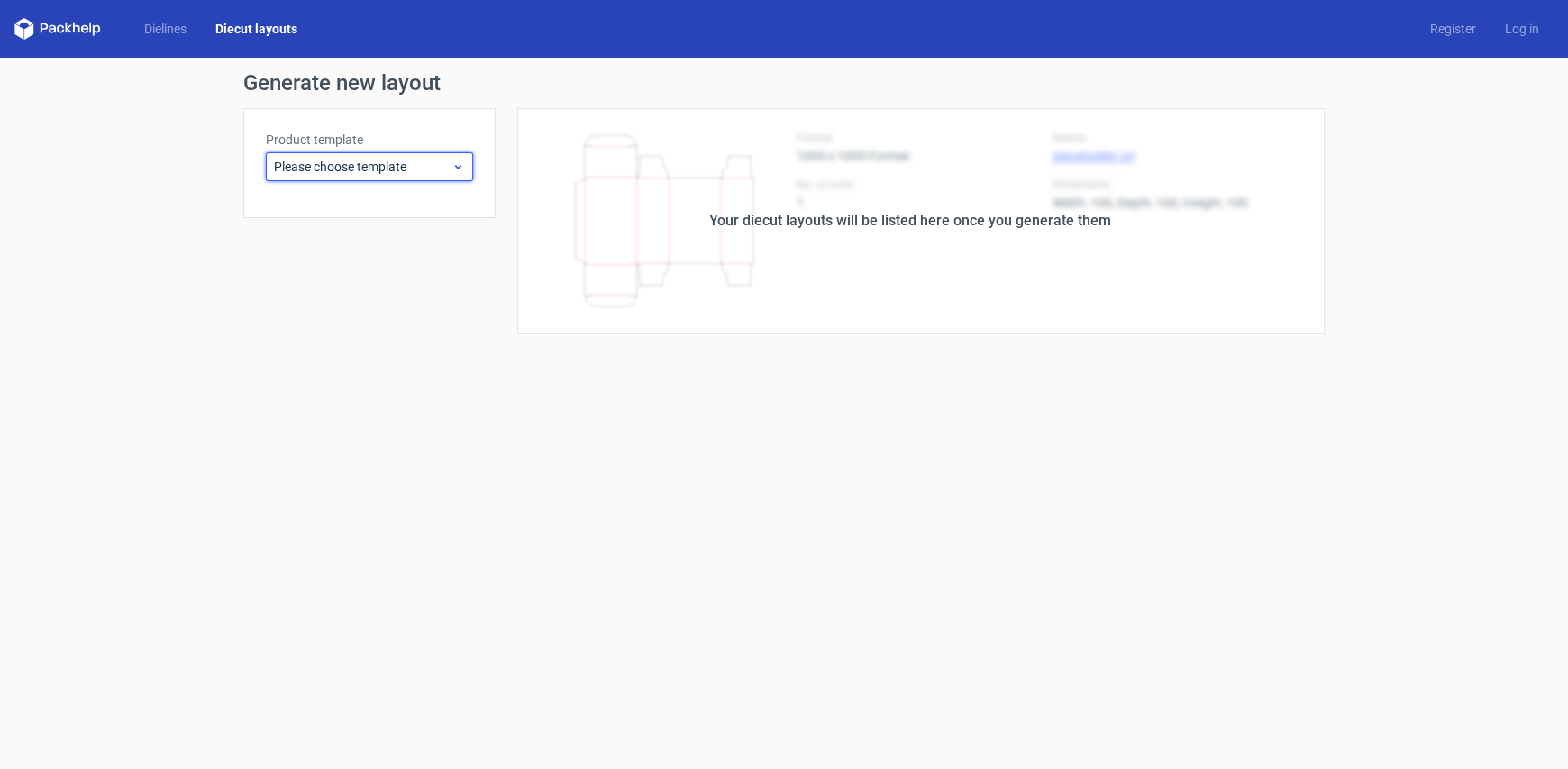
click at [340, 168] on span "Please choose template" at bounding box center [362, 166] width 178 height 18
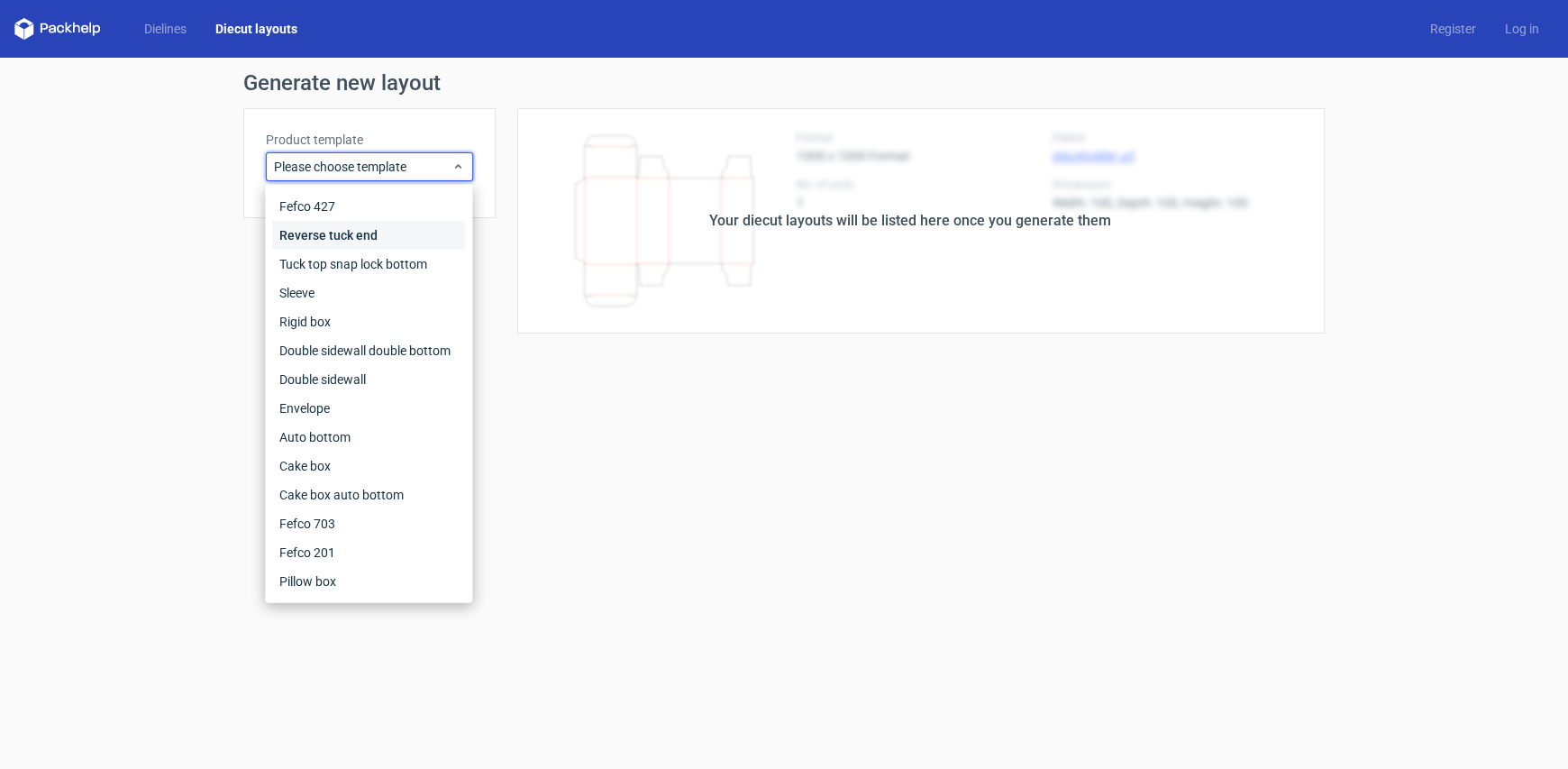
click at [334, 235] on div "Reverse tuck end" at bounding box center [368, 235] width 193 height 29
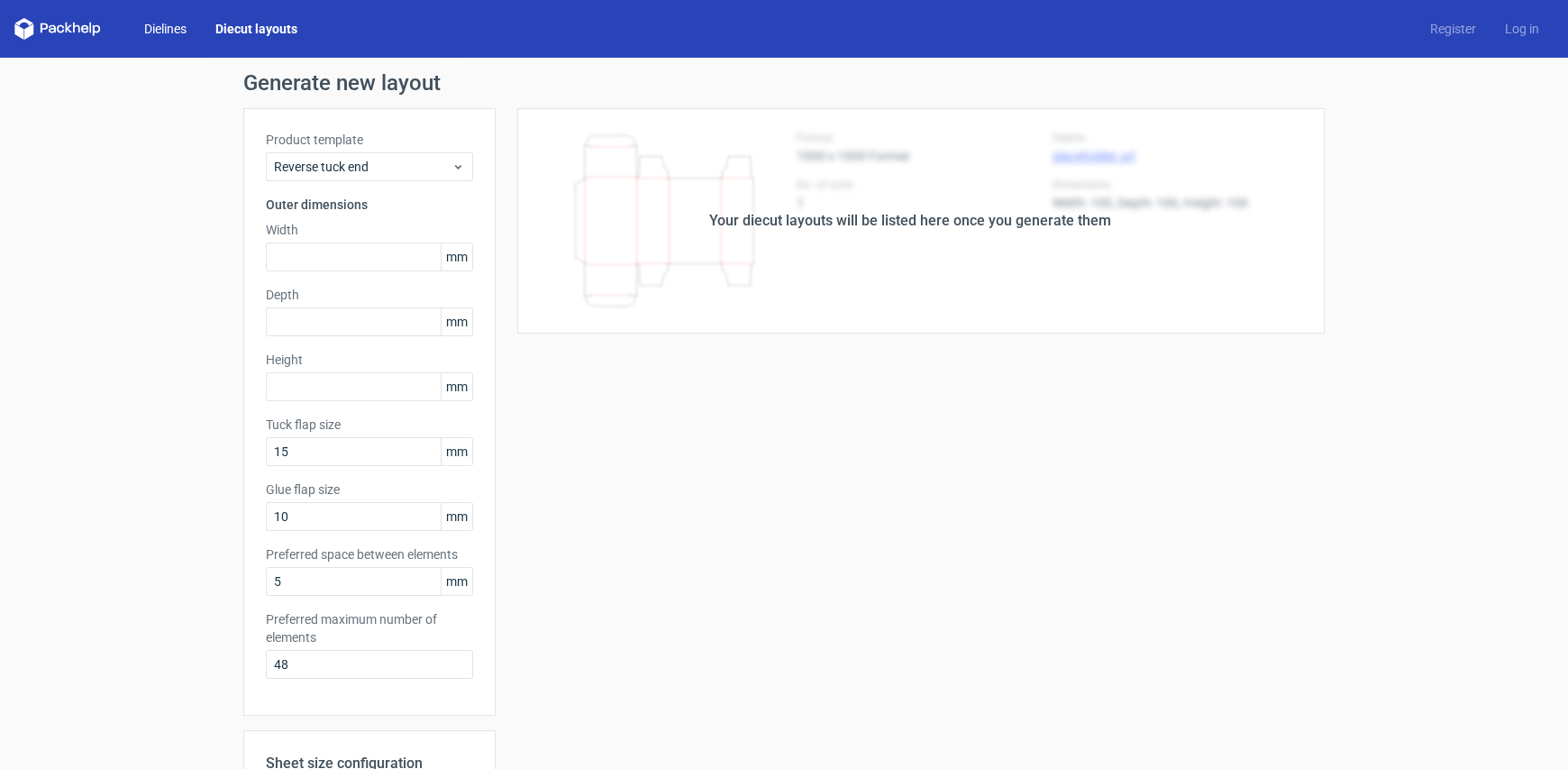
click at [176, 35] on link "Dielines" at bounding box center [165, 28] width 71 height 18
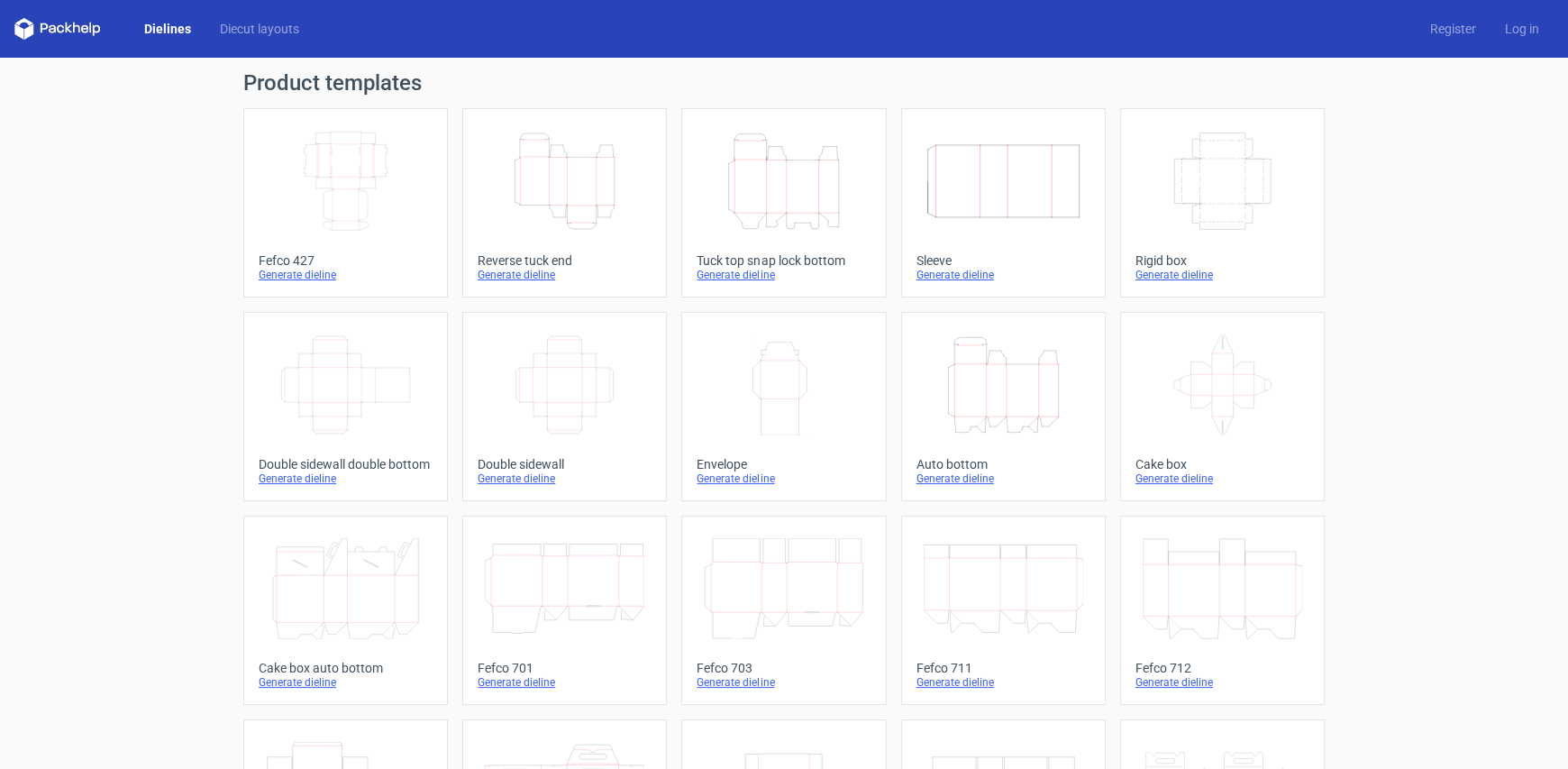
click at [65, 16] on div "Dielines Diecut layouts Register Log in" at bounding box center [784, 29] width 1568 height 58
click at [555, 184] on icon "Height Depth Width" at bounding box center [564, 181] width 159 height 101
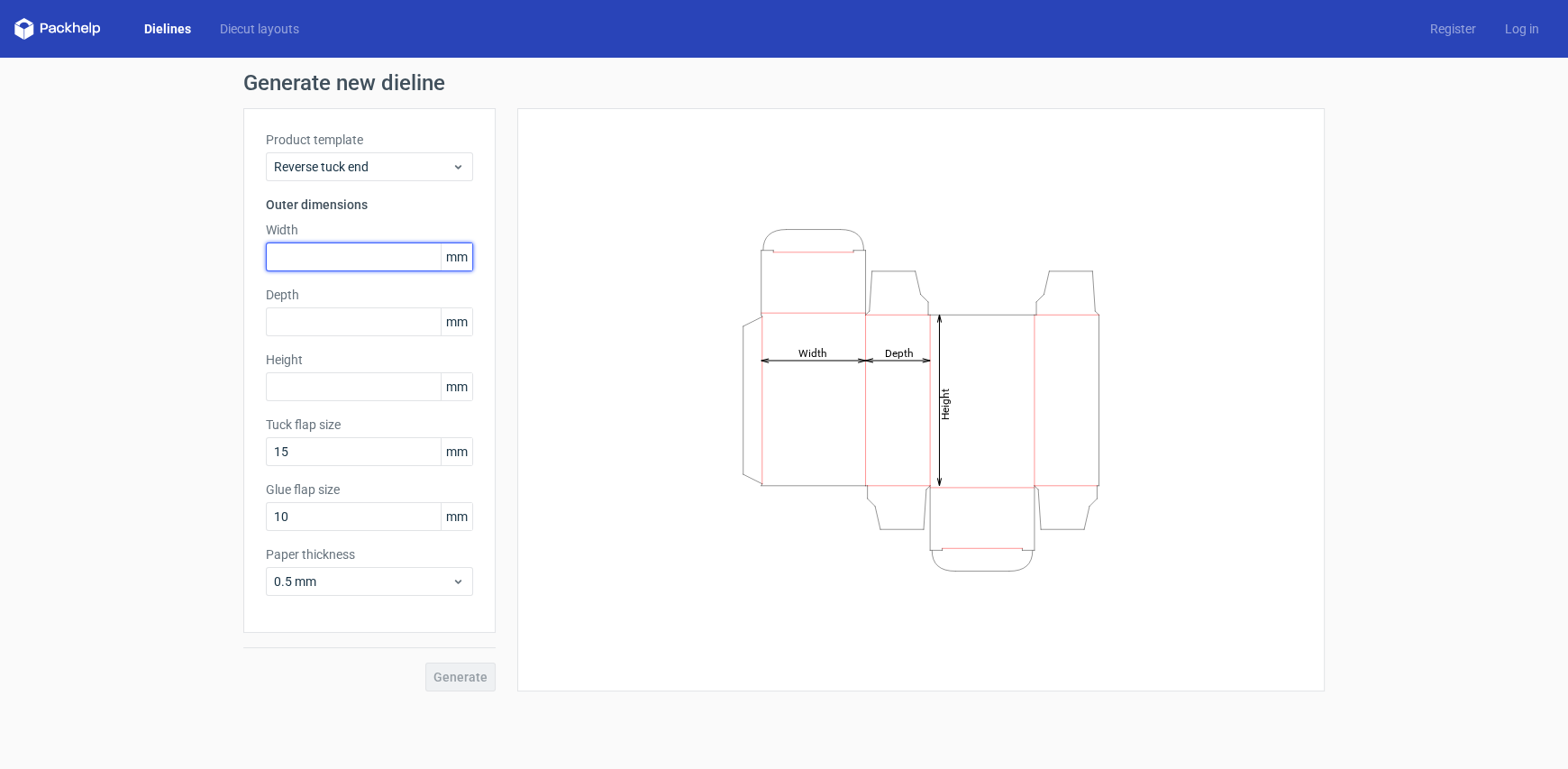
click at [320, 259] on input "text" at bounding box center [369, 256] width 207 height 29
type input "40"
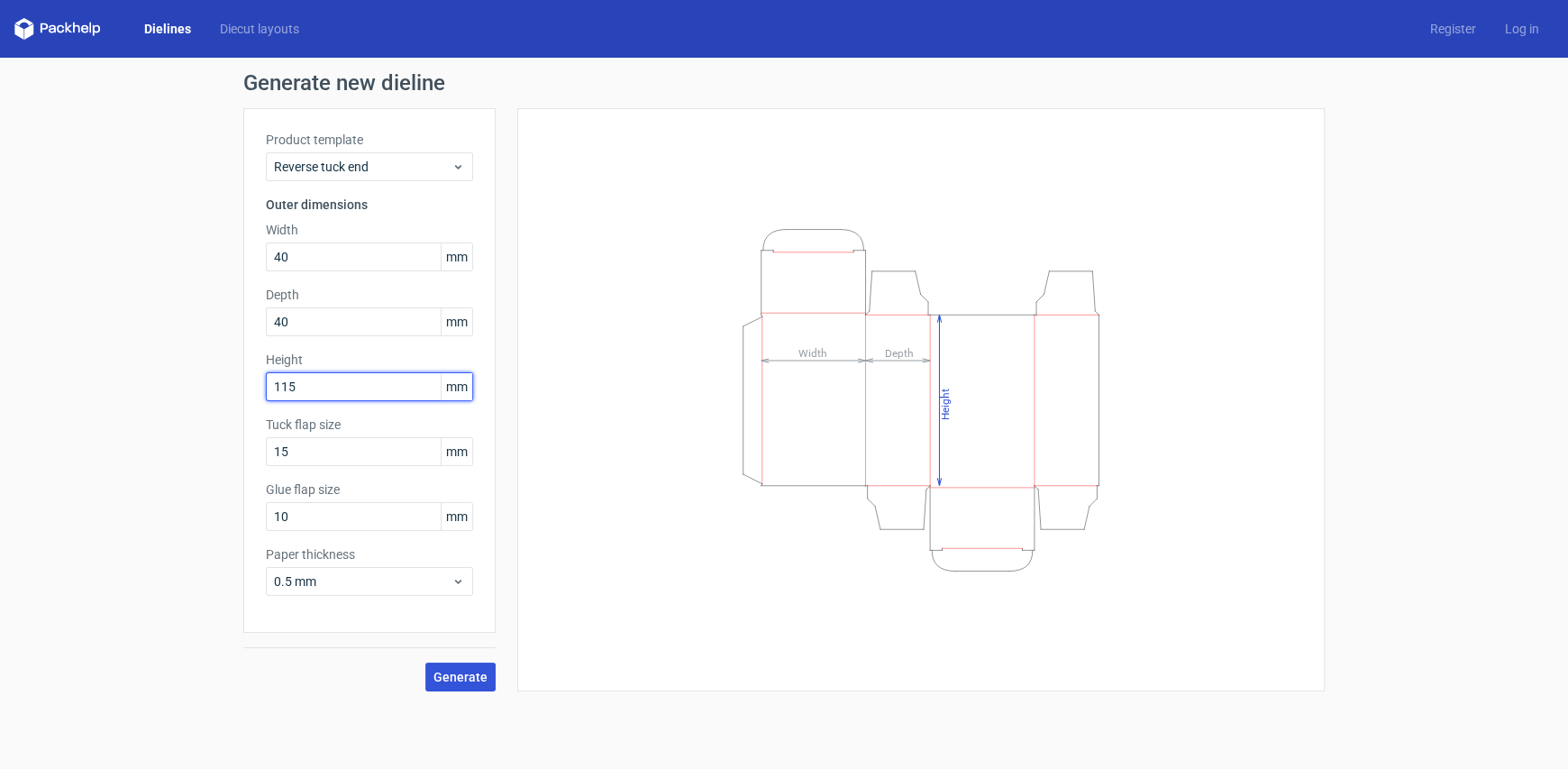
type input "115"
click at [474, 678] on span "Generate" at bounding box center [460, 678] width 54 height 13
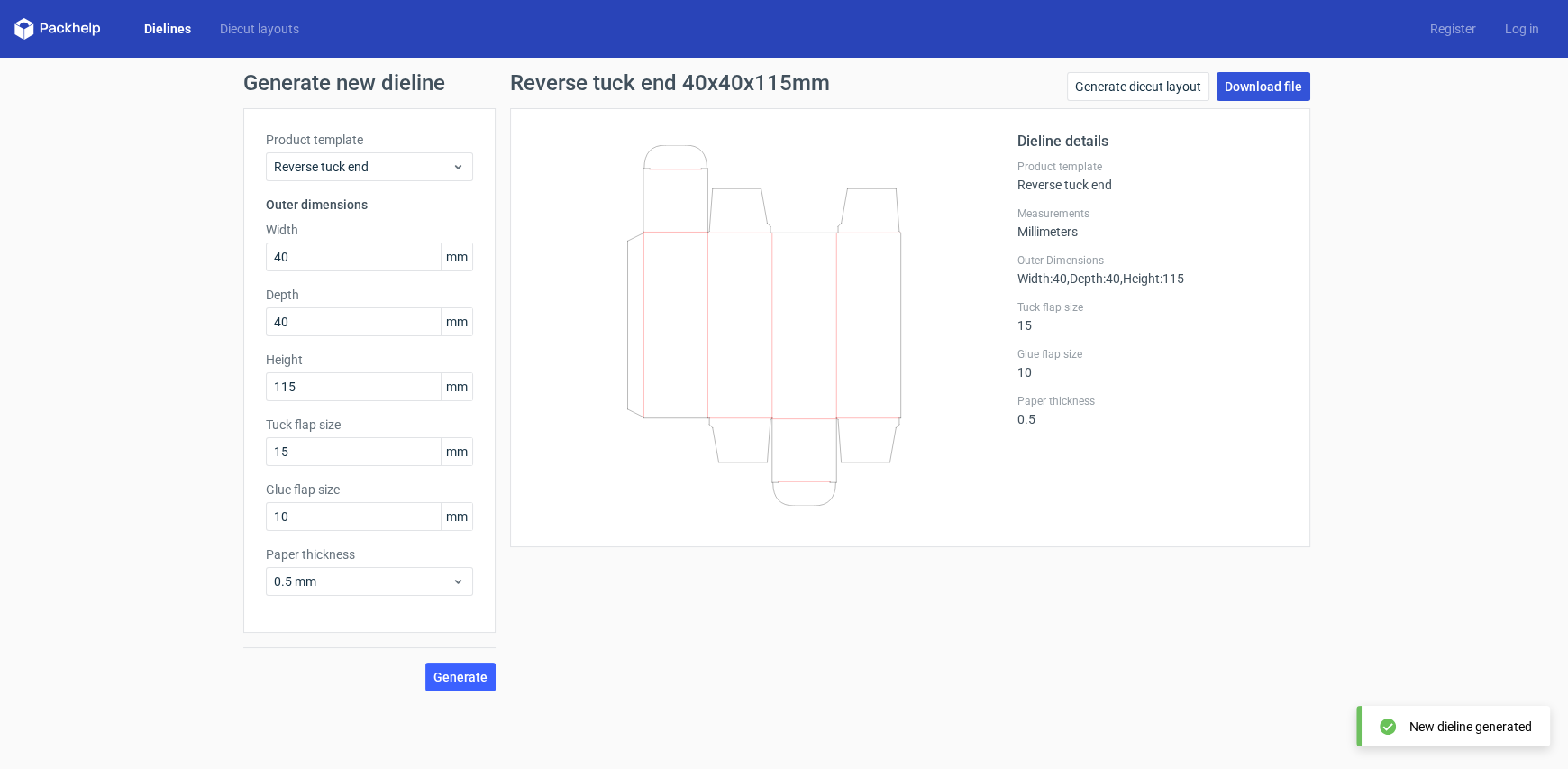
click at [1290, 90] on link "Download file" at bounding box center [1263, 86] width 94 height 29
